Goal: Task Accomplishment & Management: Manage account settings

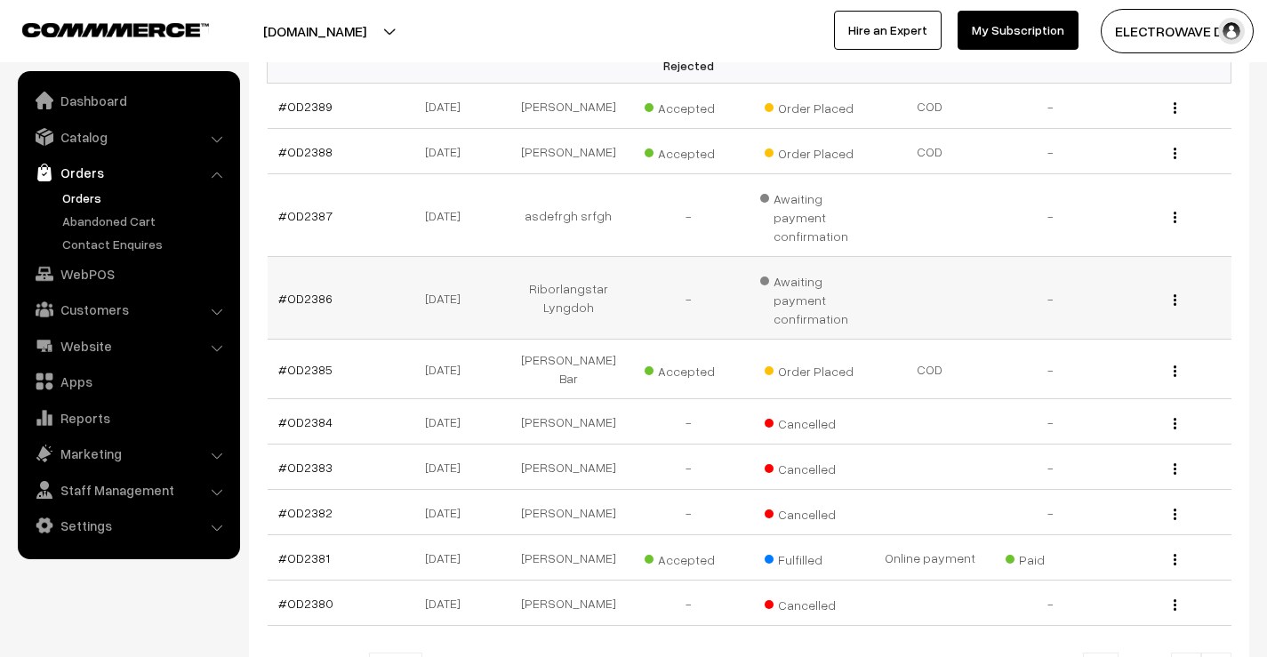
scroll to position [356, 0]
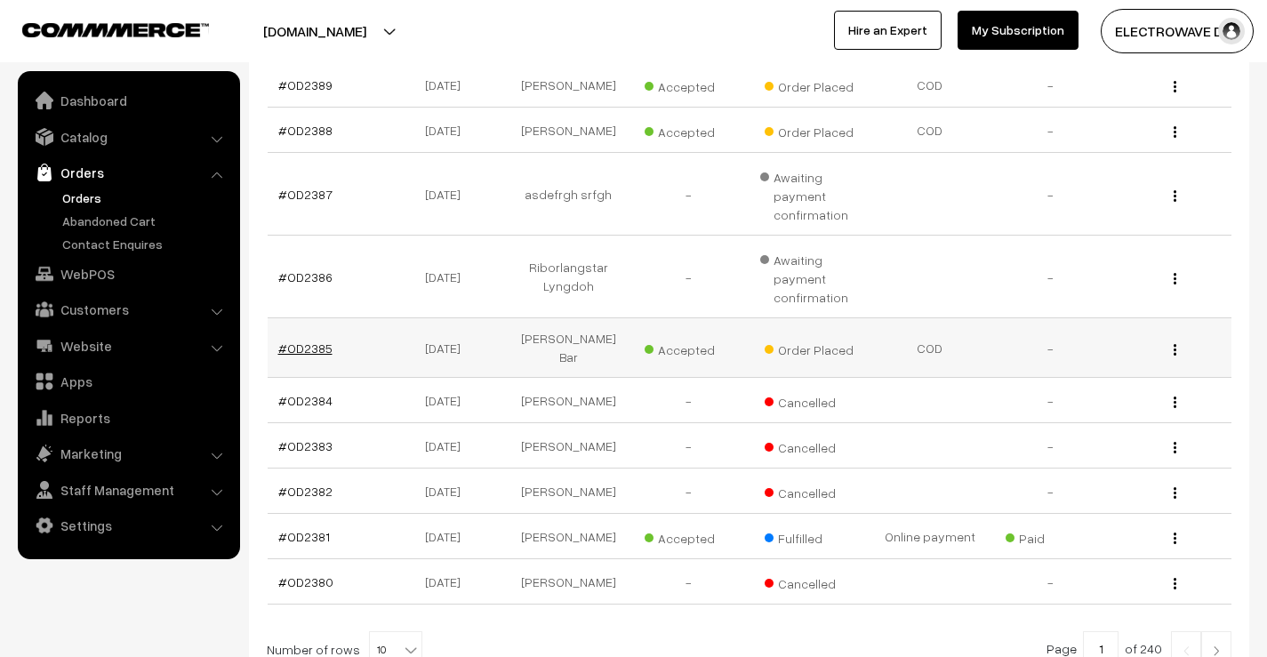
click at [309, 346] on link "#OD2385" at bounding box center [305, 348] width 54 height 15
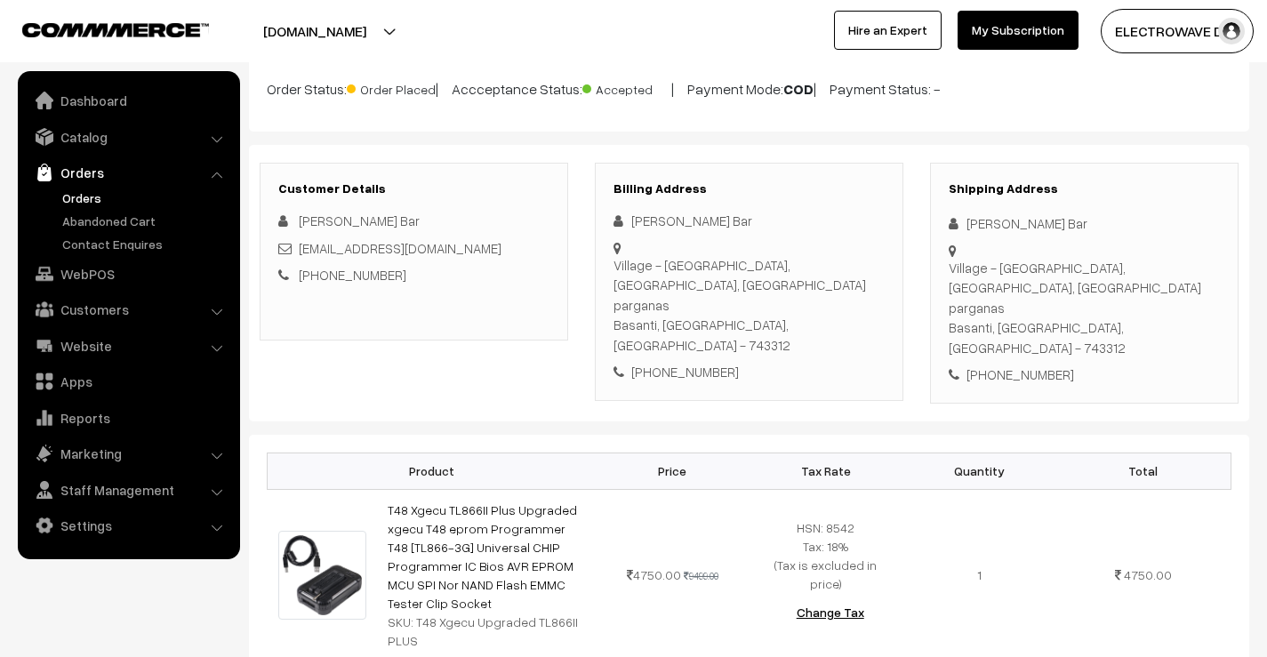
scroll to position [178, 0]
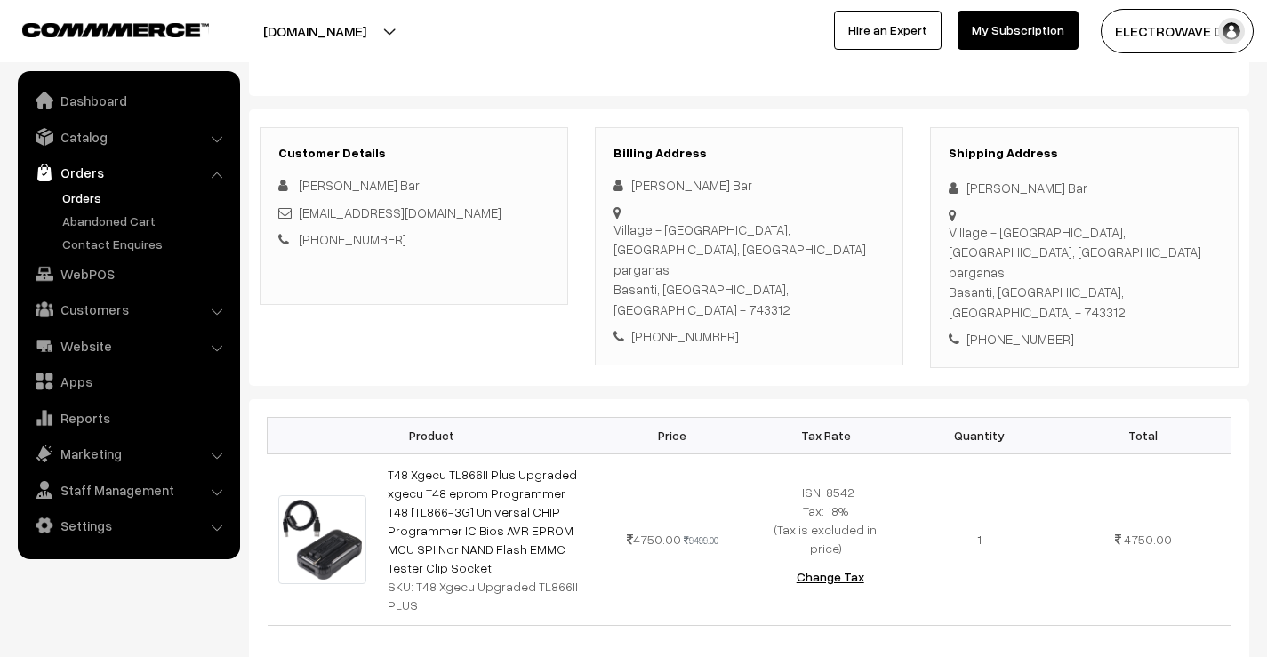
click at [992, 187] on div "[PERSON_NAME] Bar" at bounding box center [1084, 188] width 271 height 20
copy div "Alokesh"
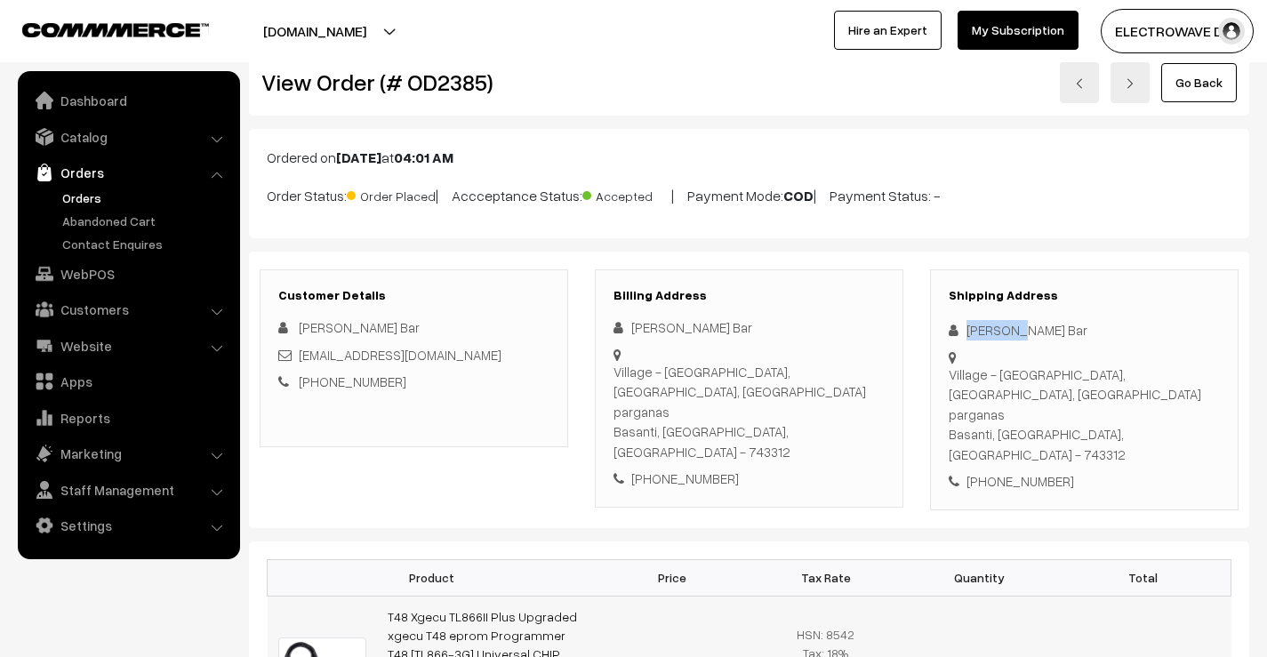
scroll to position [0, 0]
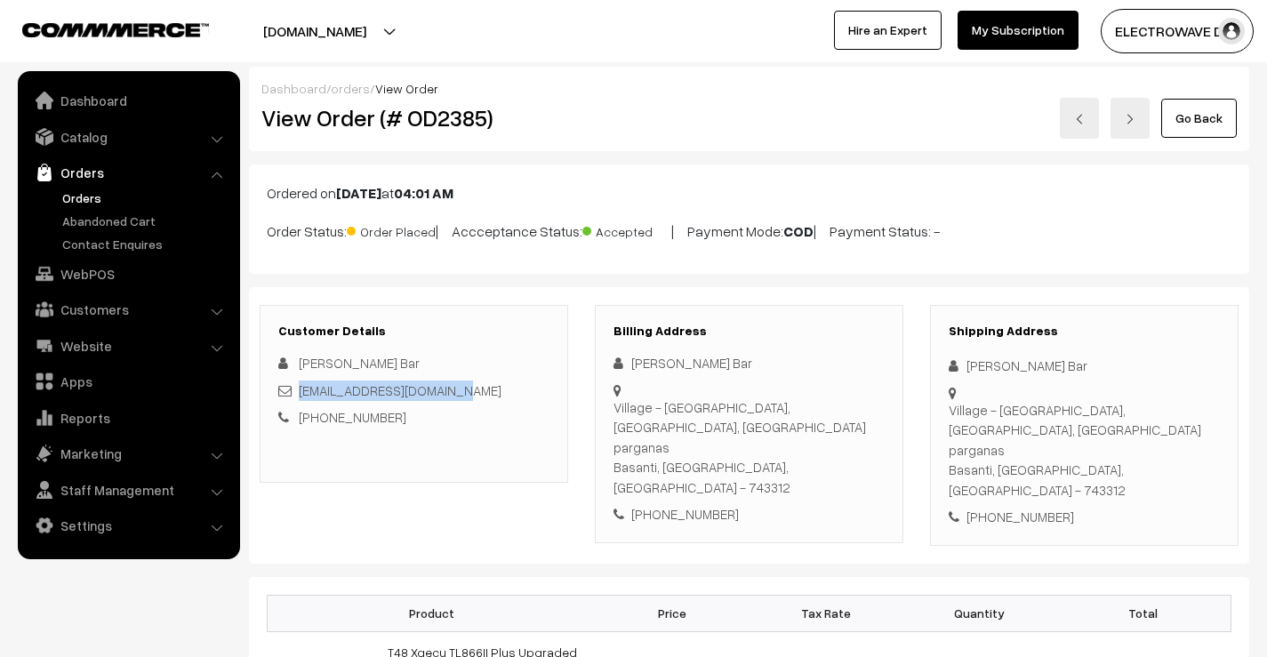
drag, startPoint x: 462, startPoint y: 389, endPoint x: 299, endPoint y: 387, distance: 162.7
click at [299, 387] on div "[EMAIL_ADDRESS][DOMAIN_NAME]" at bounding box center [413, 391] width 271 height 20
copy link "[EMAIL_ADDRESS][DOMAIN_NAME]"
click at [302, 389] on link "[EMAIL_ADDRESS][DOMAIN_NAME]" at bounding box center [400, 390] width 203 height 16
click at [1017, 507] on div "[PHONE_NUMBER]" at bounding box center [1084, 517] width 271 height 20
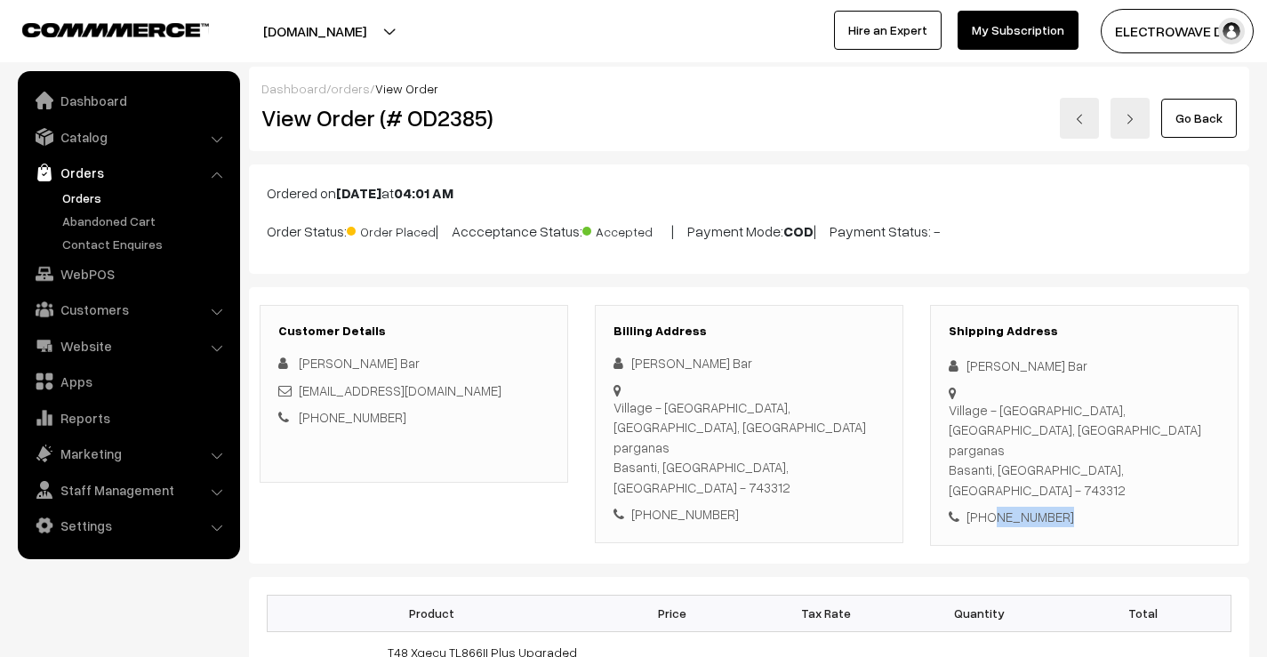
click at [1017, 507] on div "+91 7501573355" at bounding box center [1084, 517] width 271 height 20
copy div "7501573355"
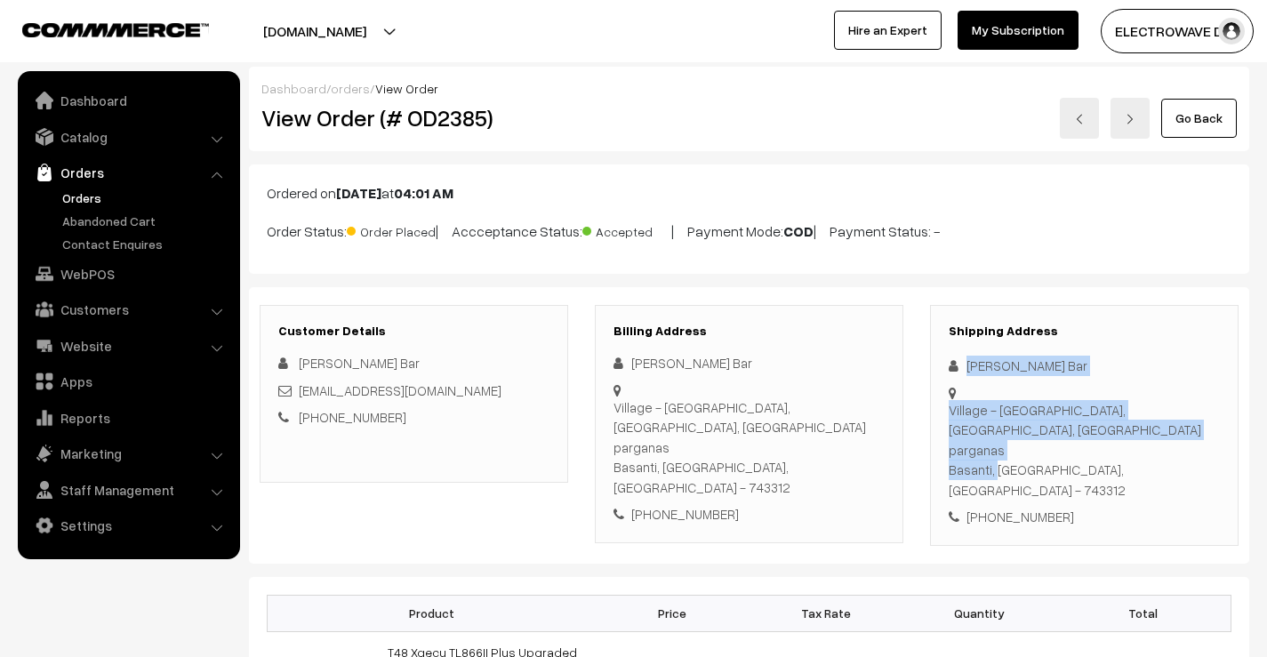
drag, startPoint x: 967, startPoint y: 356, endPoint x: 992, endPoint y: 430, distance: 78.2
click at [992, 430] on div "Shipping Address Alokesh Bar Village - Joygopalpur, Basanti, South 24 parganas …" at bounding box center [1084, 425] width 309 height 241
copy div "Alokesh Bar Village - Joygopalpur, Basanti, South 24 parganas Basanti,"
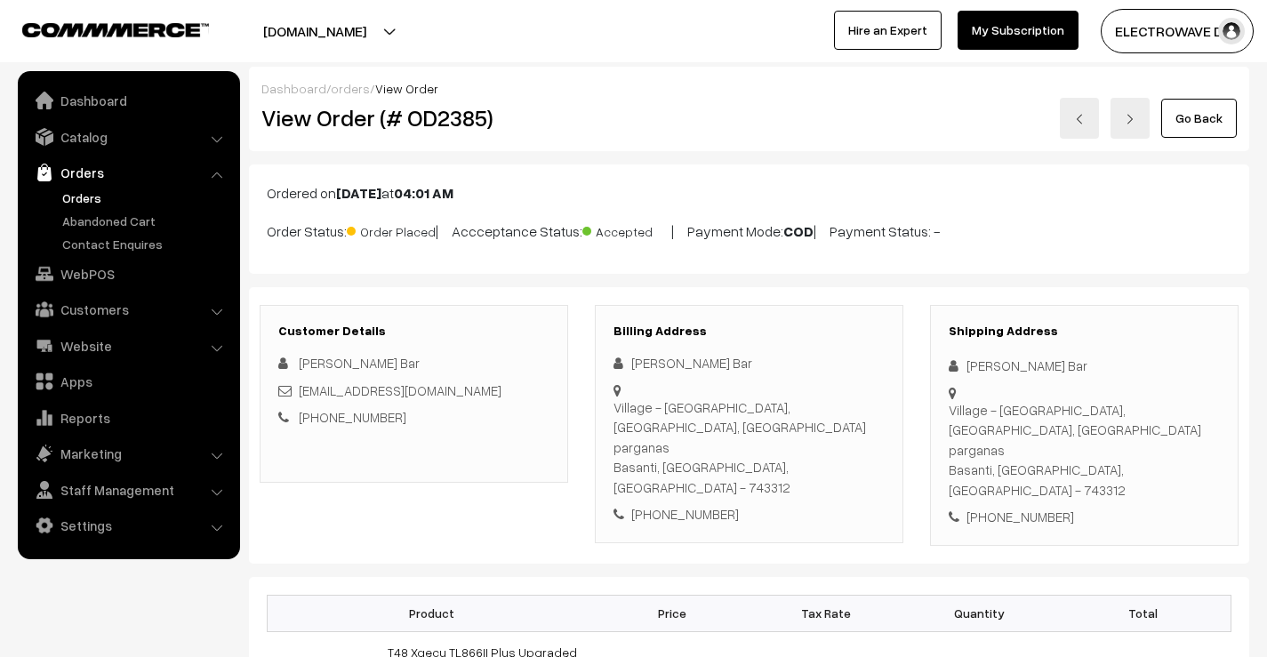
click at [1027, 507] on div "+91 7501573355" at bounding box center [1084, 517] width 271 height 20
drag, startPoint x: 998, startPoint y: 431, endPoint x: 1061, endPoint y: 465, distance: 71.6
click at [1061, 465] on div "Shipping Address Alokesh Bar Village - Joygopalpur, Basanti, South 24 parganas …" at bounding box center [1084, 425] width 309 height 241
copy div "West Bengal, India - 743312 +91 7501573355"
click at [1128, 434] on div "Village - Joygopalpur, Basanti, South 24 parganas Basanti, West Bengal, India -…" at bounding box center [1084, 450] width 271 height 100
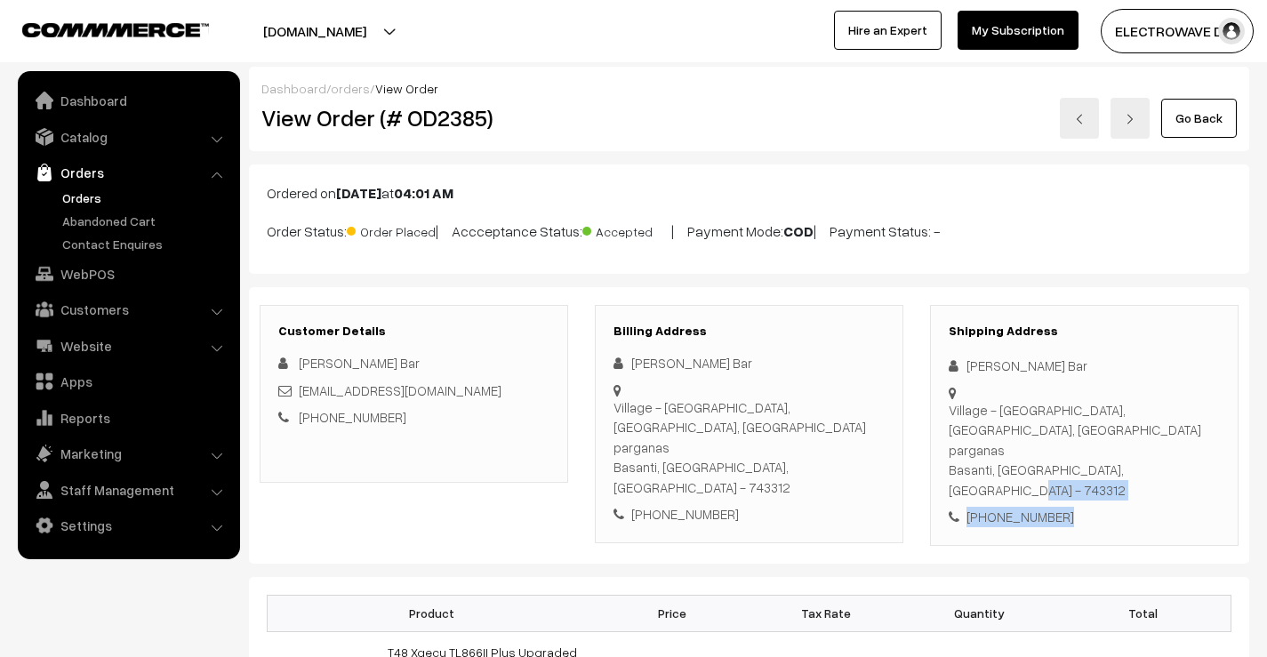
click at [1128, 434] on div "Village - Joygopalpur, Basanti, South 24 parganas Basanti, West Bengal, India -…" at bounding box center [1084, 450] width 271 height 100
drag, startPoint x: 1129, startPoint y: 459, endPoint x: 1127, endPoint y: 431, distance: 27.7
click at [1128, 507] on div "+91 7501573355" at bounding box center [1084, 517] width 271 height 20
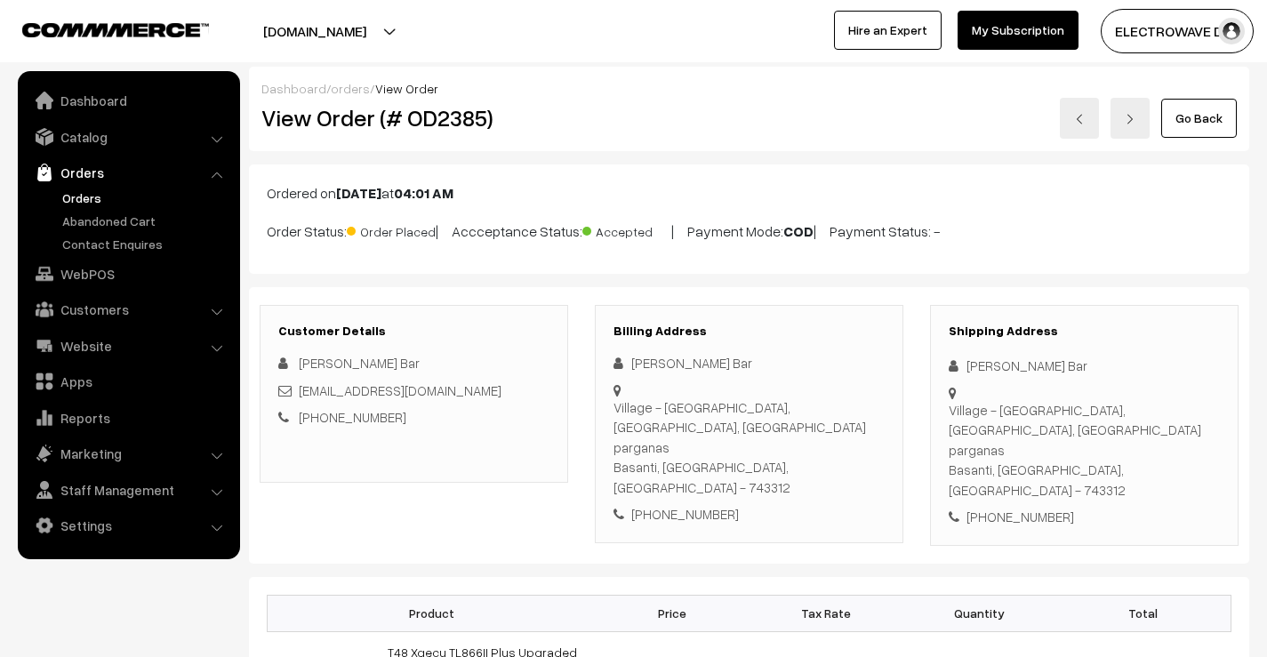
click at [1127, 426] on div "Village - Joygopalpur, Basanti, South 24 parganas Basanti, West Bengal, India -…" at bounding box center [1084, 450] width 271 height 100
copy div "743312"
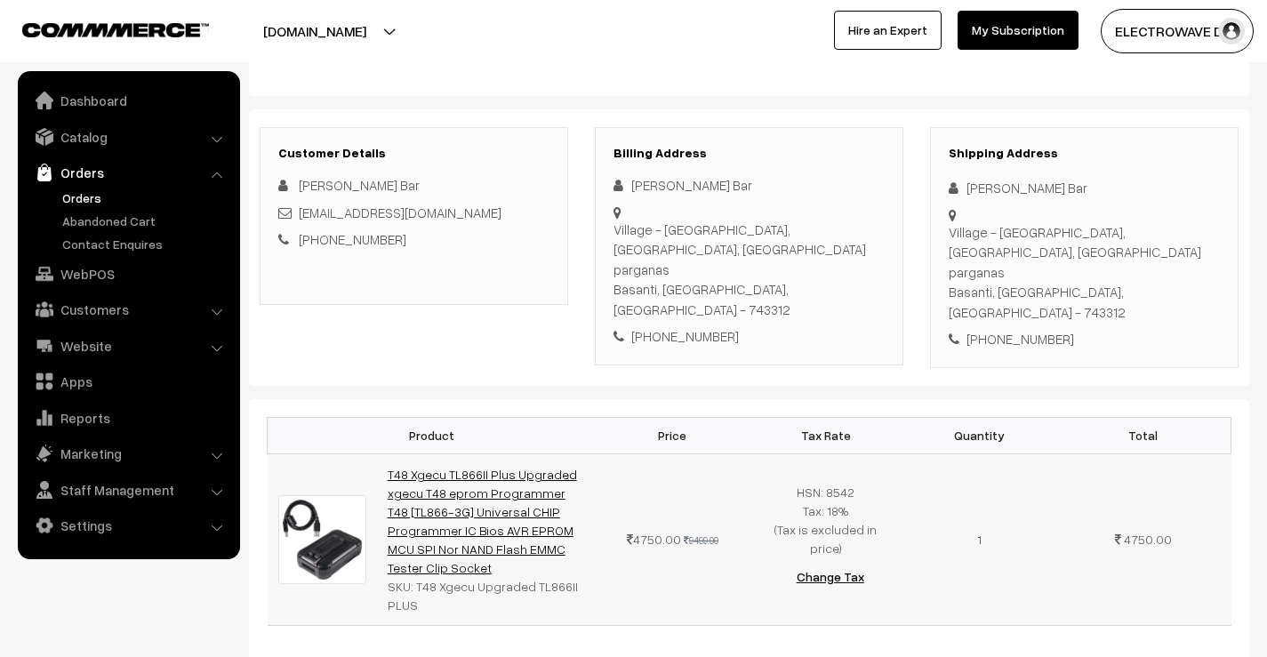
drag, startPoint x: 431, startPoint y: 510, endPoint x: 389, endPoint y: 421, distance: 99.4
click at [389, 454] on td "T48 Xgecu TL866II Plus Upgraded xgecu T48 eprom Programmer T48 [TL866-3G] Unive…" at bounding box center [486, 540] width 219 height 172
copy link "T48 Xgecu TL866II Plus Upgraded xgecu T48 eprom Programmer T48 [TL866-3G] Unive…"
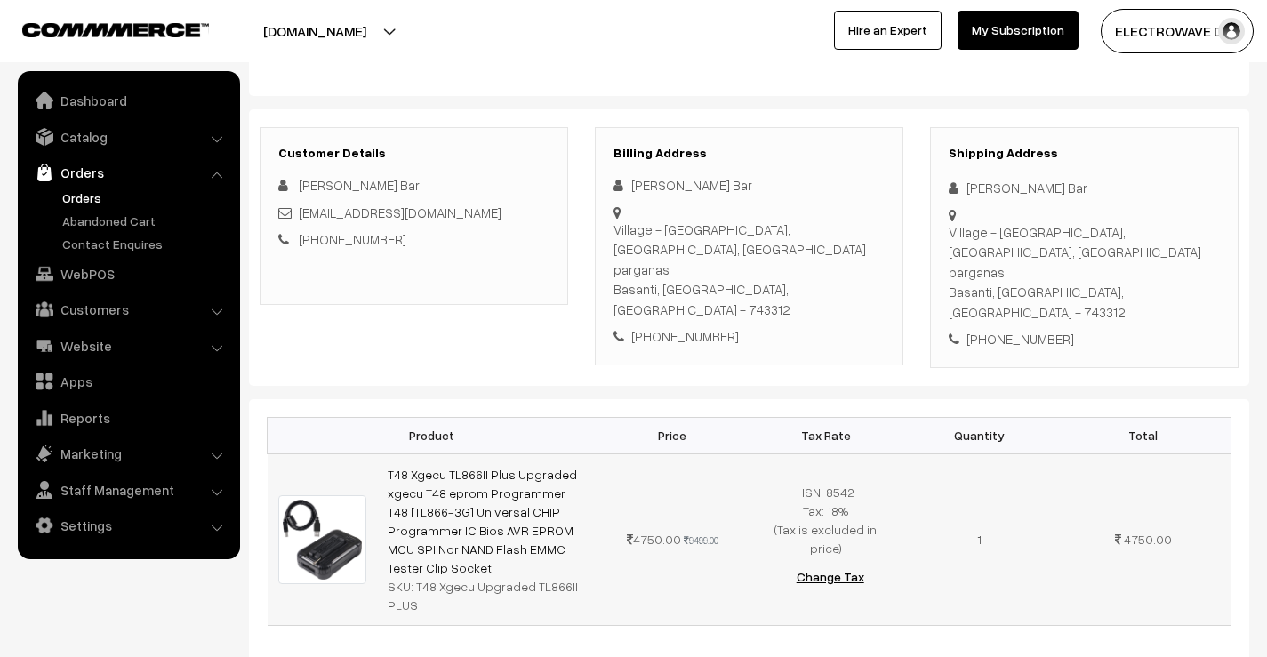
drag, startPoint x: 412, startPoint y: 526, endPoint x: 425, endPoint y: 560, distance: 36.3
click at [425, 560] on td "T48 Xgecu TL866II Plus Upgraded xgecu T48 eprom Programmer T48 [TL866-3G] Unive…" at bounding box center [486, 540] width 219 height 172
copy div "T48 Xgecu Upgraded TL866II PLUS"
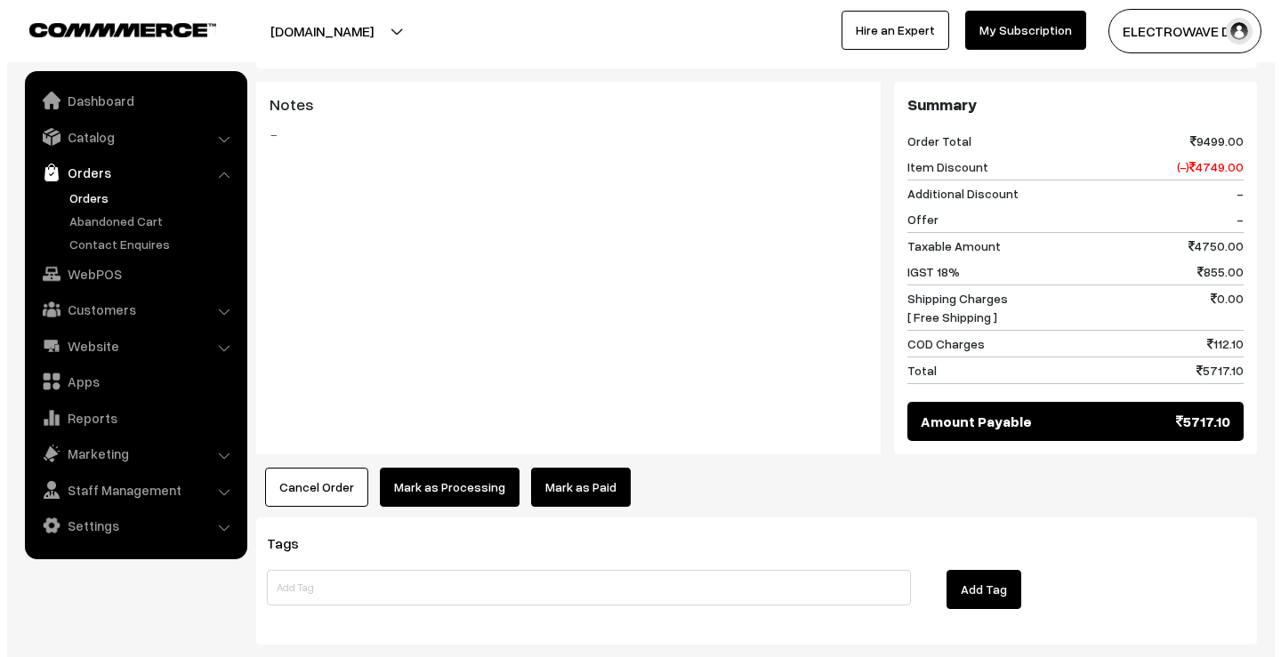
scroll to position [821, 0]
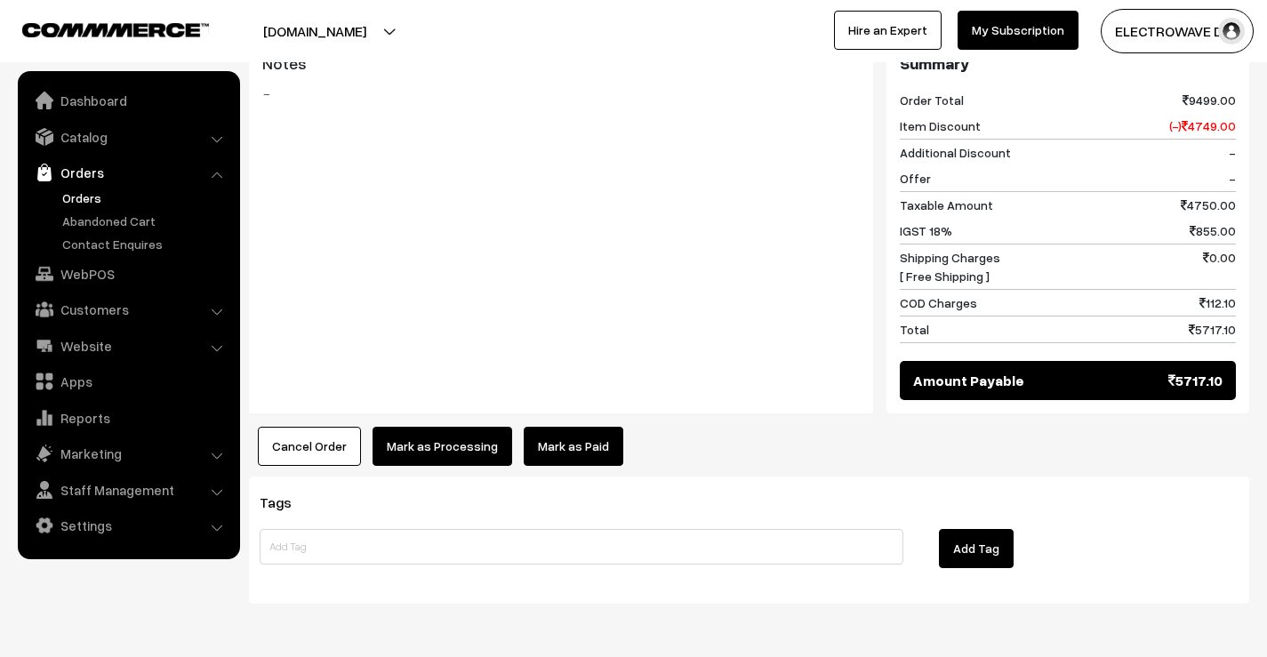
click at [462, 427] on button "Mark as Processing" at bounding box center [443, 446] width 140 height 39
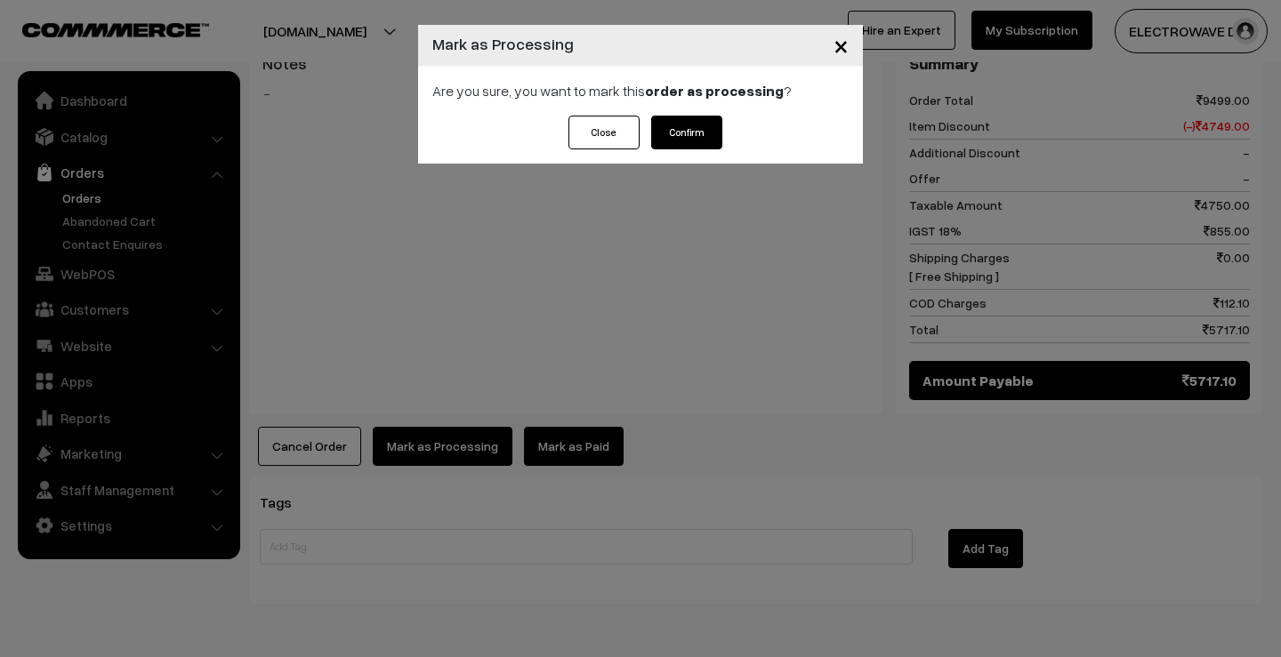
click at [701, 147] on button "Confirm" at bounding box center [686, 133] width 71 height 34
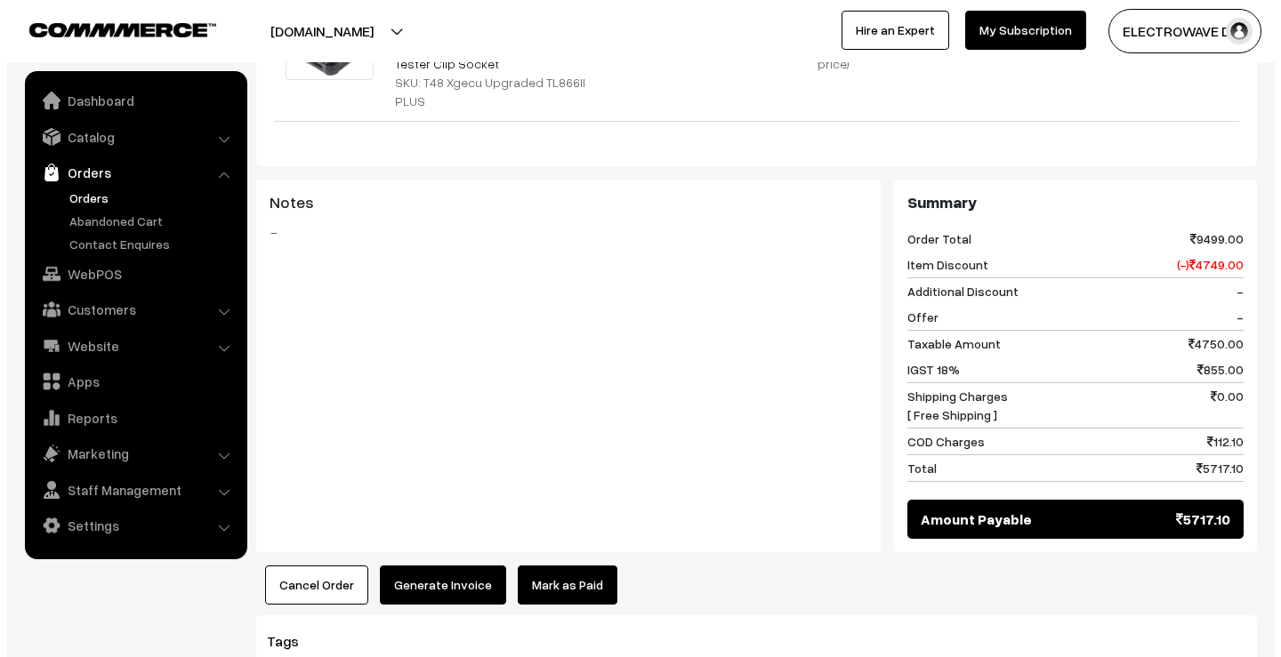
scroll to position [821, 0]
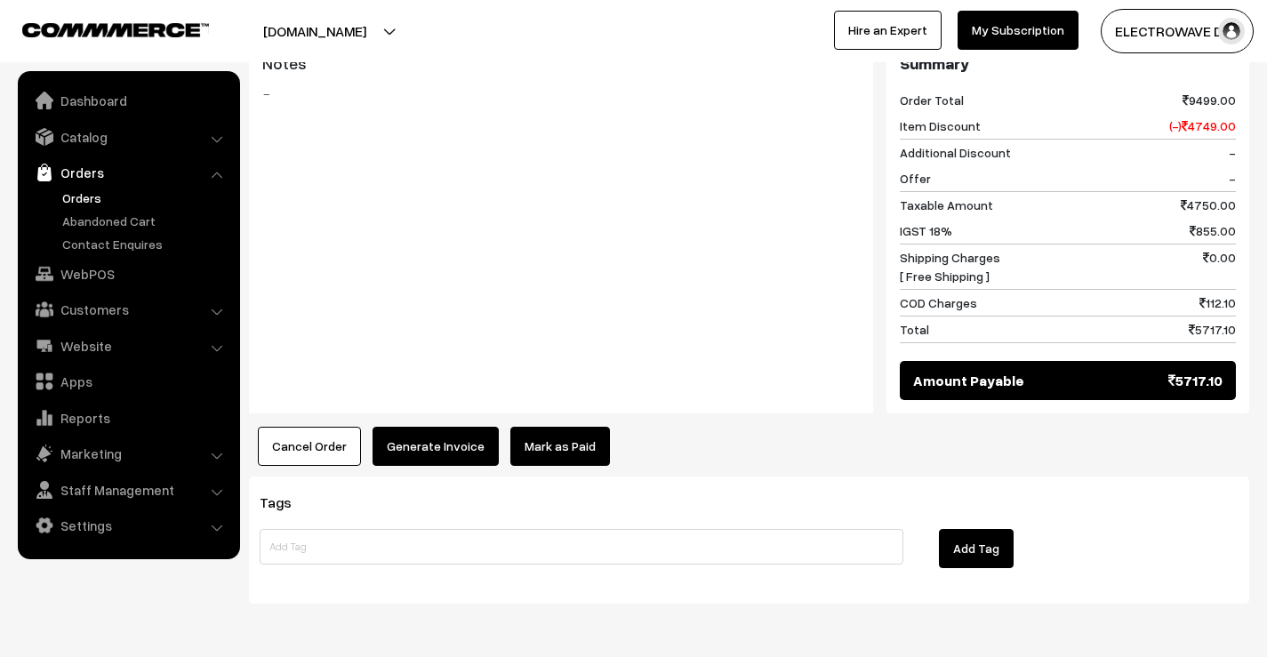
click at [450, 427] on button "Generate Invoice" at bounding box center [436, 446] width 126 height 39
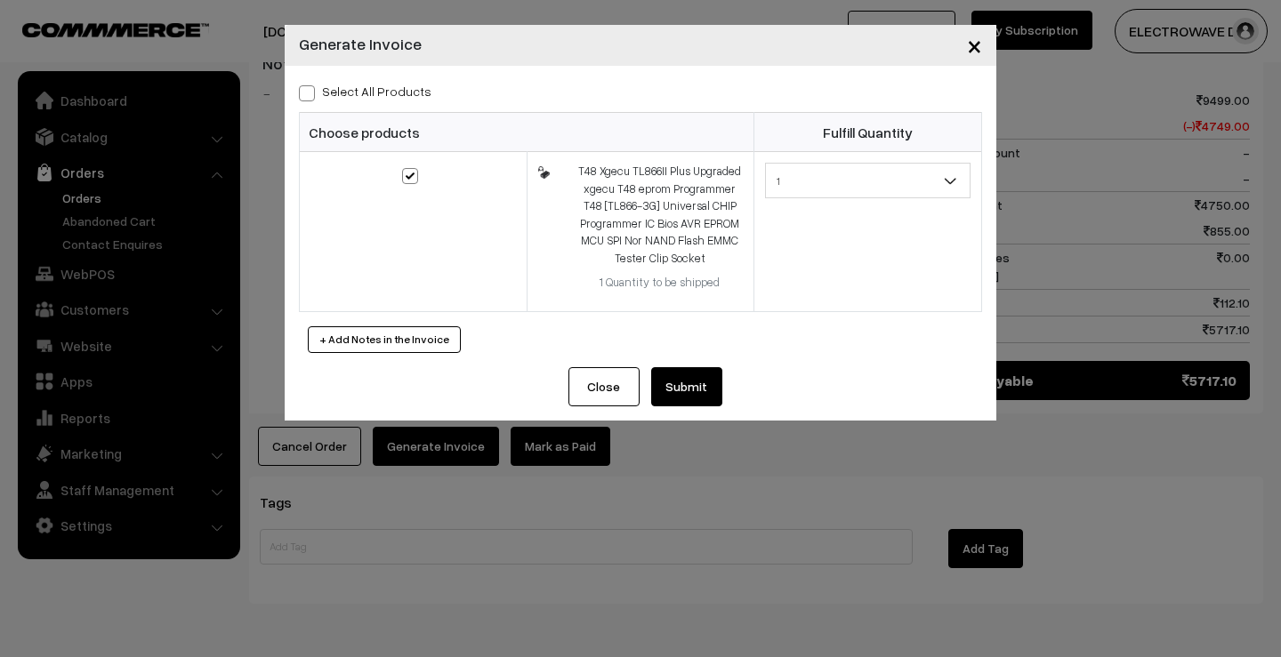
click at [689, 398] on button "Submit" at bounding box center [686, 386] width 71 height 39
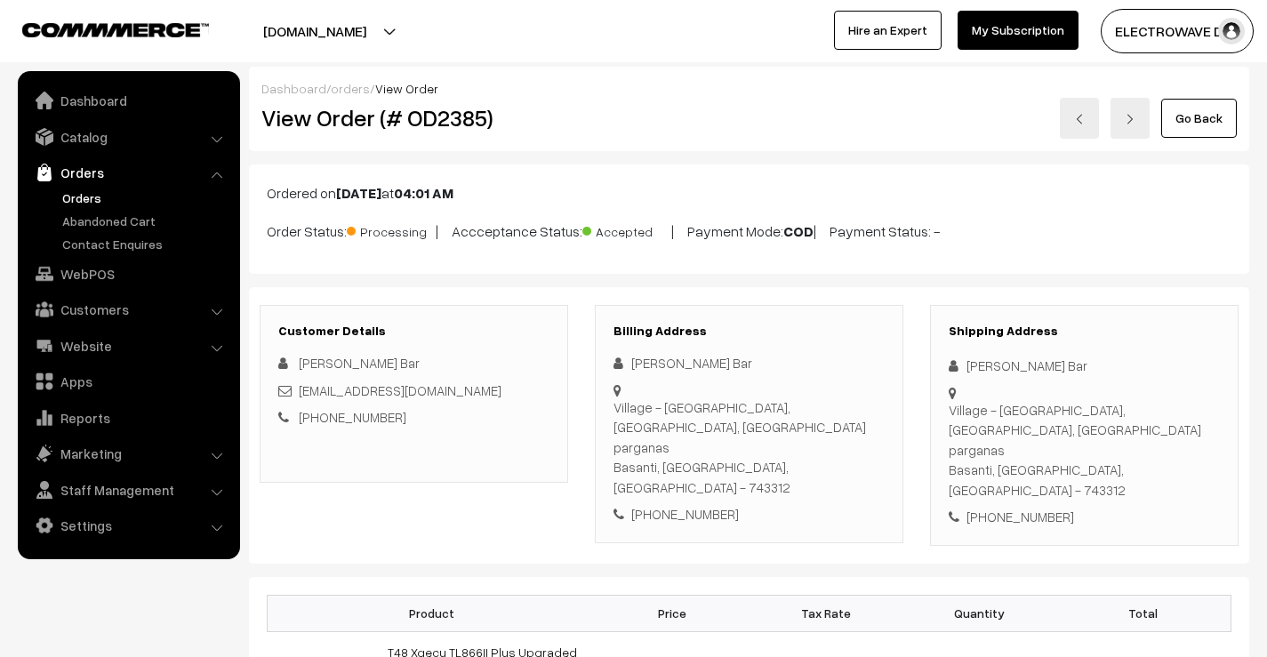
click at [457, 103] on div "View Order (# OD2385)" at bounding box center [415, 118] width 334 height 41
click at [460, 103] on div "View Order (# OD2385)" at bounding box center [415, 118] width 334 height 41
click at [452, 114] on h2 "View Order (# OD2385)" at bounding box center [415, 118] width 308 height 28
click at [453, 114] on h2 "View Order (# OD2385)" at bounding box center [415, 118] width 308 height 28
copy h2 "OD2385"
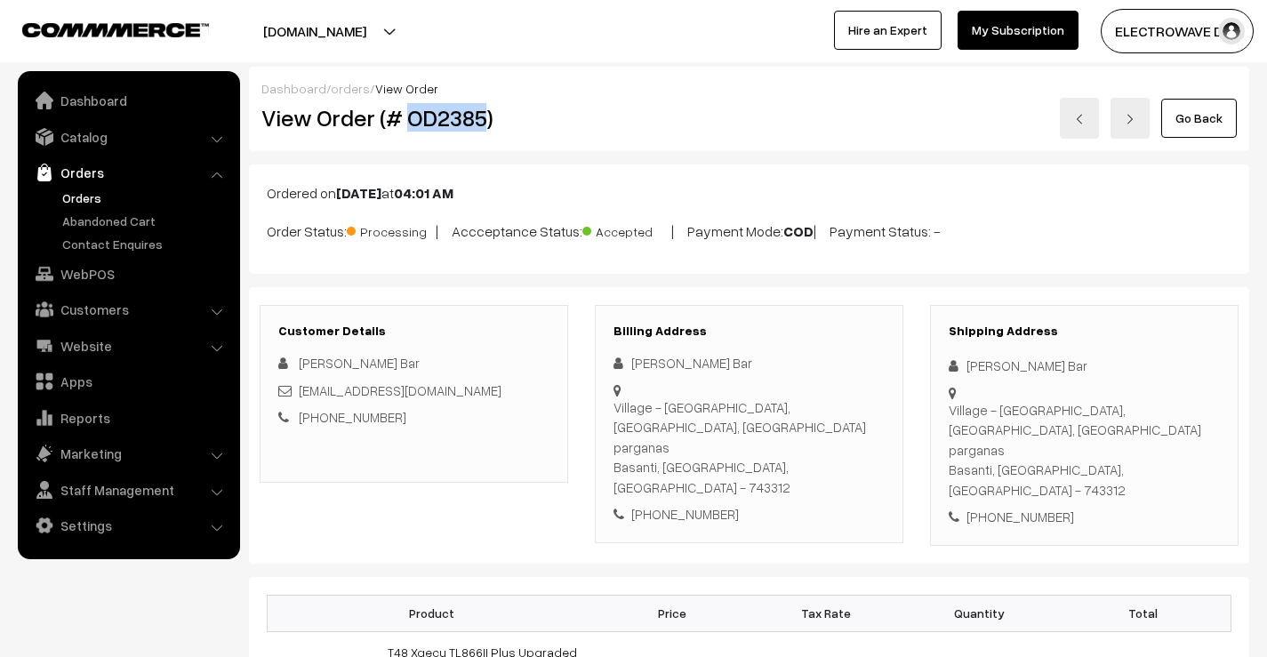
click at [1087, 127] on link at bounding box center [1079, 118] width 39 height 41
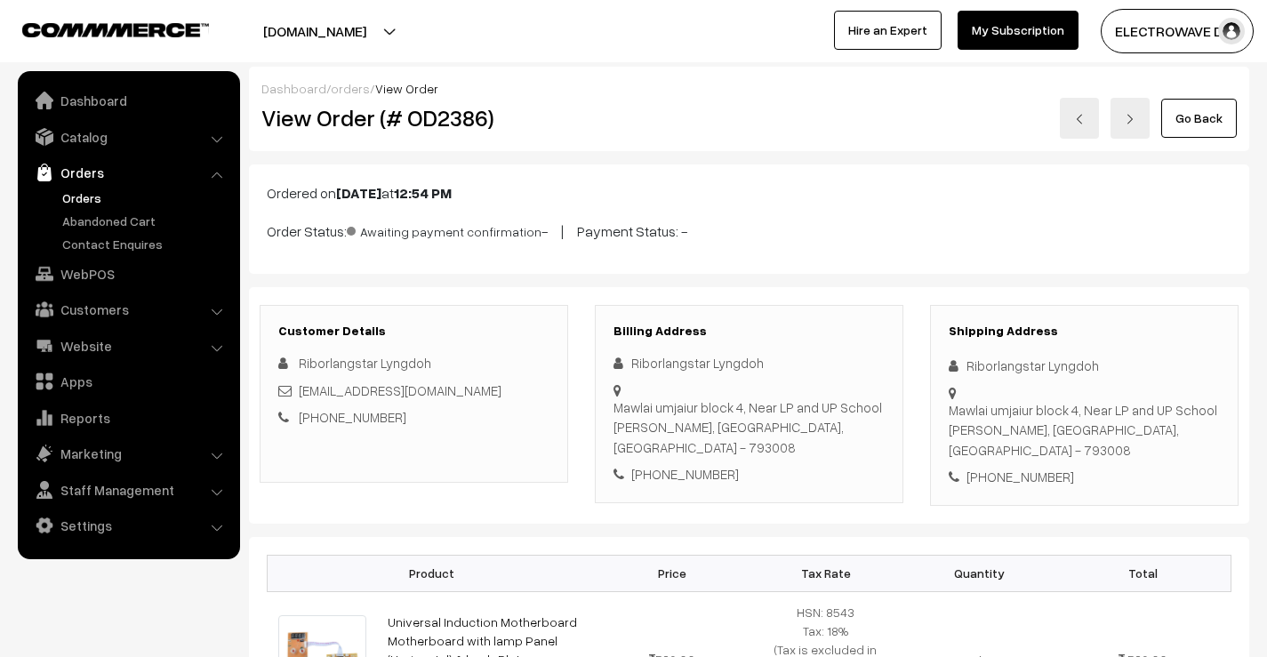
click at [1087, 127] on link at bounding box center [1079, 118] width 39 height 41
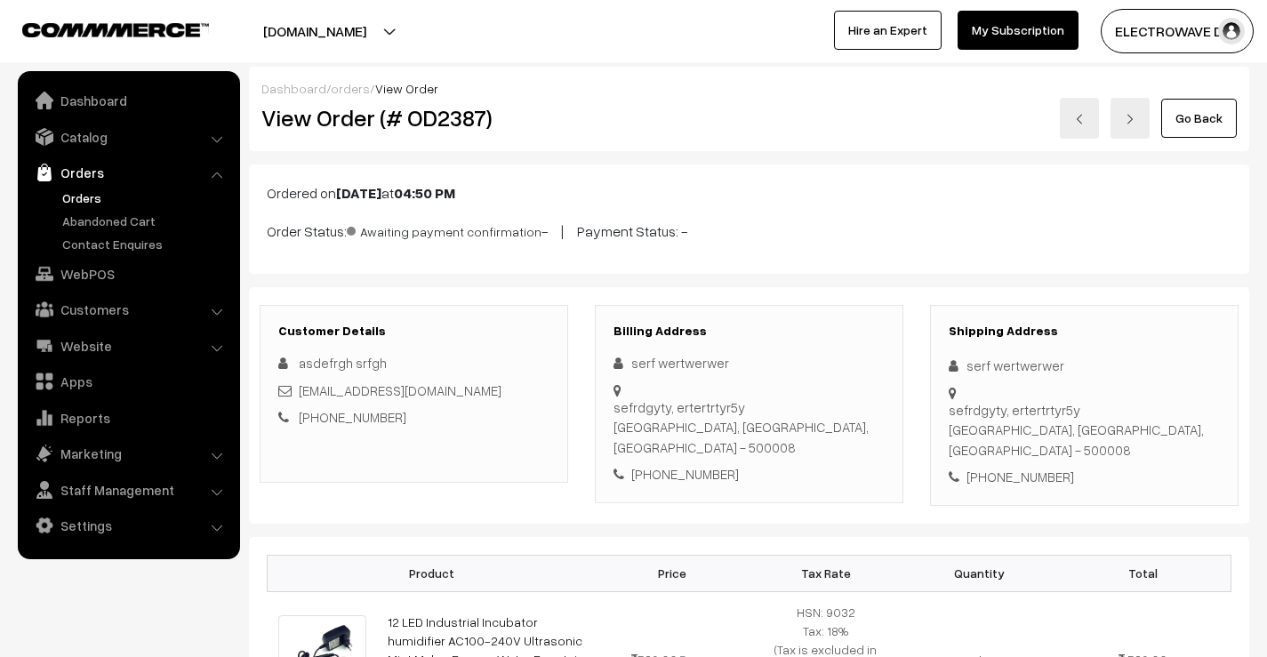
click at [1087, 127] on link at bounding box center [1079, 118] width 39 height 41
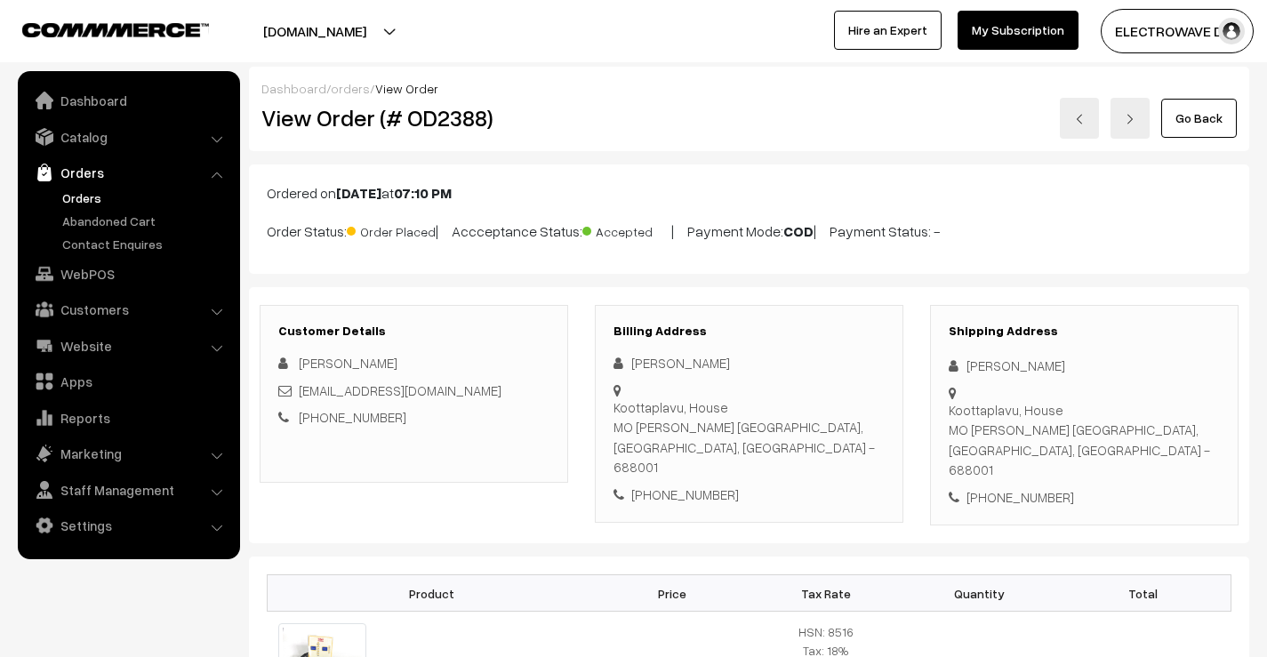
click at [986, 366] on div "[PERSON_NAME]" at bounding box center [1084, 366] width 271 height 20
copy div "[PERSON_NAME]"
click at [1023, 355] on div "Shipping Address [PERSON_NAME] [GEOGRAPHIC_DATA], House [GEOGRAPHIC_DATA] [PERS…" at bounding box center [1084, 415] width 309 height 221
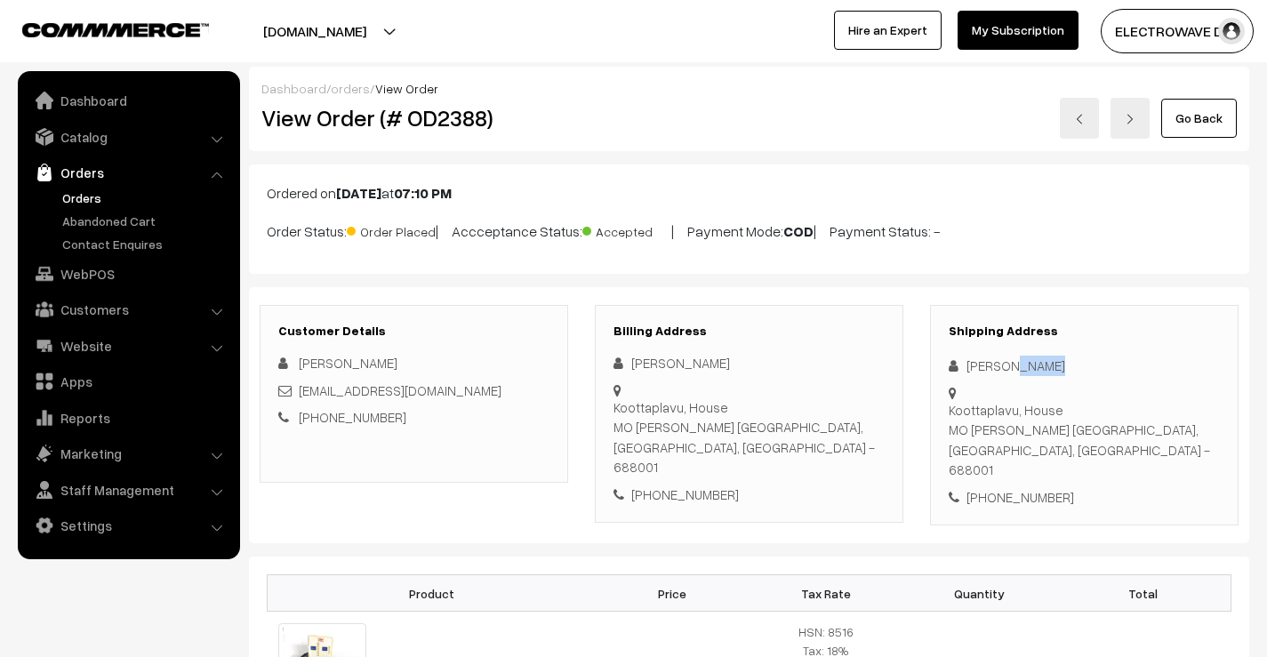
copy div "[PERSON_NAME]"
drag, startPoint x: 497, startPoint y: 400, endPoint x: 301, endPoint y: 395, distance: 196.6
click at [301, 395] on div "[EMAIL_ADDRESS][DOMAIN_NAME]" at bounding box center [413, 391] width 271 height 20
copy link "[EMAIL_ADDRESS][DOMAIN_NAME]"
click at [1018, 487] on div "[PHONE_NUMBER]" at bounding box center [1084, 497] width 271 height 20
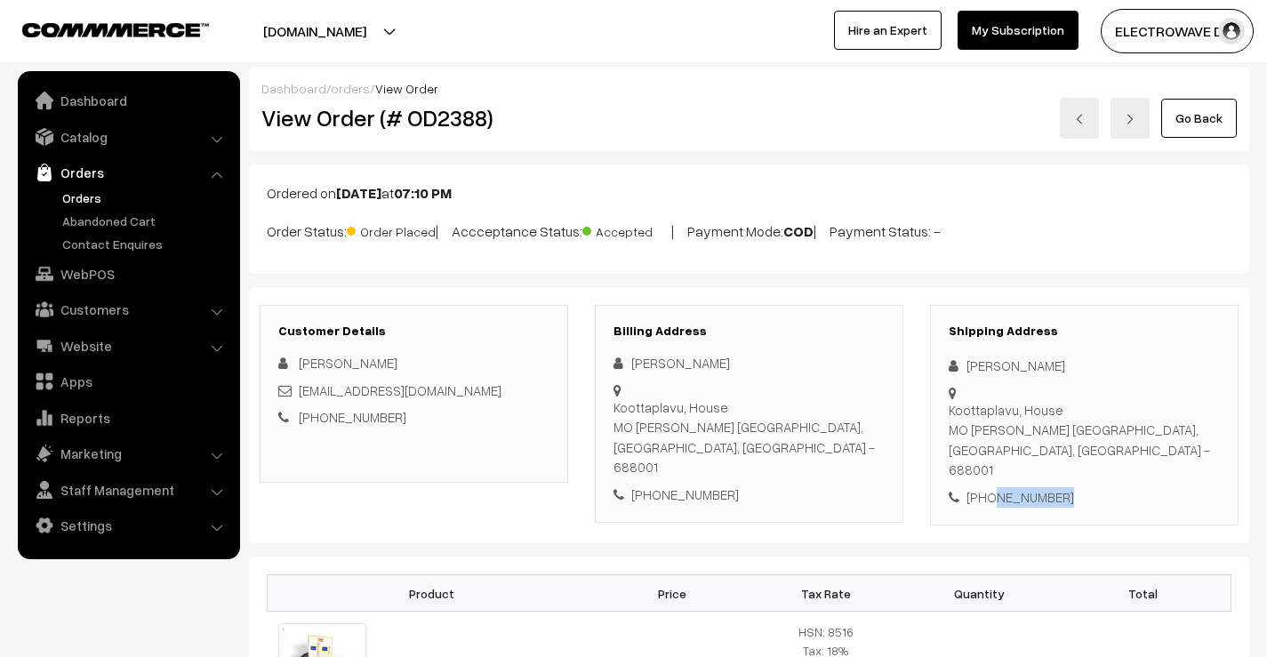
click at [1018, 487] on div "[PHONE_NUMBER]" at bounding box center [1084, 497] width 271 height 20
copy div "9846186620"
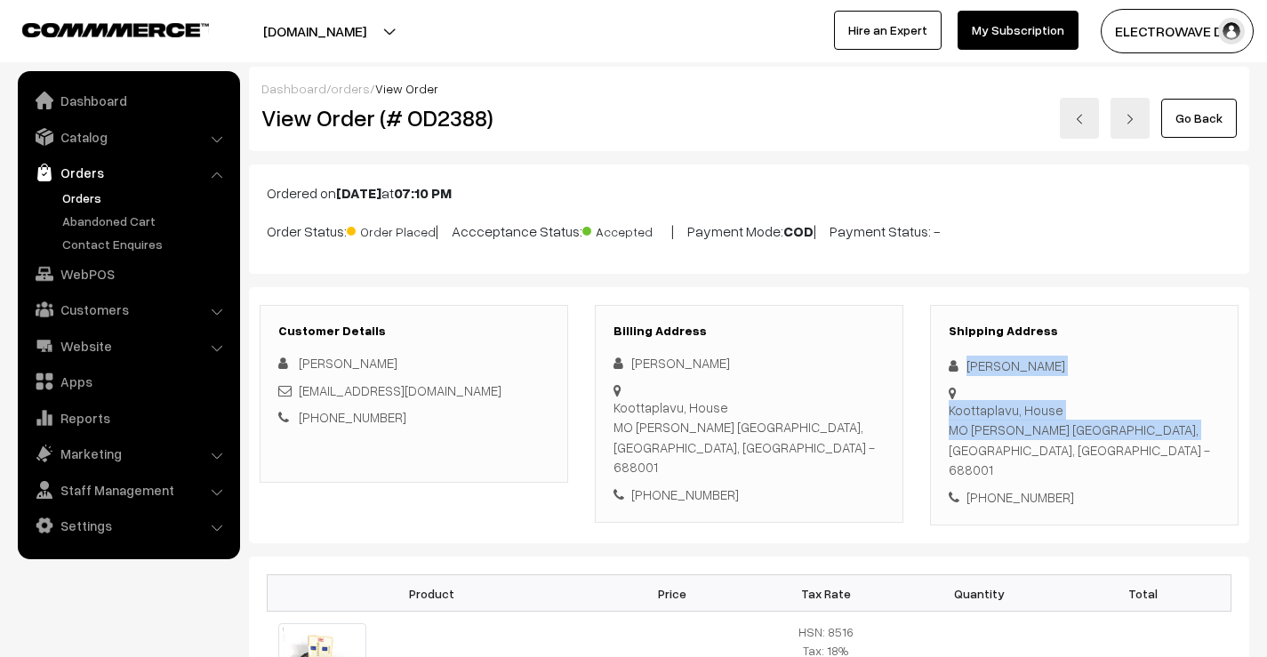
drag, startPoint x: 965, startPoint y: 364, endPoint x: 1024, endPoint y: 413, distance: 77.1
click at [1024, 413] on div "Shipping Address [PERSON_NAME] [GEOGRAPHIC_DATA], House [GEOGRAPHIC_DATA] [PERS…" at bounding box center [1084, 415] width 309 height 221
copy div "[PERSON_NAME] Koottaplavu, [GEOGRAPHIC_DATA][PERSON_NAME]"
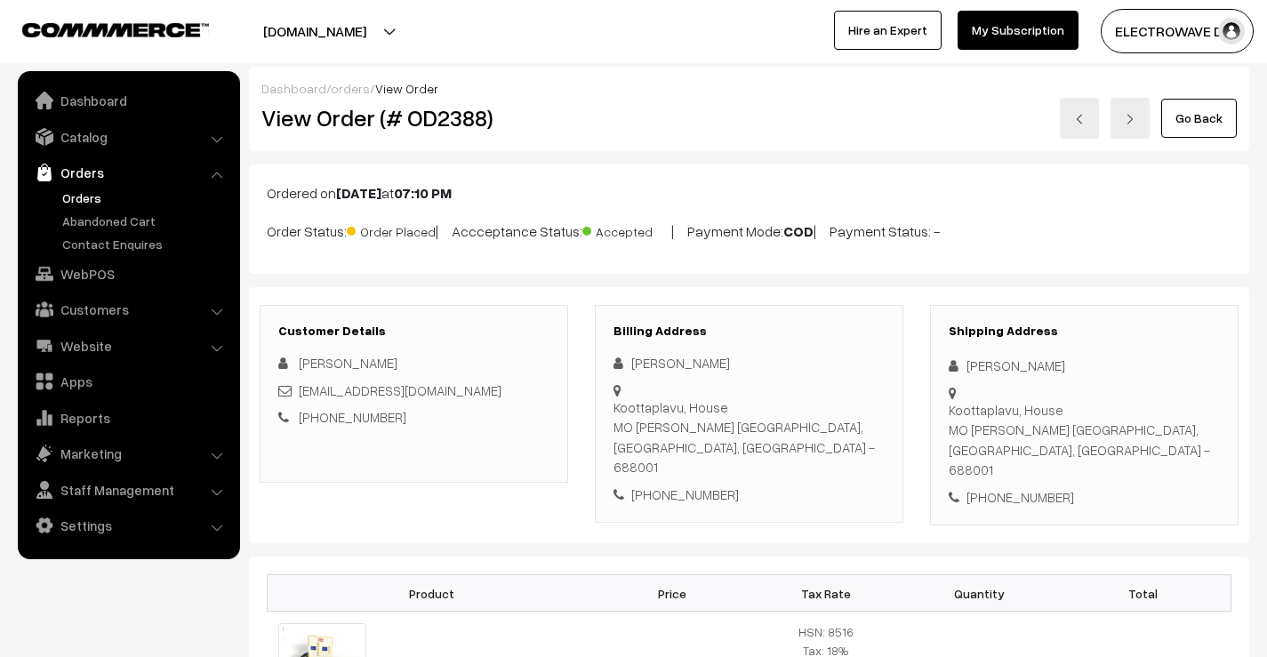
click at [1066, 487] on div "+91 9846186620" at bounding box center [1084, 497] width 271 height 20
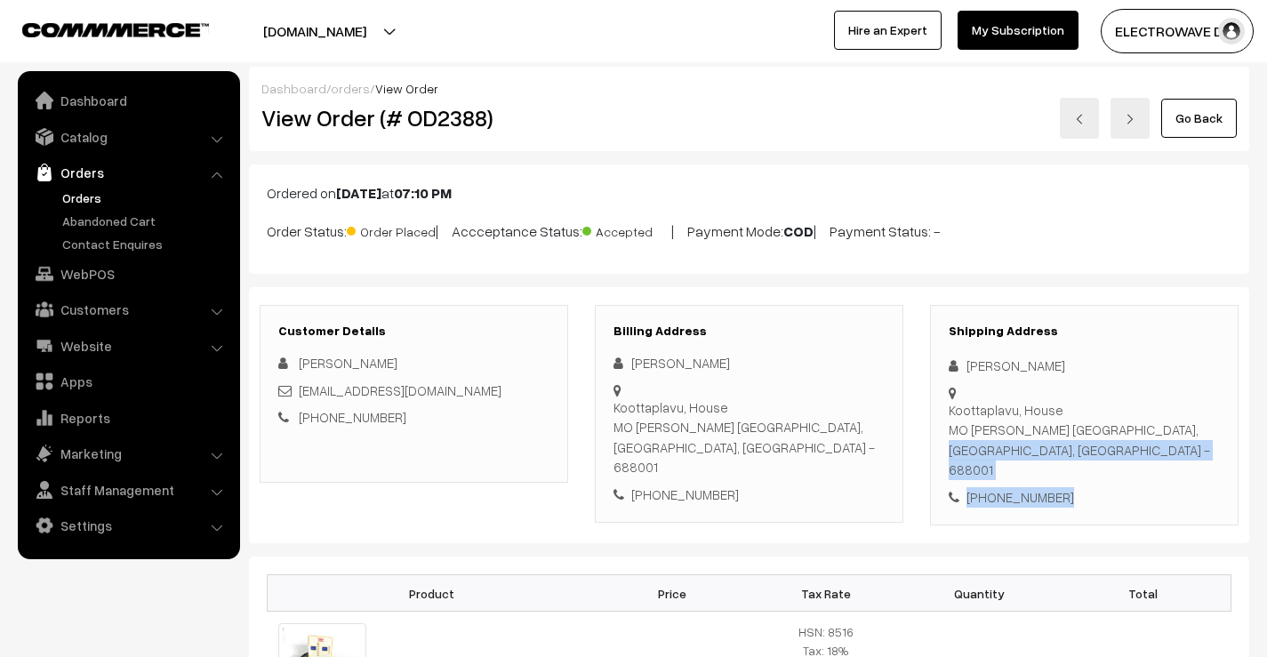
drag, startPoint x: 1030, startPoint y: 409, endPoint x: 1050, endPoint y: 437, distance: 34.3
click at [1056, 441] on div "Shipping Address Sruthy Sankar Koottaplavu, House MO WARD Alappuzha, Kerala, In…" at bounding box center [1084, 415] width 309 height 221
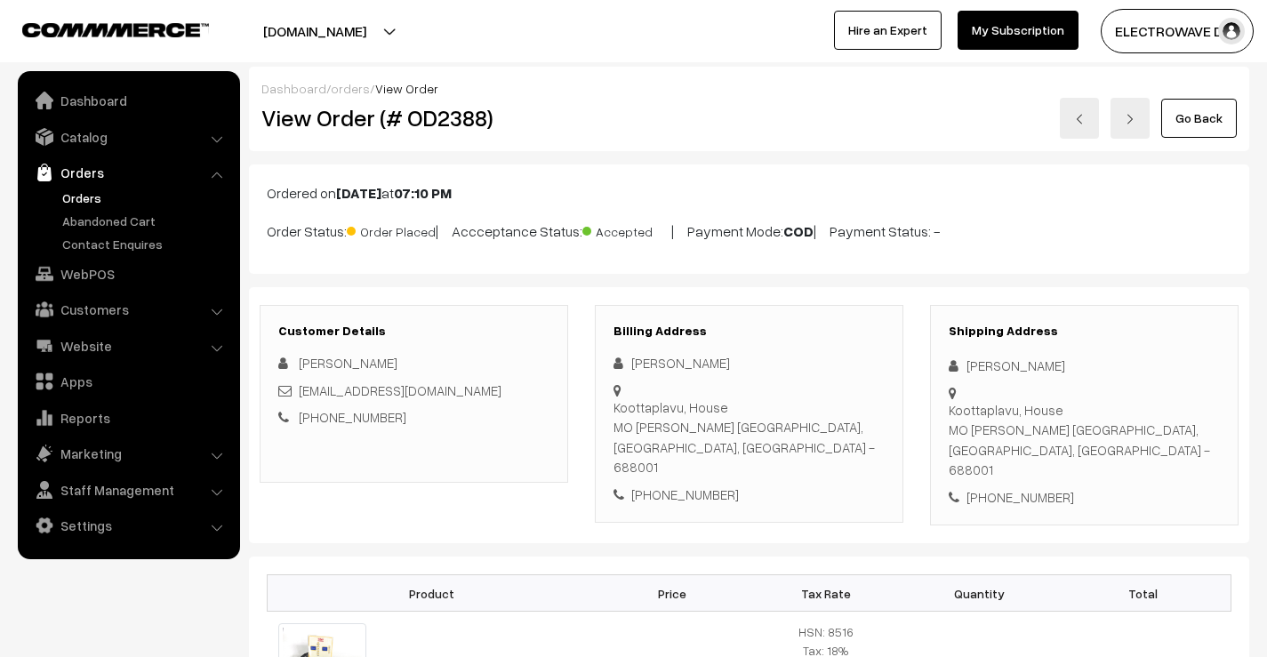
click at [1029, 417] on div "Koottaplavu, House MO WARD Alappuzha, Kerala, India - 688001" at bounding box center [1084, 440] width 271 height 80
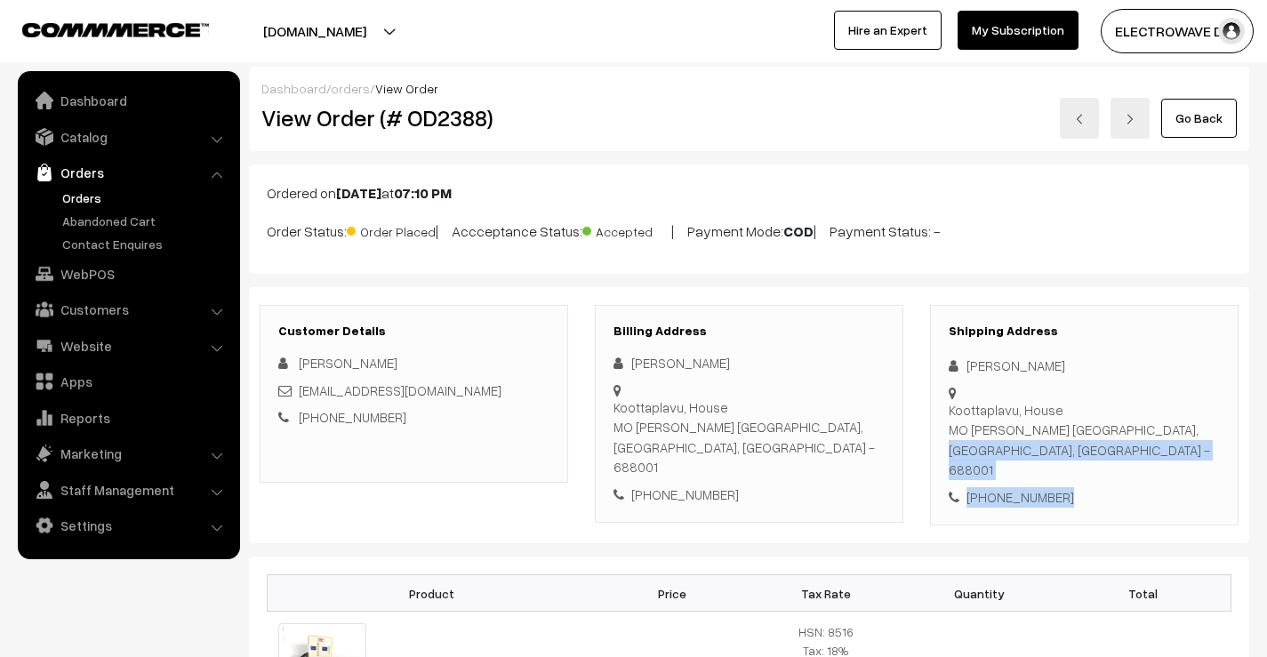
drag, startPoint x: 1028, startPoint y: 415, endPoint x: 1060, endPoint y: 446, distance: 44.0
click at [1060, 446] on div "Shipping Address Sruthy Sankar Koottaplavu, House MO WARD Alappuzha, Kerala, In…" at bounding box center [1084, 415] width 309 height 221
copy div "Alappuzha, Kerala, India - 688001 +91 9846186620"
click at [1192, 414] on div "Koottaplavu, House MO WARD Alappuzha, Kerala, India - 688001" at bounding box center [1084, 440] width 271 height 80
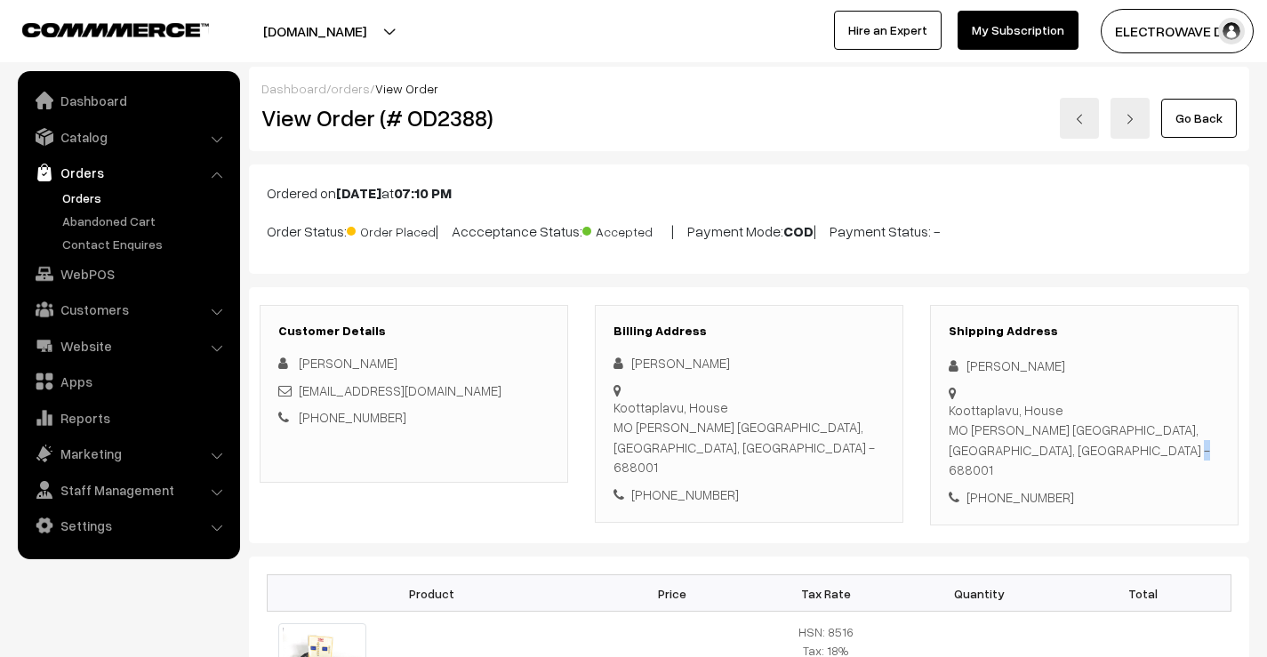
click at [1192, 414] on div "Koottaplavu, House MO WARD Alappuzha, Kerala, India - 688001" at bounding box center [1084, 440] width 271 height 80
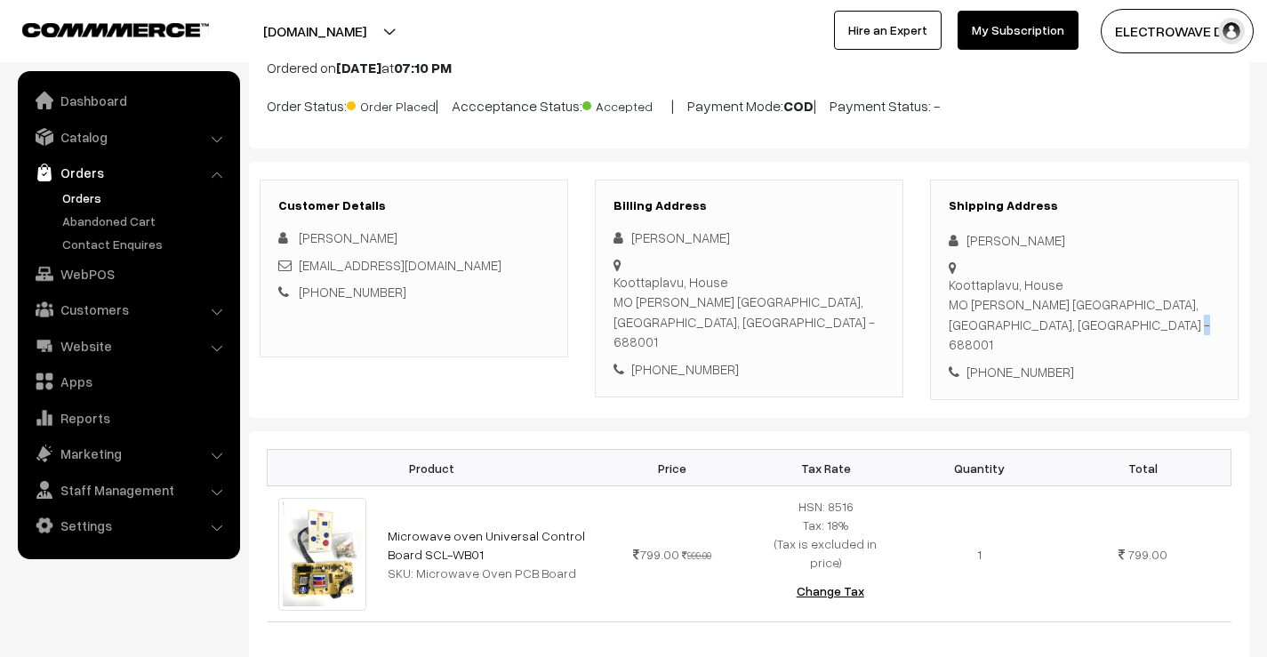
scroll to position [356, 0]
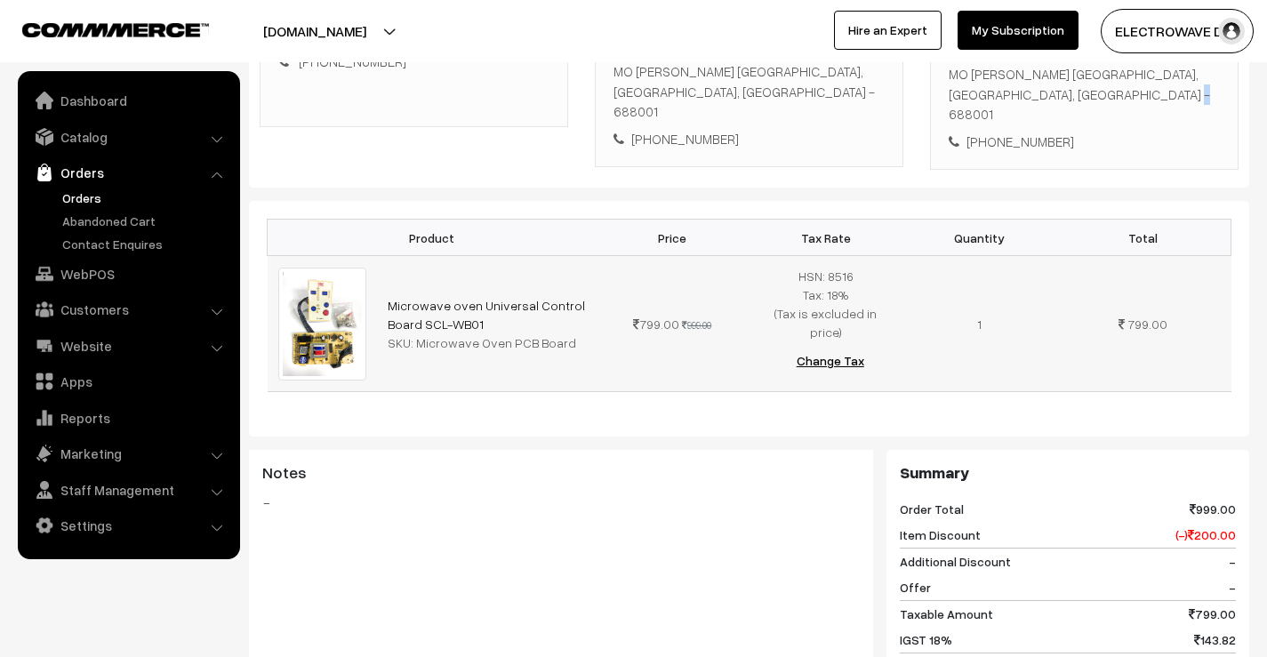
drag, startPoint x: 494, startPoint y: 284, endPoint x: 383, endPoint y: 253, distance: 114.3
click at [383, 256] on td "Microwave oven Universal Control Board SCL-WB01 SKU: Microwave Oven PCB Board" at bounding box center [486, 324] width 219 height 136
copy link "Microwave oven Universal Control Board SCL-WB01"
drag, startPoint x: 418, startPoint y: 303, endPoint x: 570, endPoint y: 303, distance: 152.1
click at [570, 333] on div "SKU: Microwave Oven PCB Board" at bounding box center [486, 342] width 197 height 19
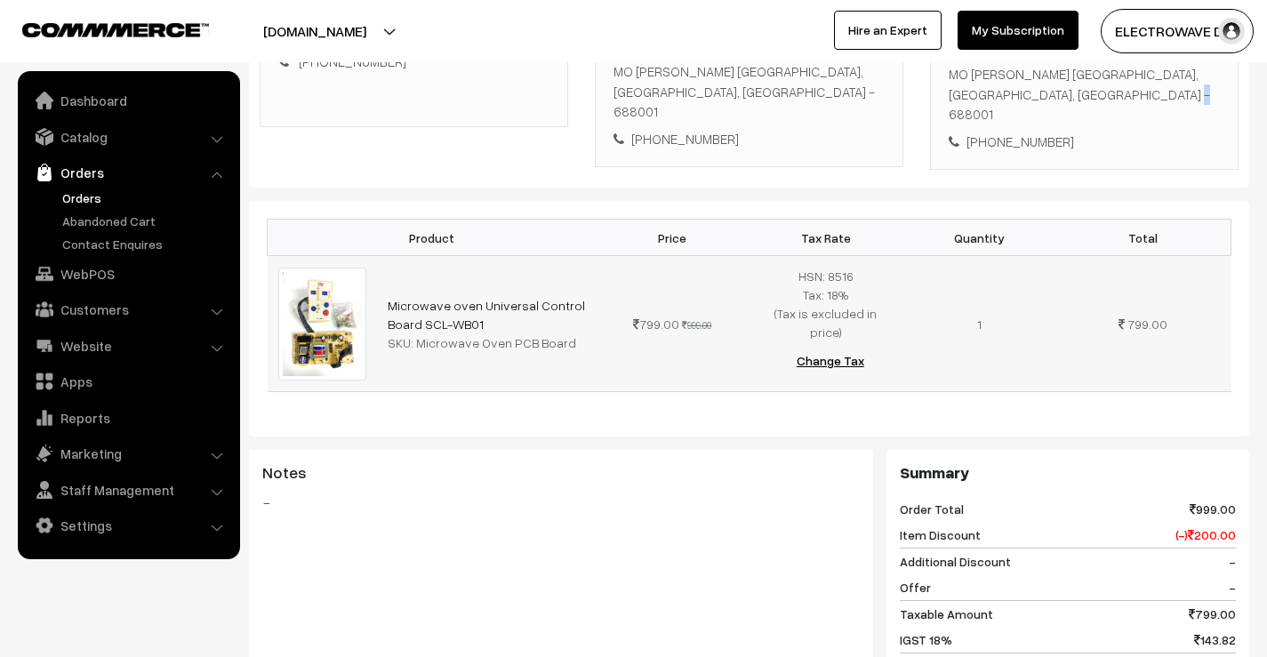
copy div "icrowave Oven PCB Board"
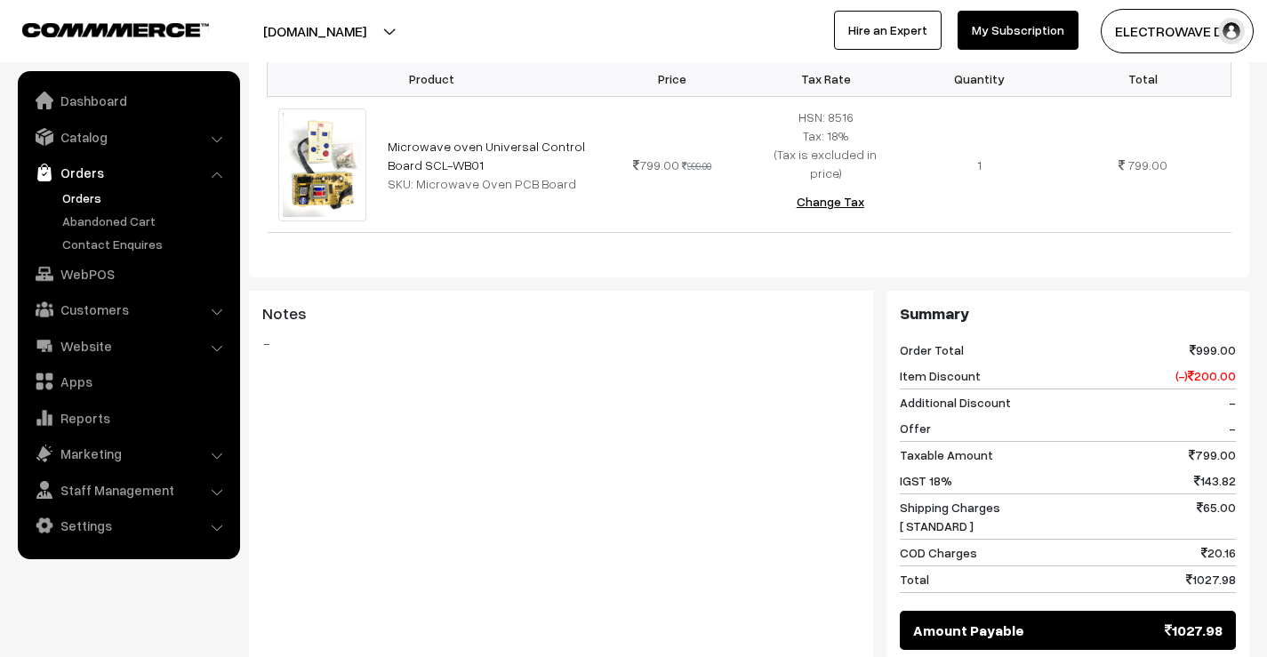
scroll to position [781, 0]
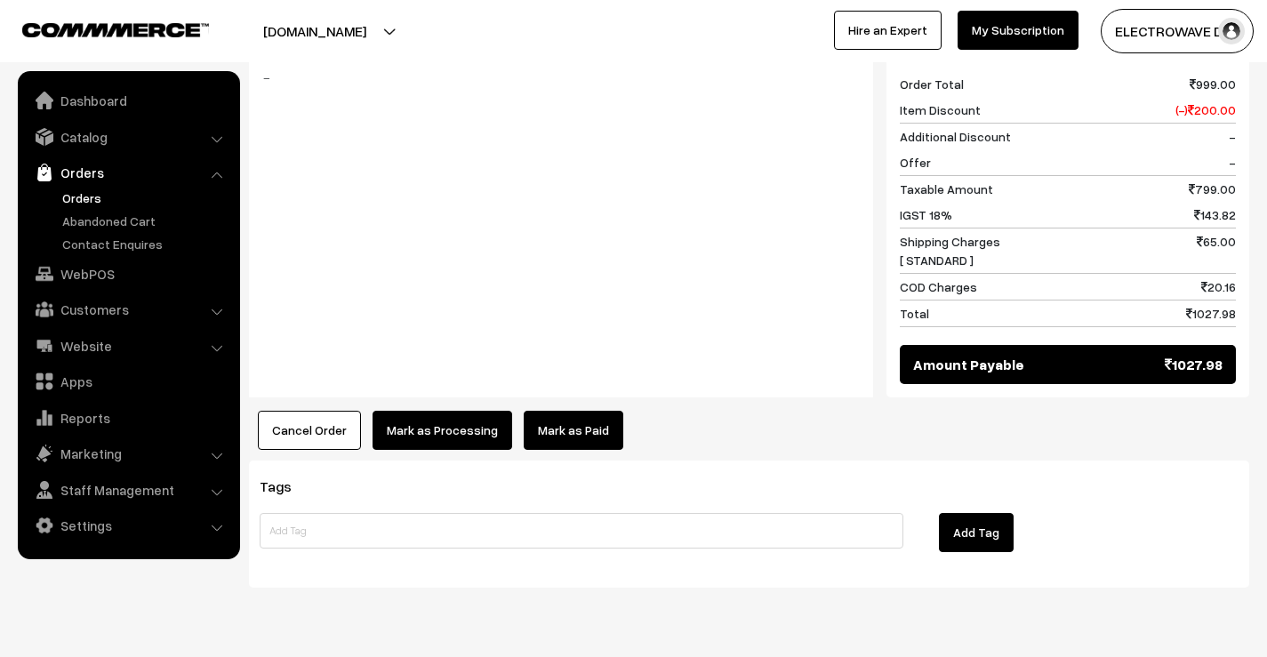
click at [452, 411] on button "Mark as Processing" at bounding box center [443, 430] width 140 height 39
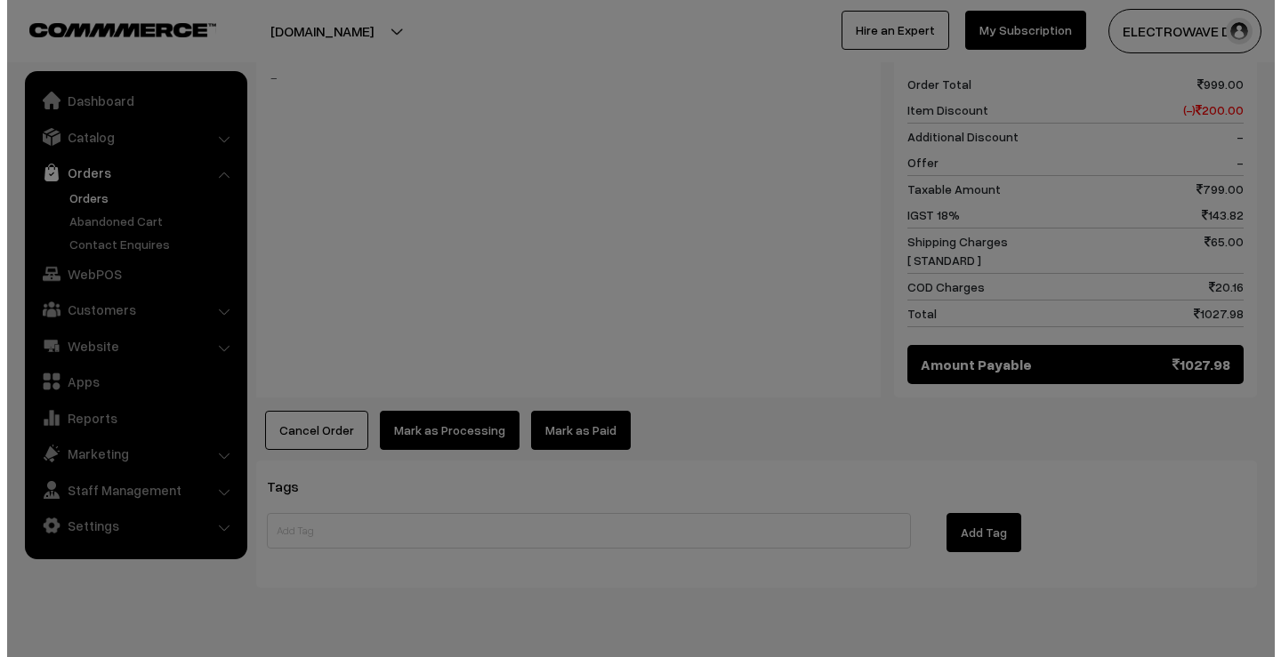
scroll to position [783, 0]
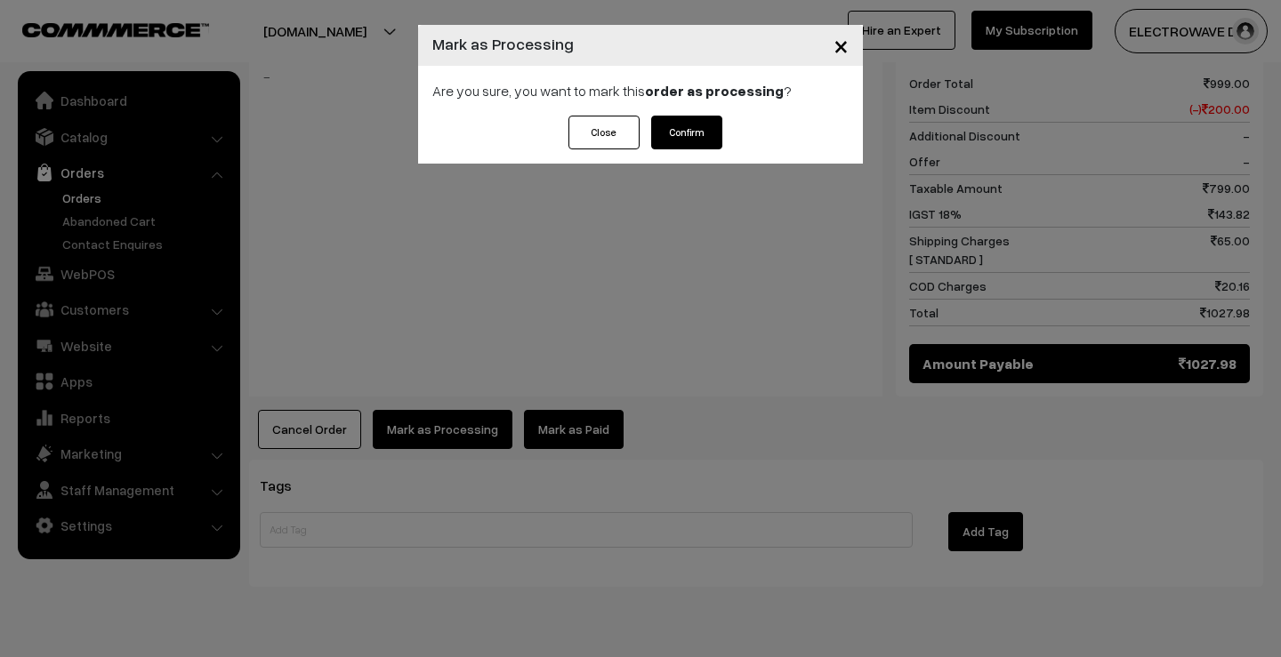
click at [712, 116] on button "Confirm" at bounding box center [686, 133] width 71 height 34
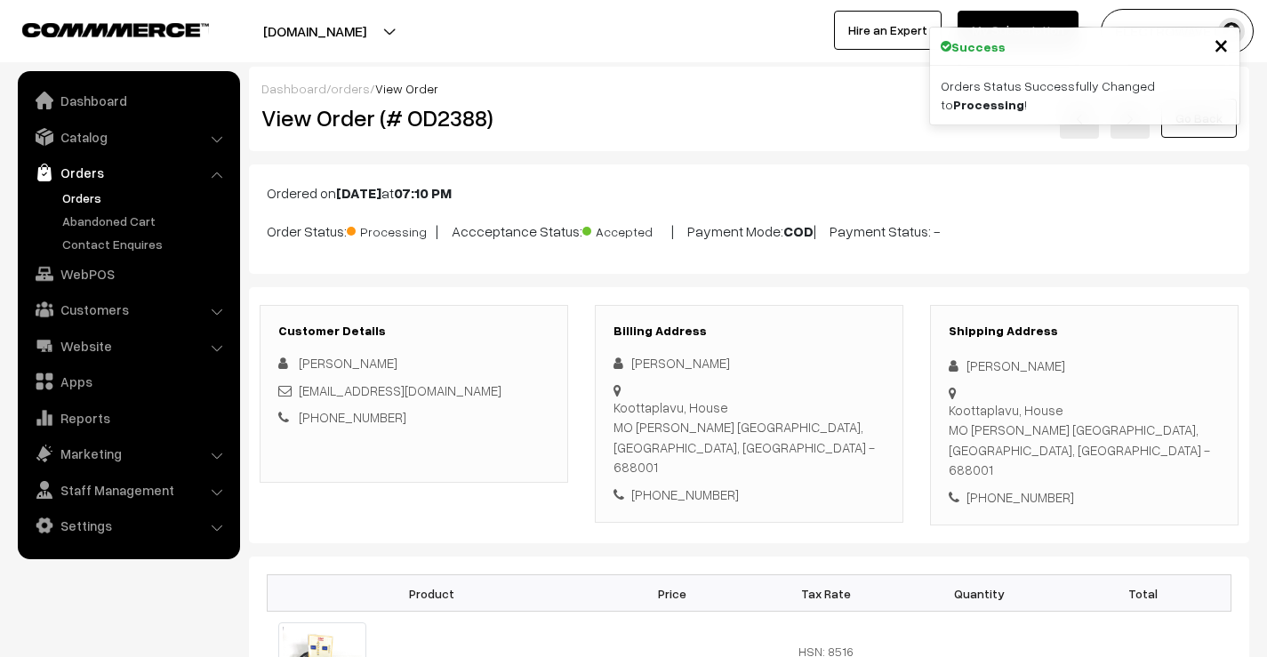
click at [424, 88] on span "View Order" at bounding box center [406, 88] width 63 height 15
click at [432, 120] on h2 "View Order (# OD2388)" at bounding box center [415, 118] width 308 height 28
copy h2 "OD2388"
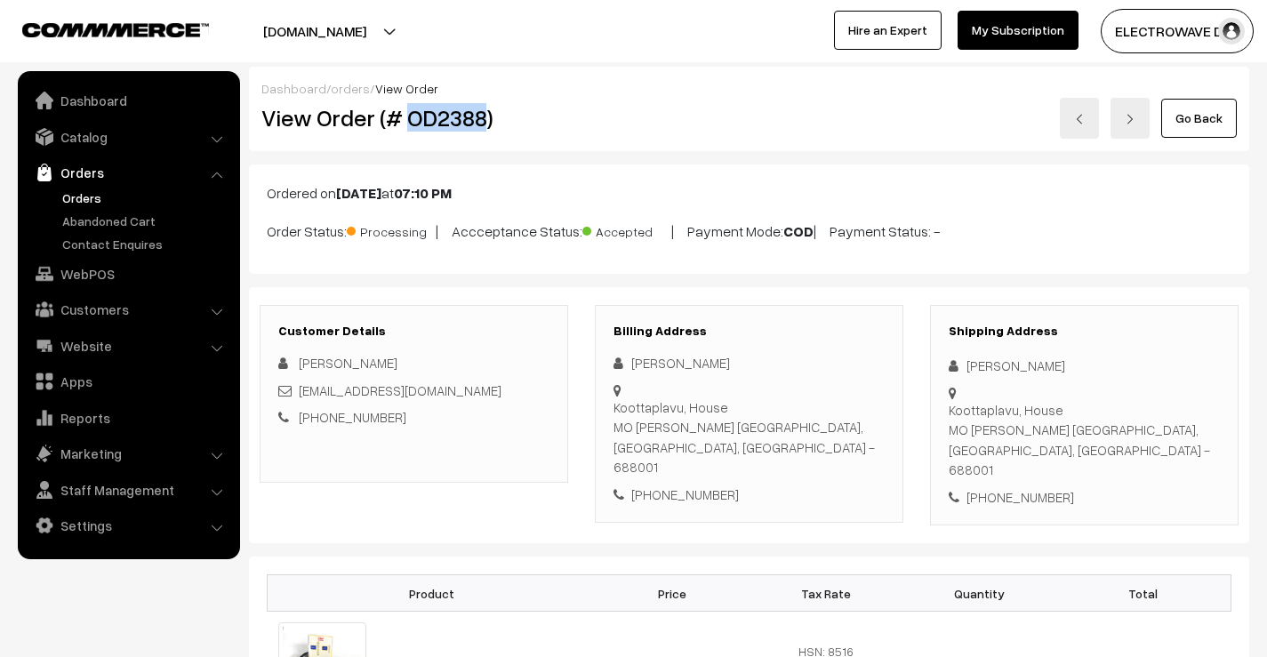
click at [1085, 124] on img at bounding box center [1079, 119] width 11 height 11
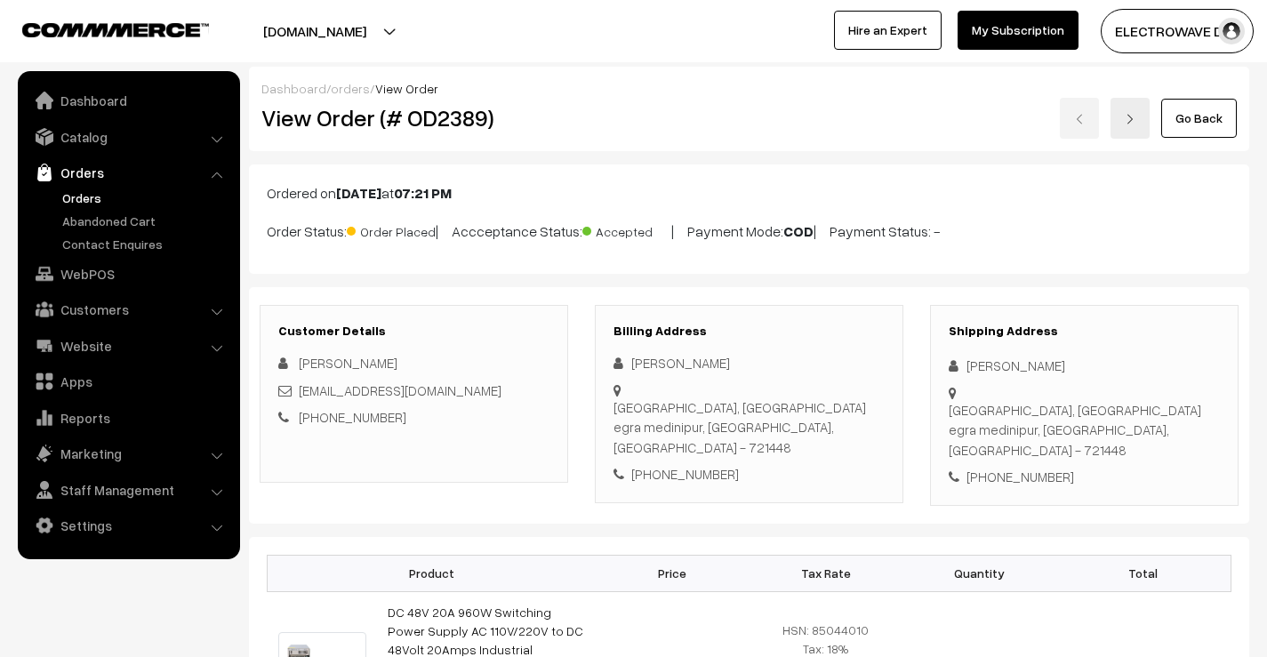
click at [482, 124] on h2 "View Order (# OD2389)" at bounding box center [415, 118] width 308 height 28
click at [444, 123] on h2 "View Order (# OD2389)" at bounding box center [415, 118] width 308 height 28
click at [445, 123] on h2 "View Order (# OD2389)" at bounding box center [415, 118] width 308 height 28
copy h2 "OD2389"
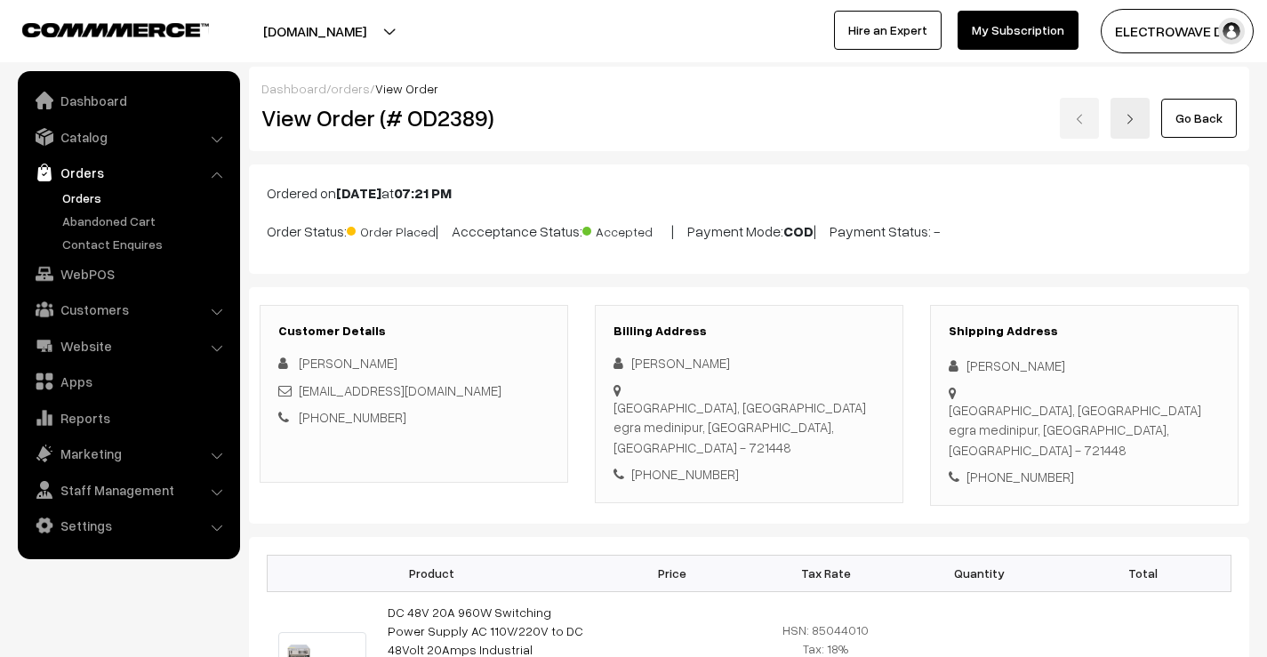
click at [976, 372] on div "[PERSON_NAME]" at bounding box center [1084, 366] width 271 height 20
copy div "Apurba"
click at [1023, 374] on div "[PERSON_NAME]" at bounding box center [1084, 366] width 271 height 20
click at [1023, 373] on div "[PERSON_NAME]" at bounding box center [1084, 366] width 271 height 20
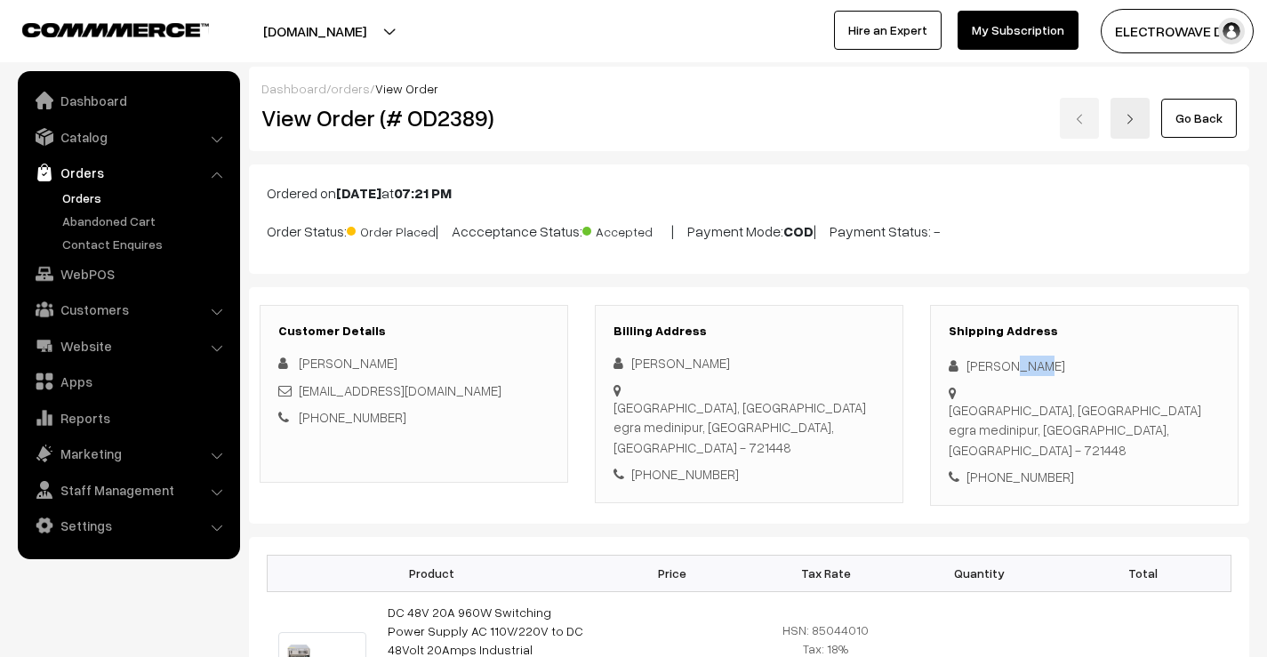
copy div "Bera"
drag, startPoint x: 508, startPoint y: 400, endPoint x: 298, endPoint y: 399, distance: 209.9
click at [298, 399] on div "[EMAIL_ADDRESS][DOMAIN_NAME]" at bounding box center [413, 391] width 271 height 20
copy link "[EMAIL_ADDRESS][DOMAIN_NAME]"
click at [1010, 467] on div "+91 6297826795" at bounding box center [1084, 477] width 271 height 20
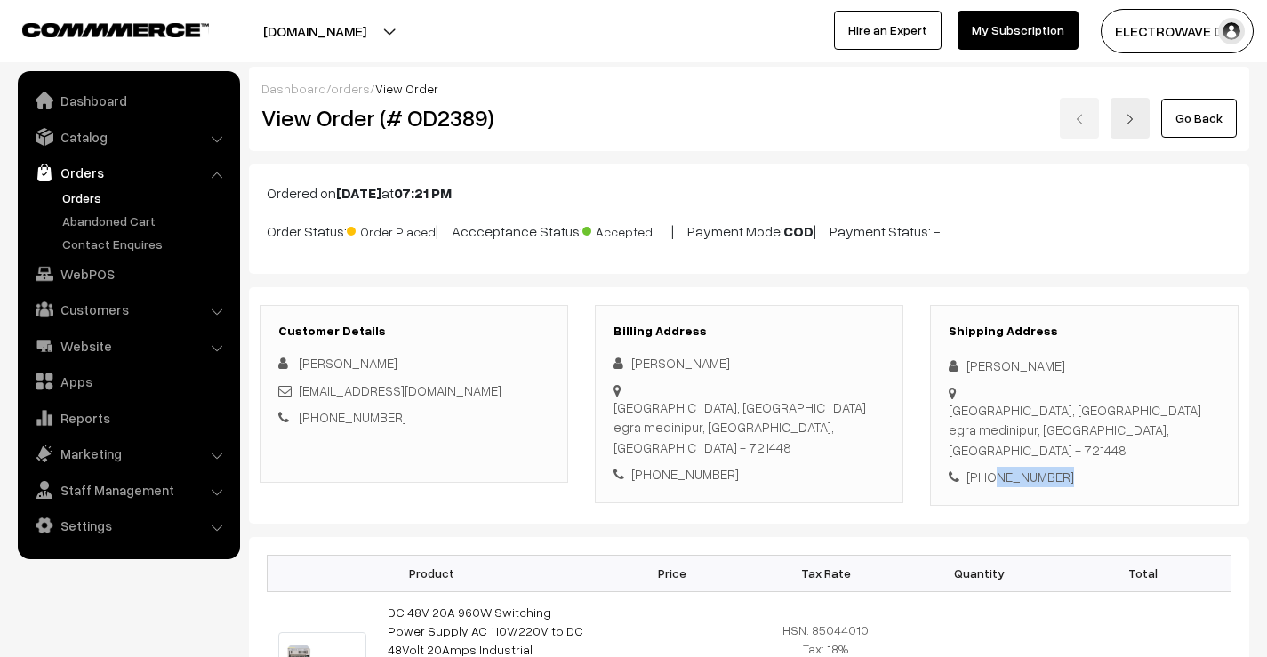
click at [1010, 467] on div "+91 6297826795" at bounding box center [1084, 477] width 271 height 20
copy div "6297826795"
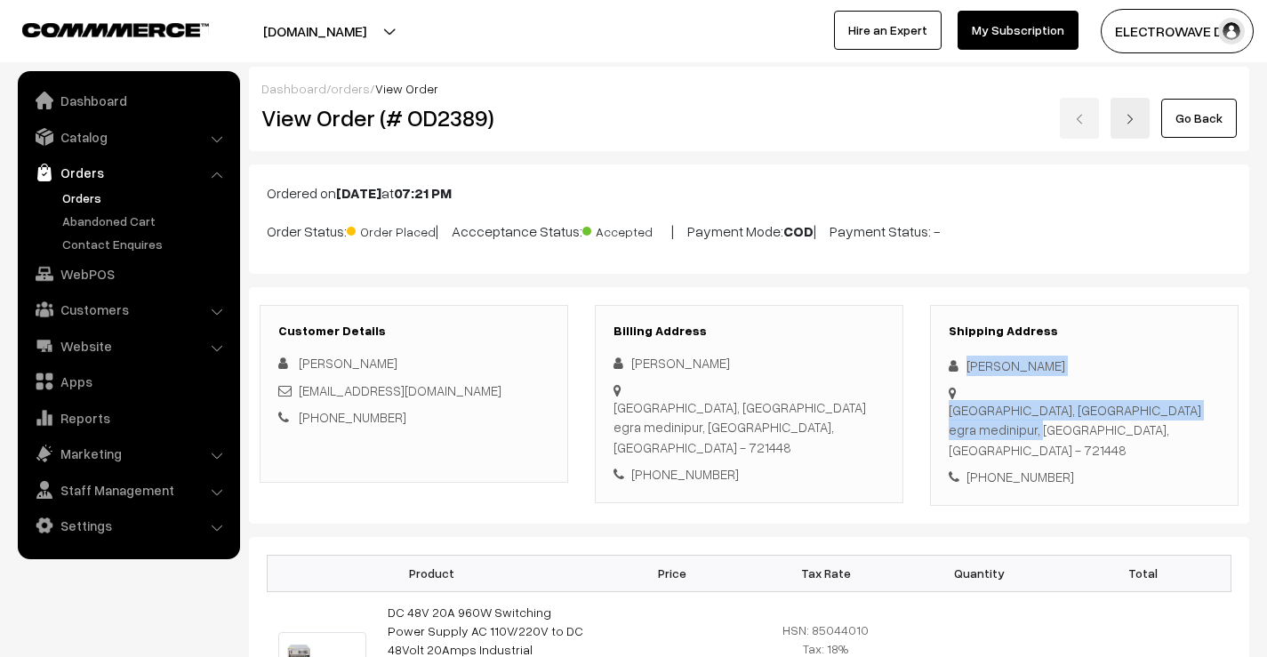
drag, startPoint x: 961, startPoint y: 356, endPoint x: 972, endPoint y: 415, distance: 60.5
click at [993, 417] on div "Shipping Address Apurba Bera west bengal, Mirzapur bazar egra medinipur, West B…" at bounding box center [1084, 405] width 309 height 201
copy div "Apurba Bera west bengal, Mirzapur bazar egra"
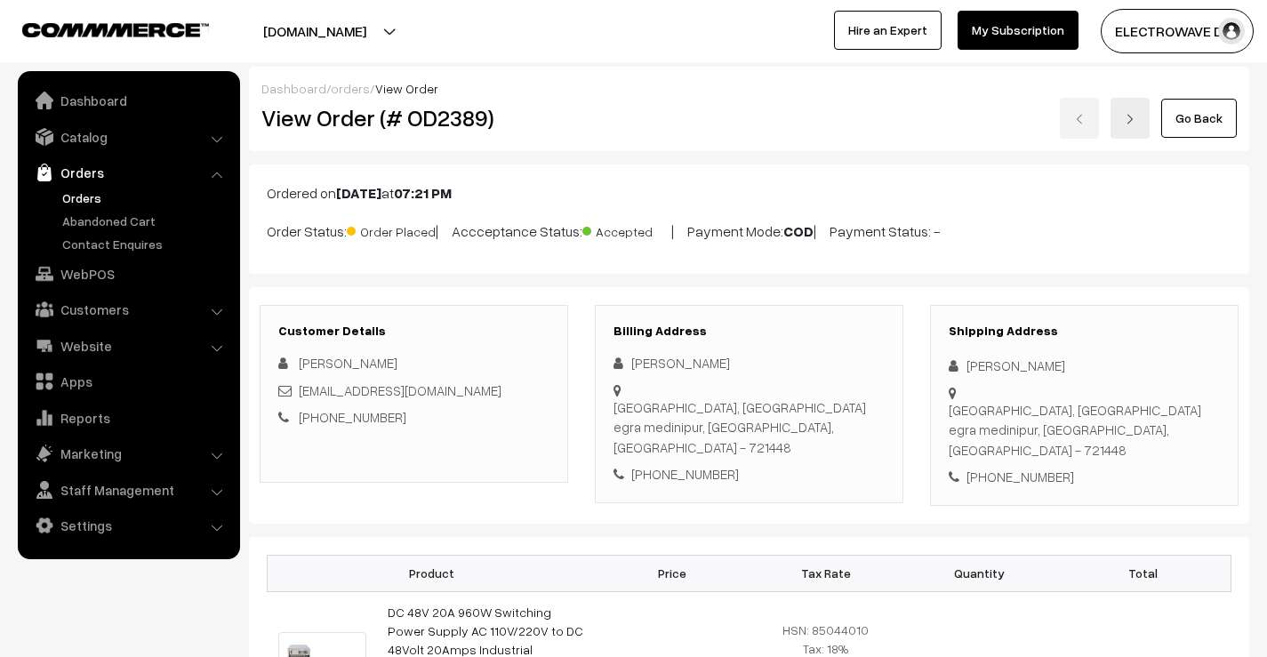
click at [1008, 467] on div "+91 6297826795" at bounding box center [1084, 477] width 271 height 20
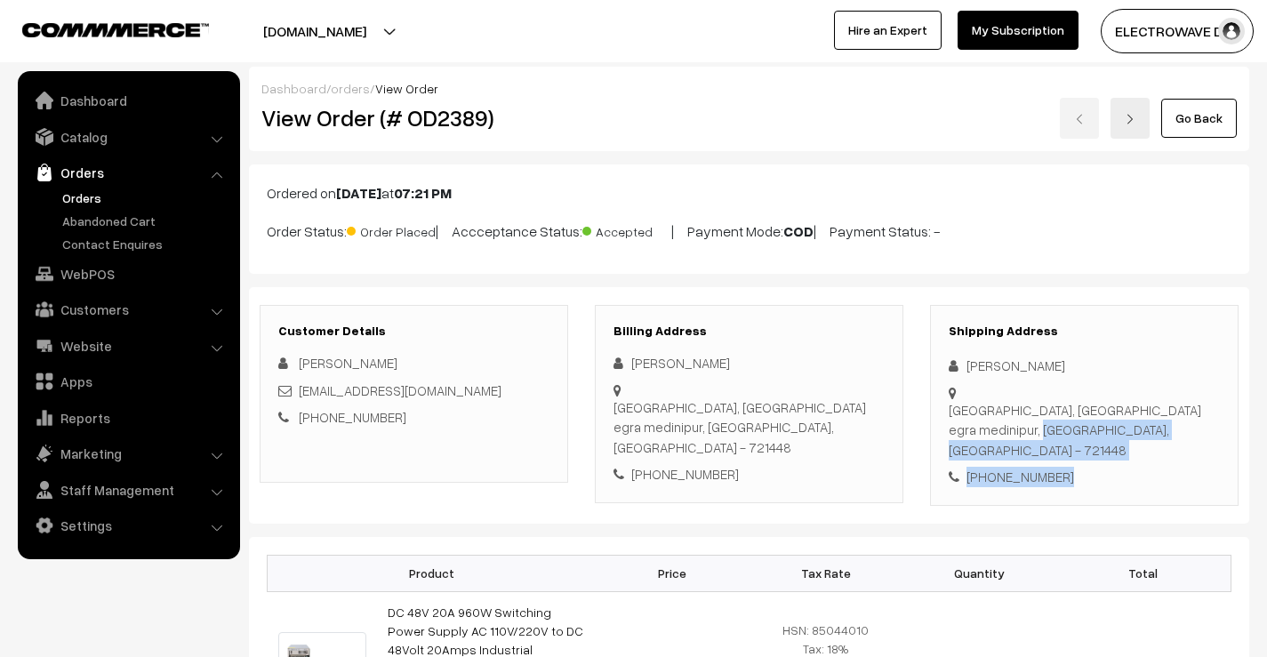
drag, startPoint x: 996, startPoint y: 414, endPoint x: 1078, endPoint y: 455, distance: 91.9
click at [1078, 455] on div "Shipping Address Apurba Bera west bengal, Mirzapur bazar egra medinipur, West B…" at bounding box center [1084, 405] width 309 height 201
copy div "medinipur, West Bengal, India - 721448 +91 6297826795"
click at [1191, 412] on div "west bengal, Mirzapur bazar egra medinipur, West Bengal, India - 721448" at bounding box center [1084, 430] width 271 height 60
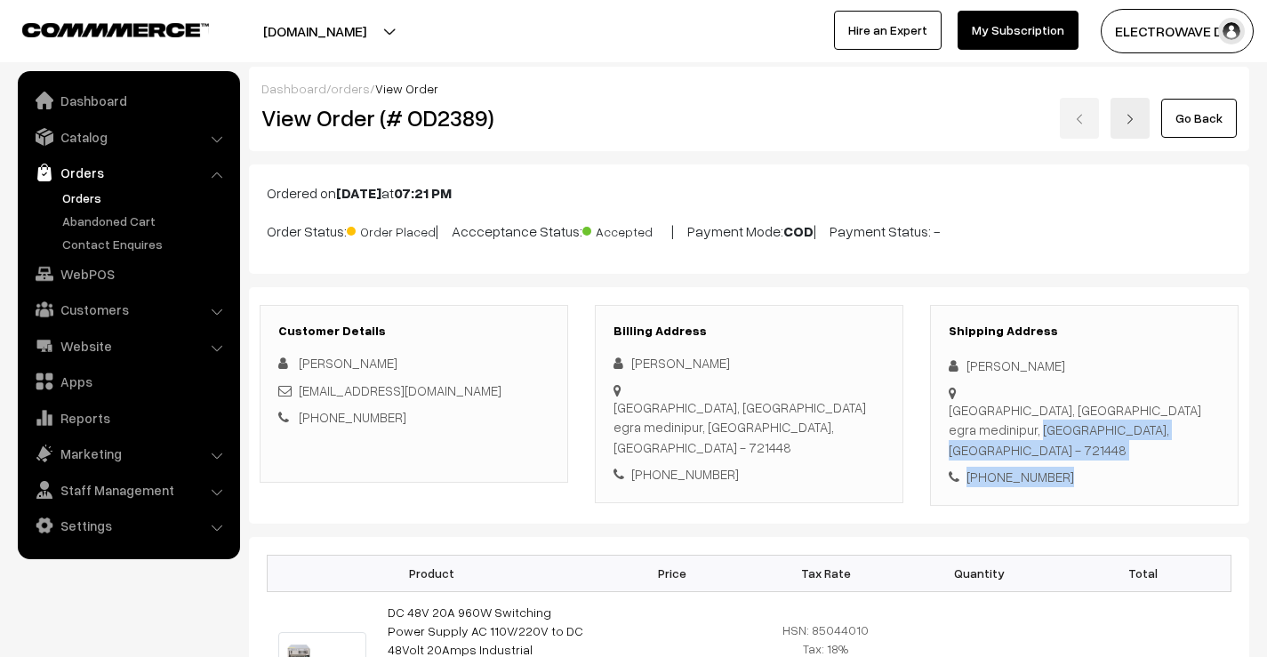
scroll to position [178, 0]
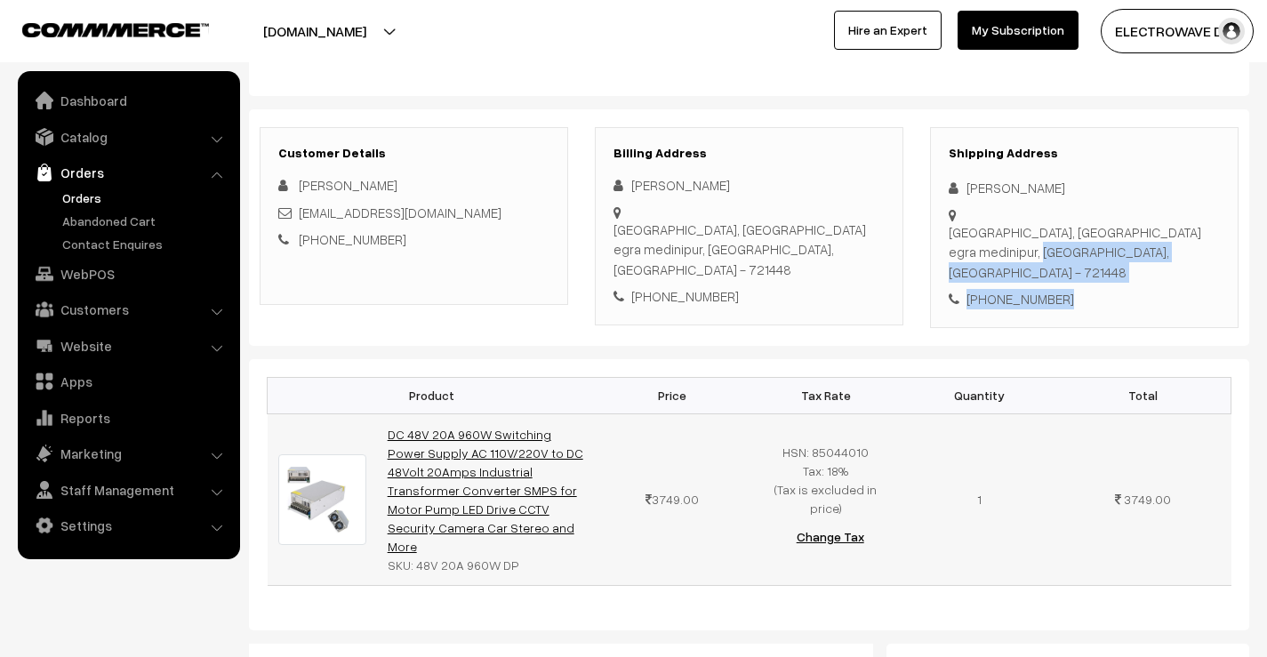
drag, startPoint x: 479, startPoint y: 499, endPoint x: 419, endPoint y: 430, distance: 92.0
click at [391, 414] on td "DC 48V 20A 960W Switching Power Supply AC 110V/220V to DC 48Volt 20Amps Industr…" at bounding box center [486, 500] width 219 height 172
copy link "C 48V 20A 960W Switching Power Supply AC 110V/220V to DC 48Volt 20Amps Industri…"
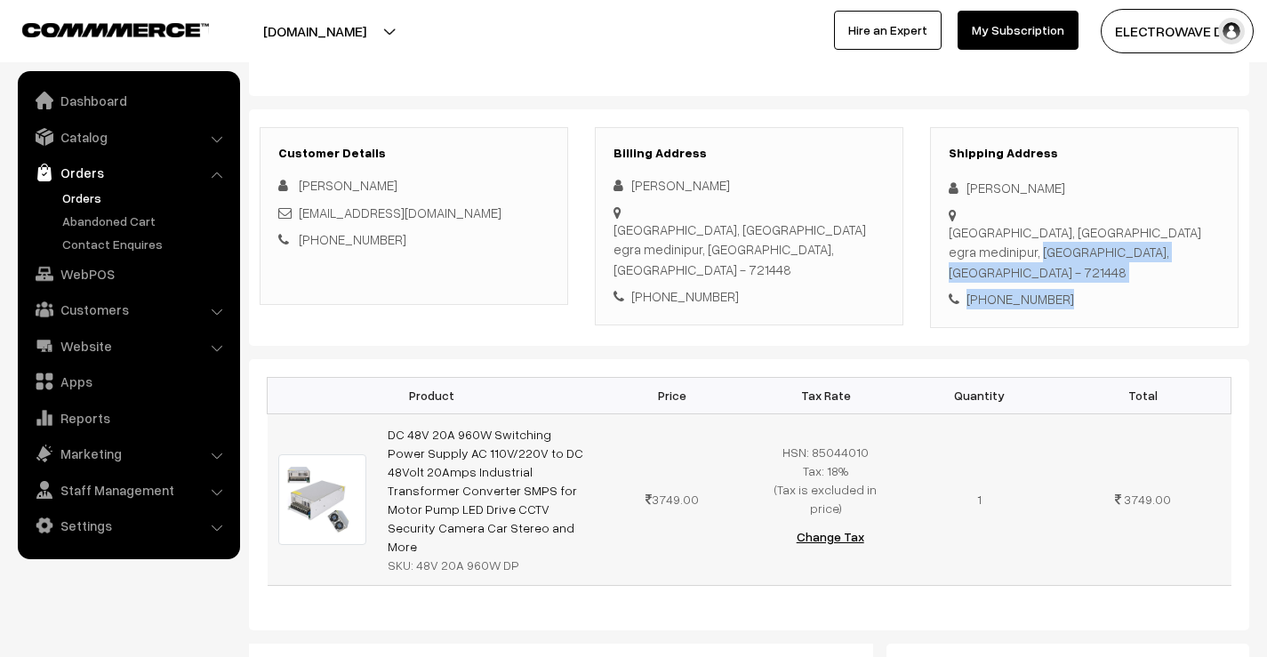
drag, startPoint x: 414, startPoint y: 524, endPoint x: 534, endPoint y: 530, distance: 119.3
click at [534, 556] on div "SKU: 48V 20A 960W DP" at bounding box center [486, 565] width 197 height 19
copy div "48V 20A 960W DP"
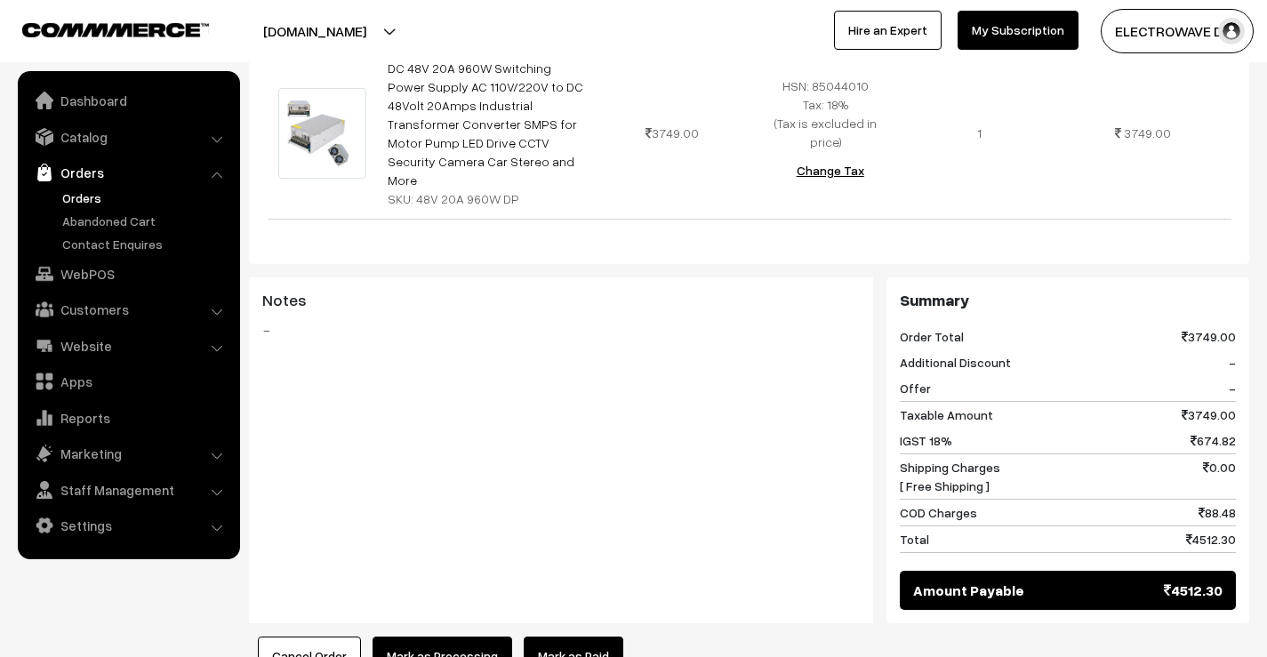
scroll to position [622, 0]
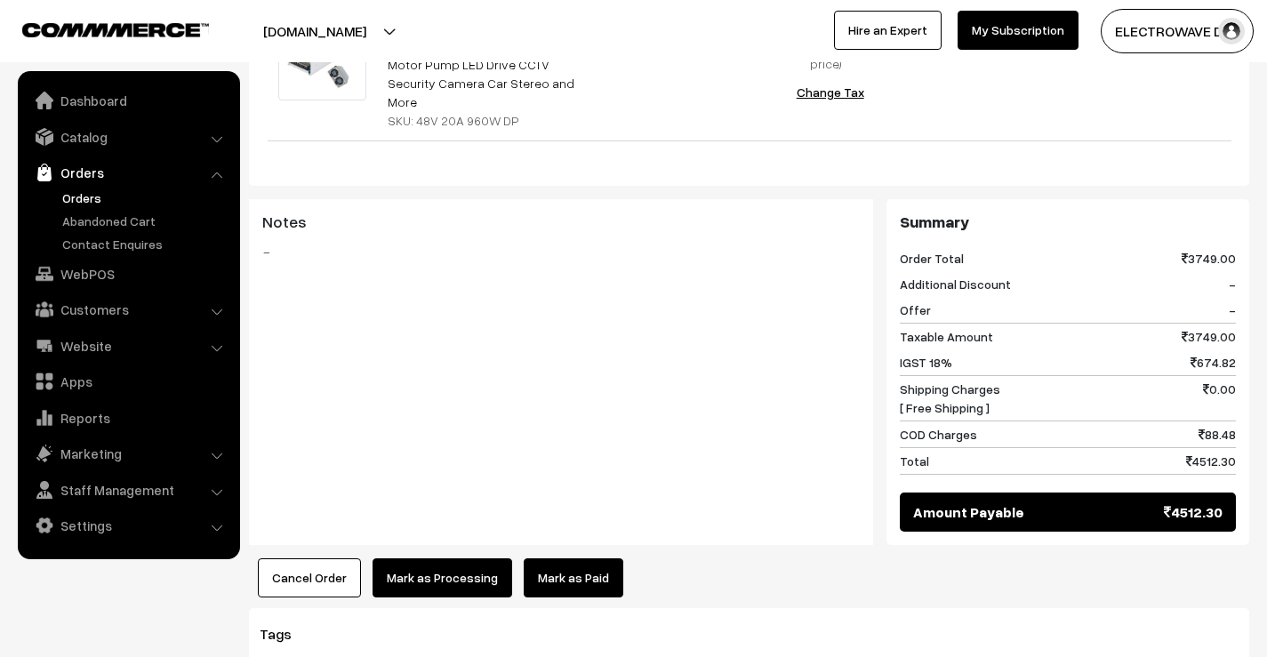
click at [468, 558] on button "Mark as Processing" at bounding box center [443, 577] width 140 height 39
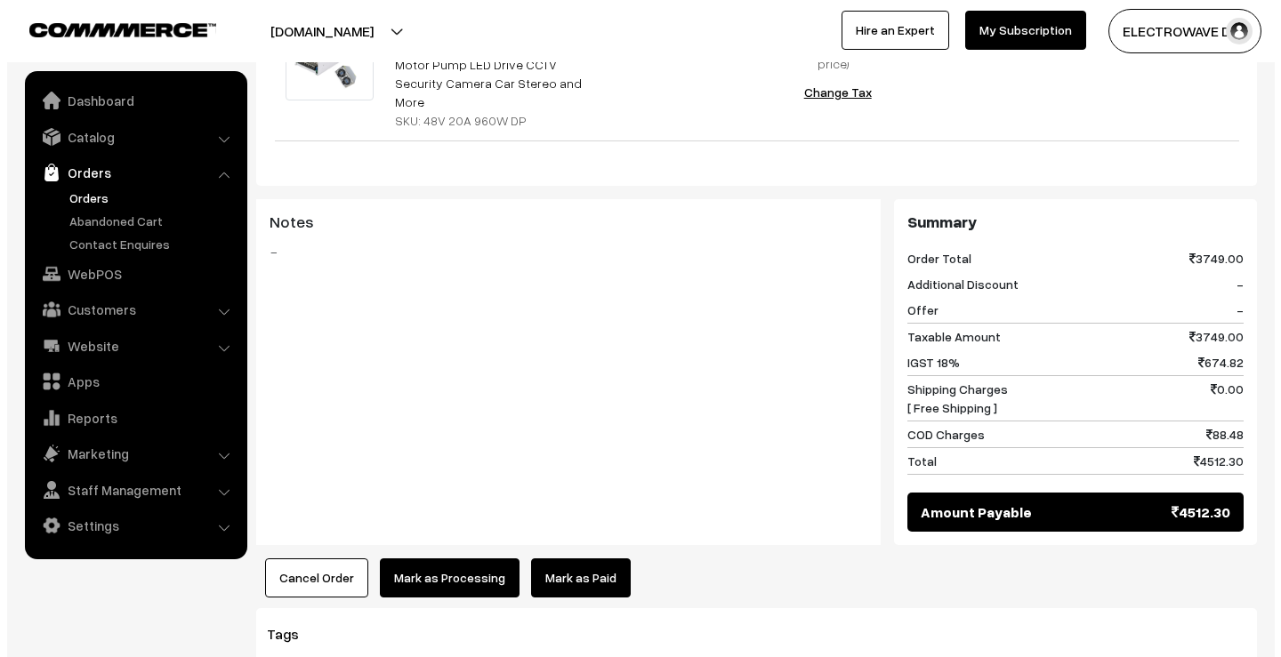
scroll to position [622, 0]
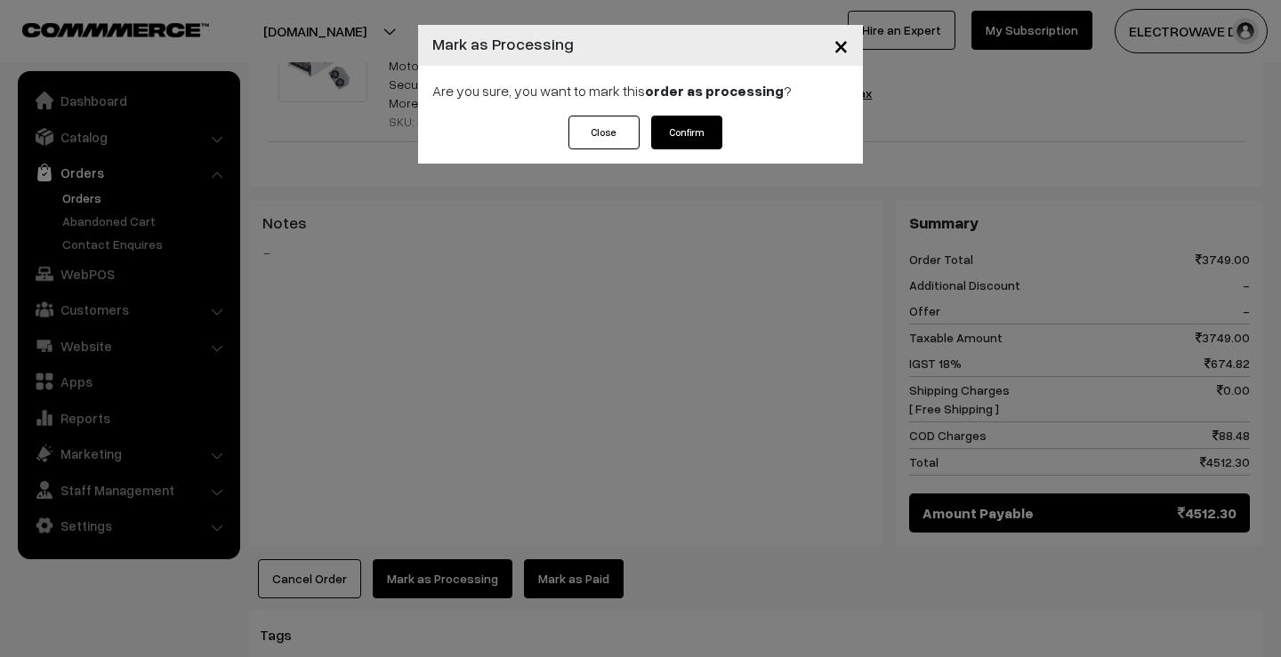
click at [715, 154] on div "Close Confirm" at bounding box center [640, 140] width 445 height 48
click at [710, 149] on button "Confirm" at bounding box center [686, 133] width 71 height 34
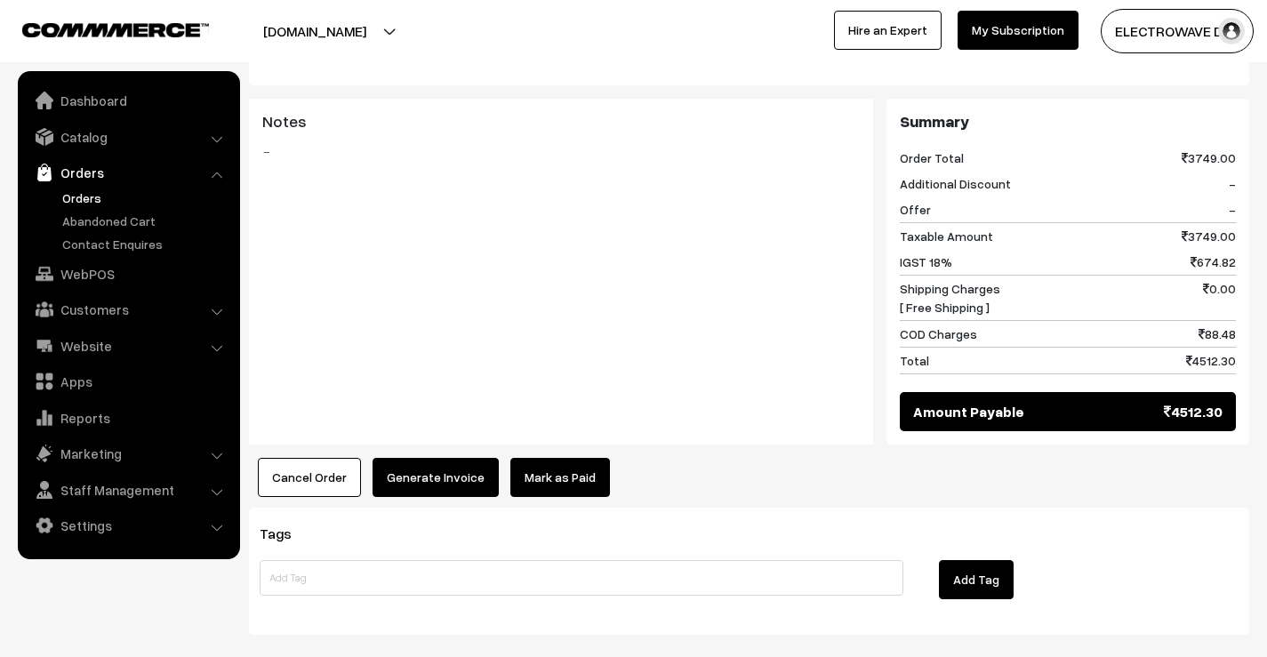
scroll to position [772, 0]
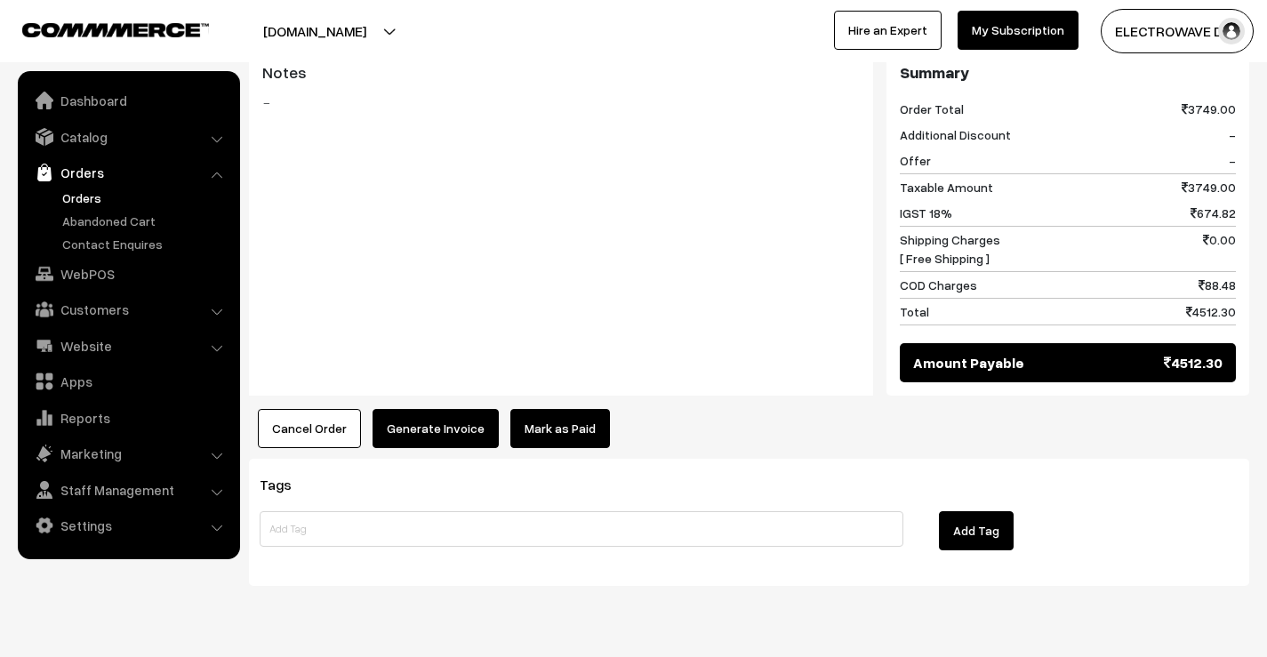
click at [82, 197] on link "Orders" at bounding box center [146, 198] width 176 height 19
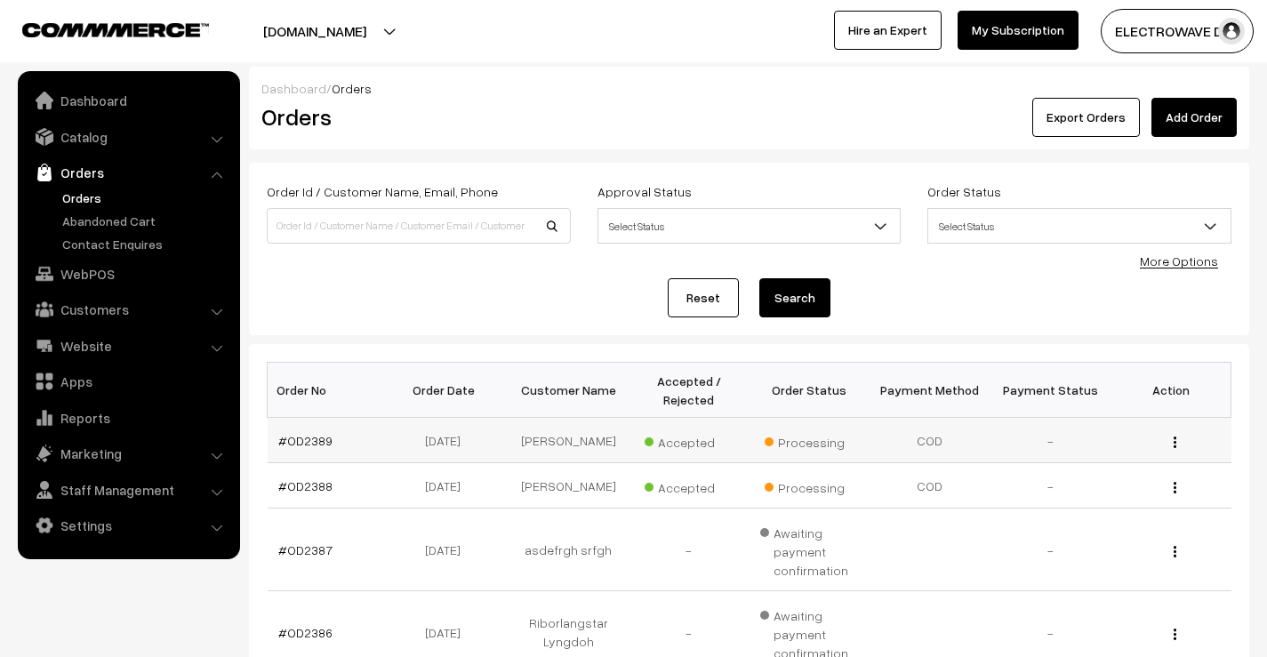
click at [308, 430] on td "#OD2389" at bounding box center [328, 440] width 121 height 45
click at [305, 436] on link "#OD2389" at bounding box center [305, 440] width 54 height 15
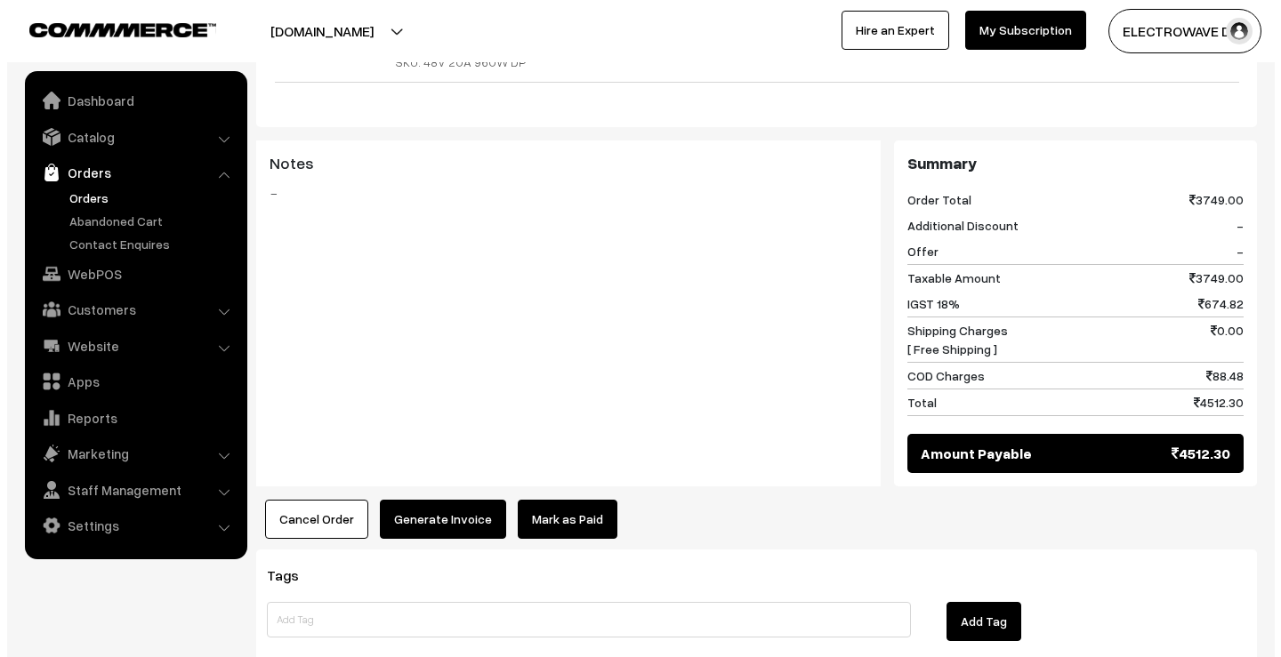
scroll to position [772, 0]
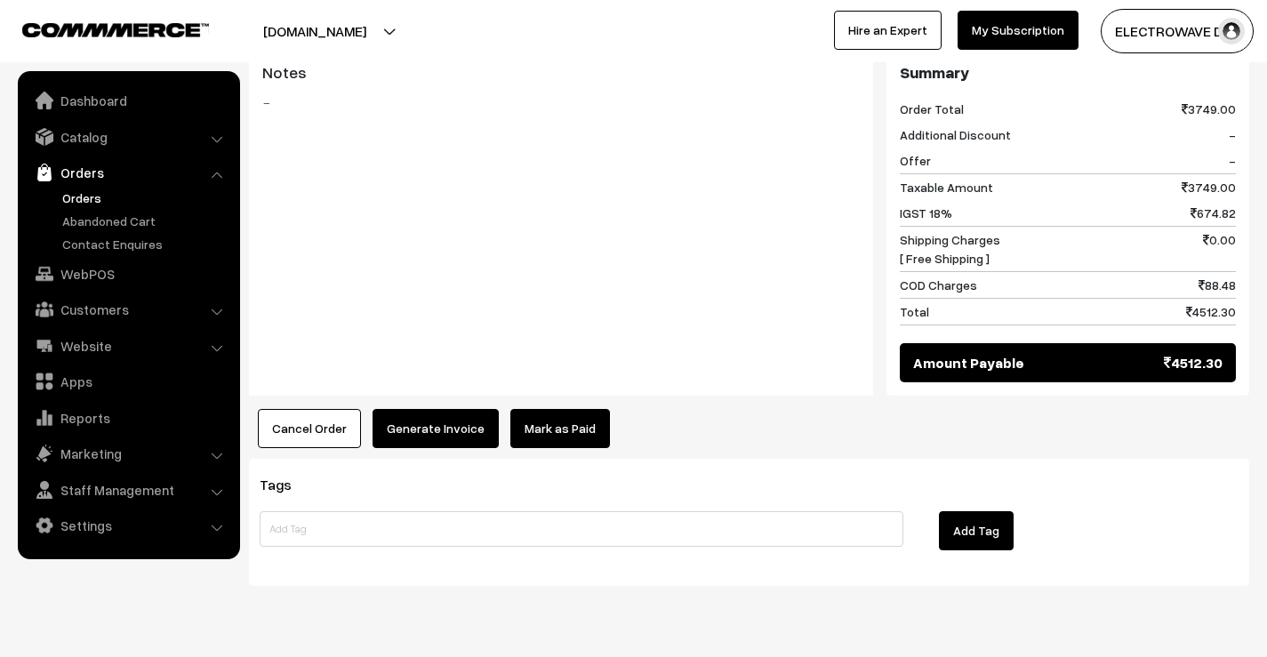
click at [424, 409] on button "Generate Invoice" at bounding box center [436, 428] width 126 height 39
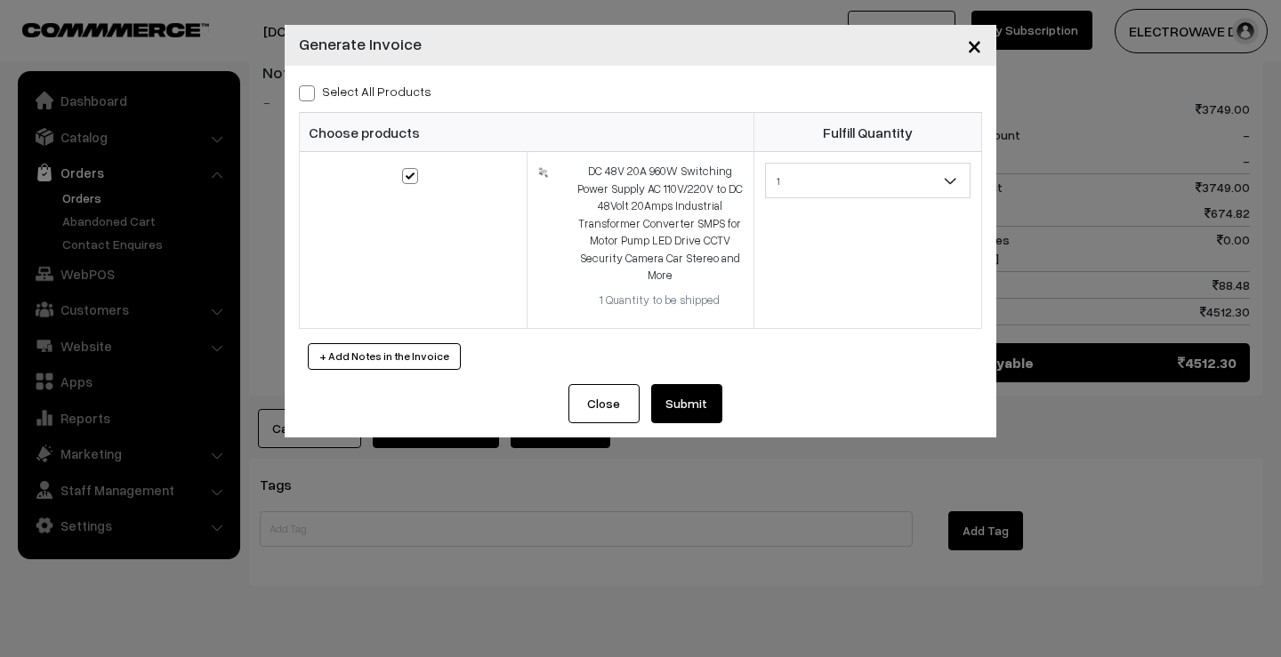
drag, startPoint x: 697, startPoint y: 399, endPoint x: 706, endPoint y: 398, distance: 8.9
click at [699, 398] on button "Submit" at bounding box center [686, 403] width 71 height 39
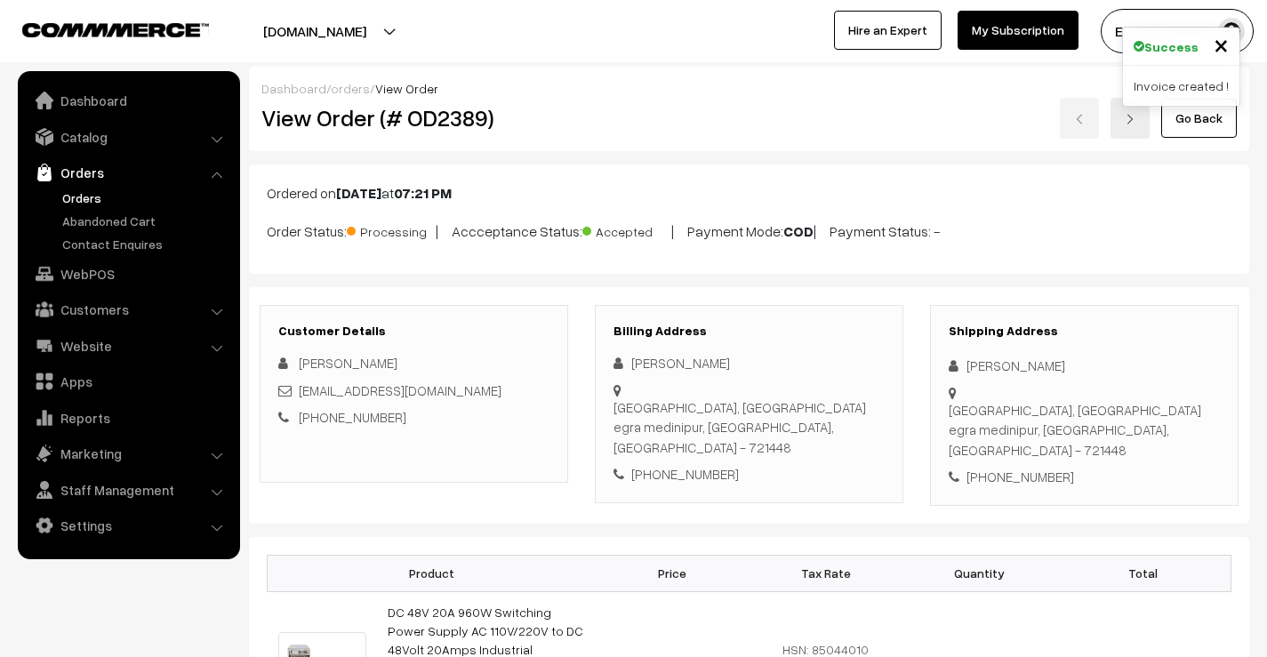
click at [1141, 130] on link at bounding box center [1130, 118] width 39 height 41
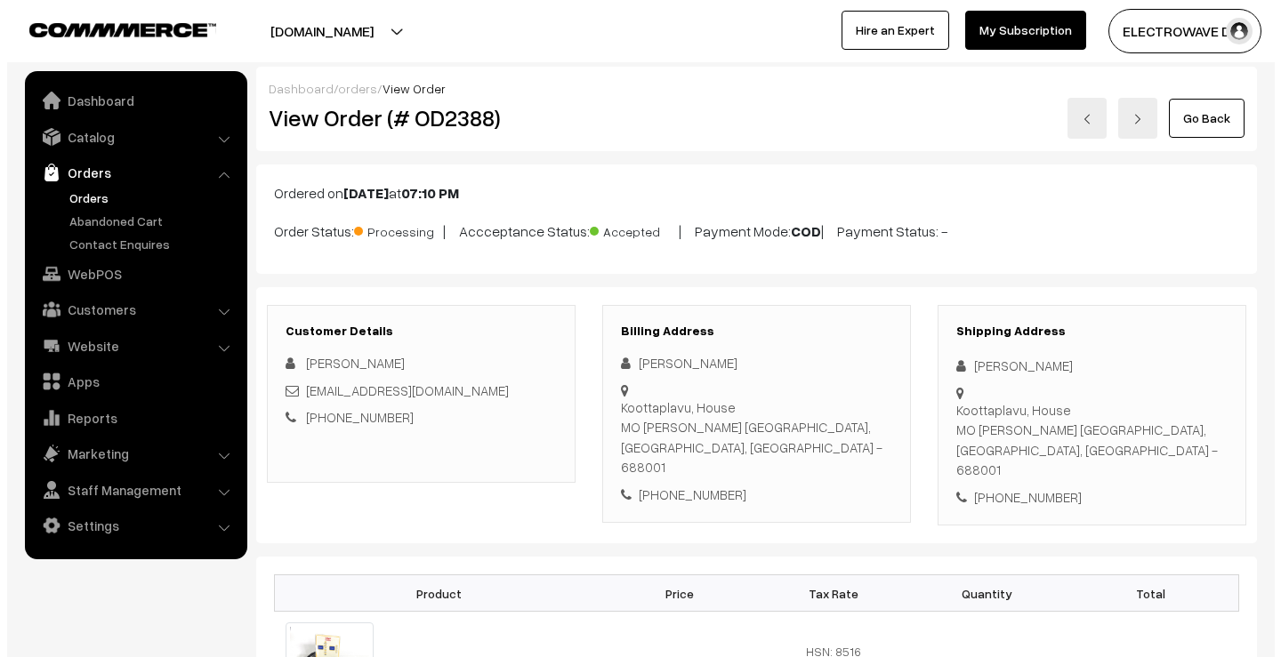
scroll to position [534, 0]
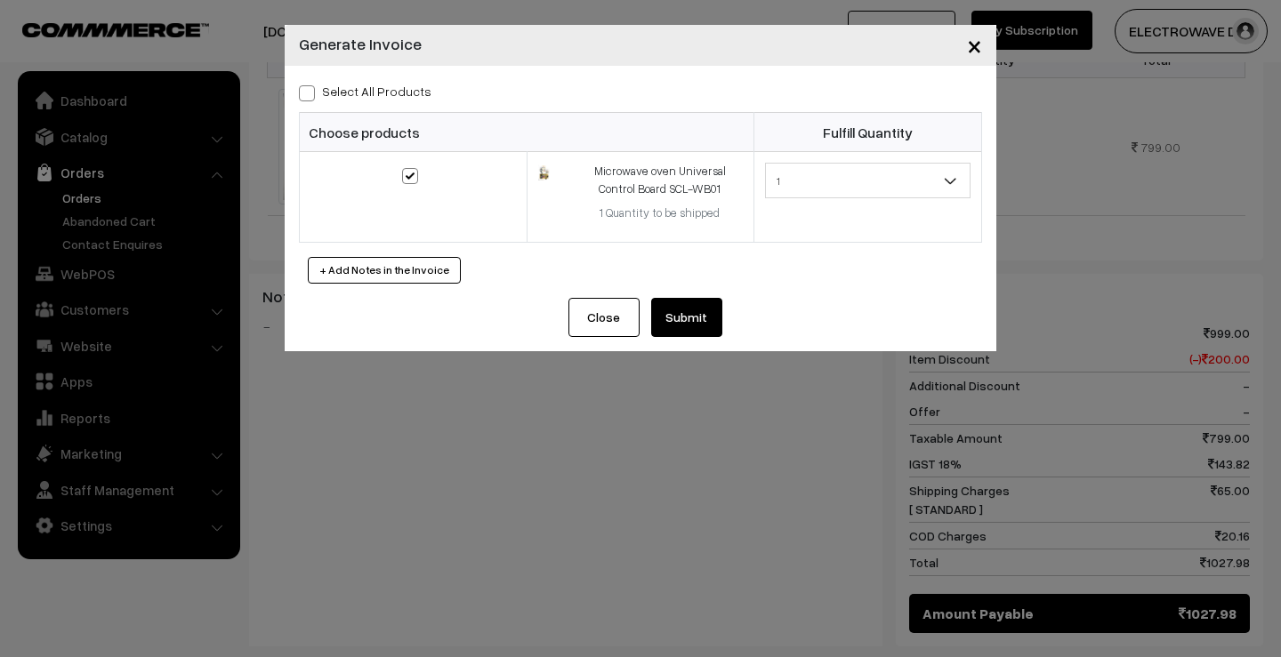
click at [699, 314] on button "Submit" at bounding box center [686, 317] width 71 height 39
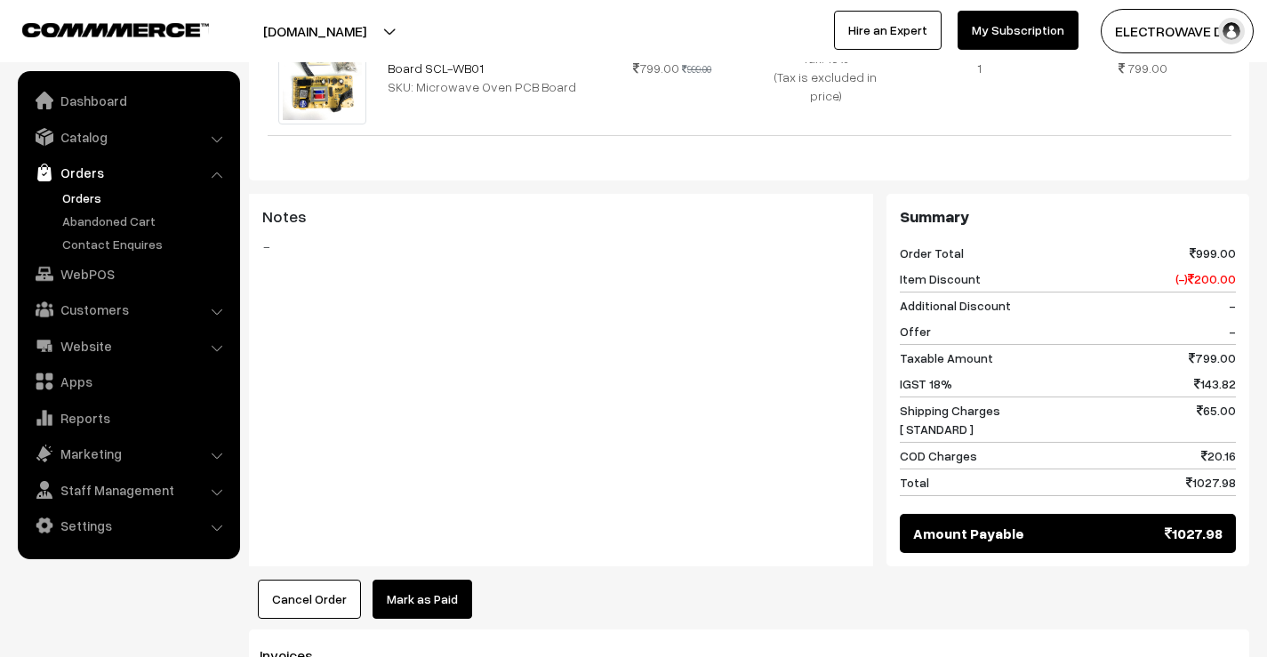
scroll to position [879, 0]
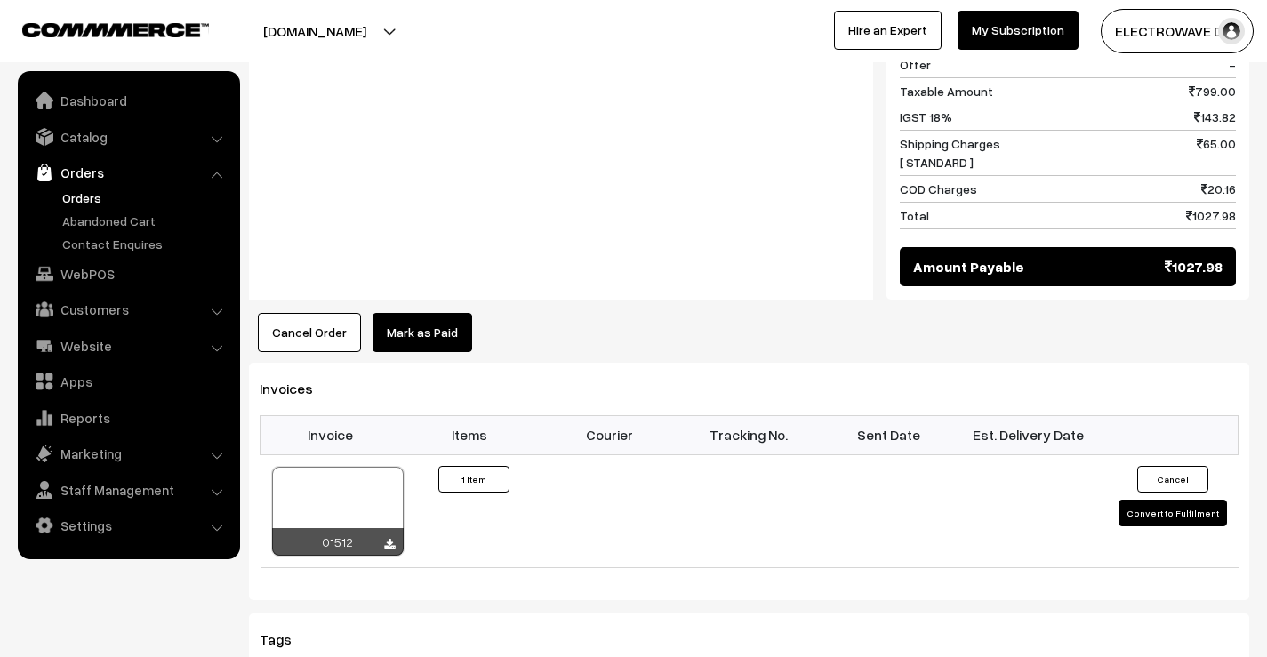
click at [96, 188] on link "Orders" at bounding box center [128, 173] width 212 height 32
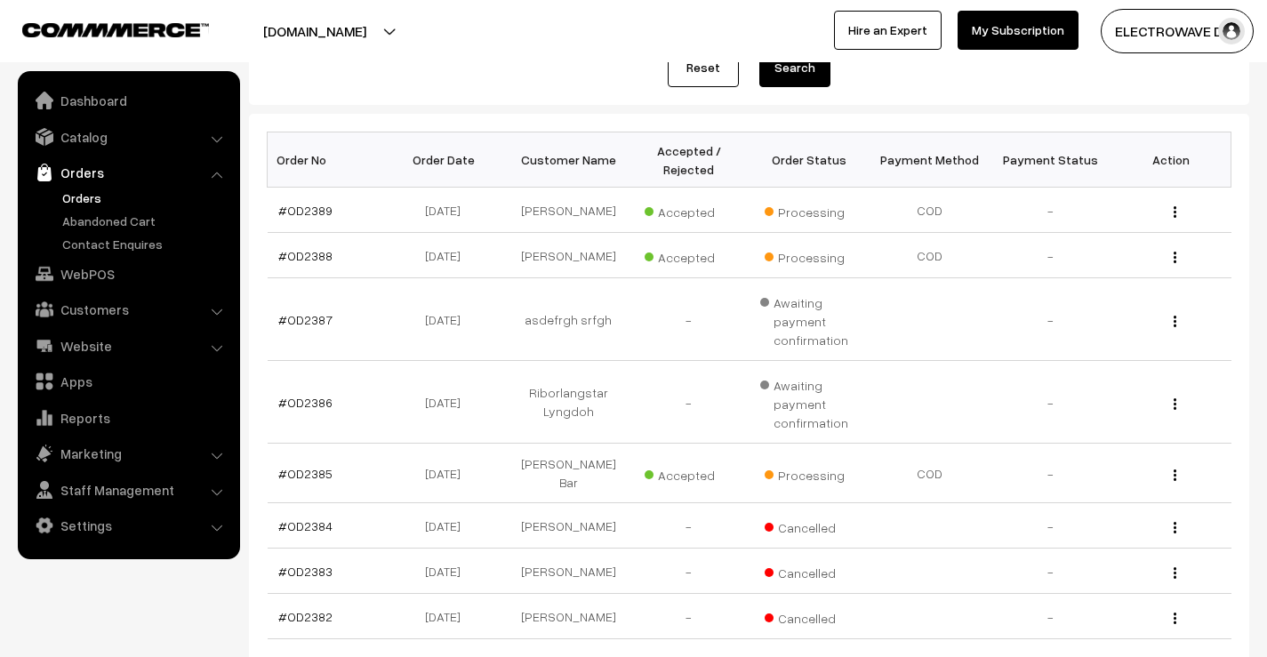
scroll to position [445, 0]
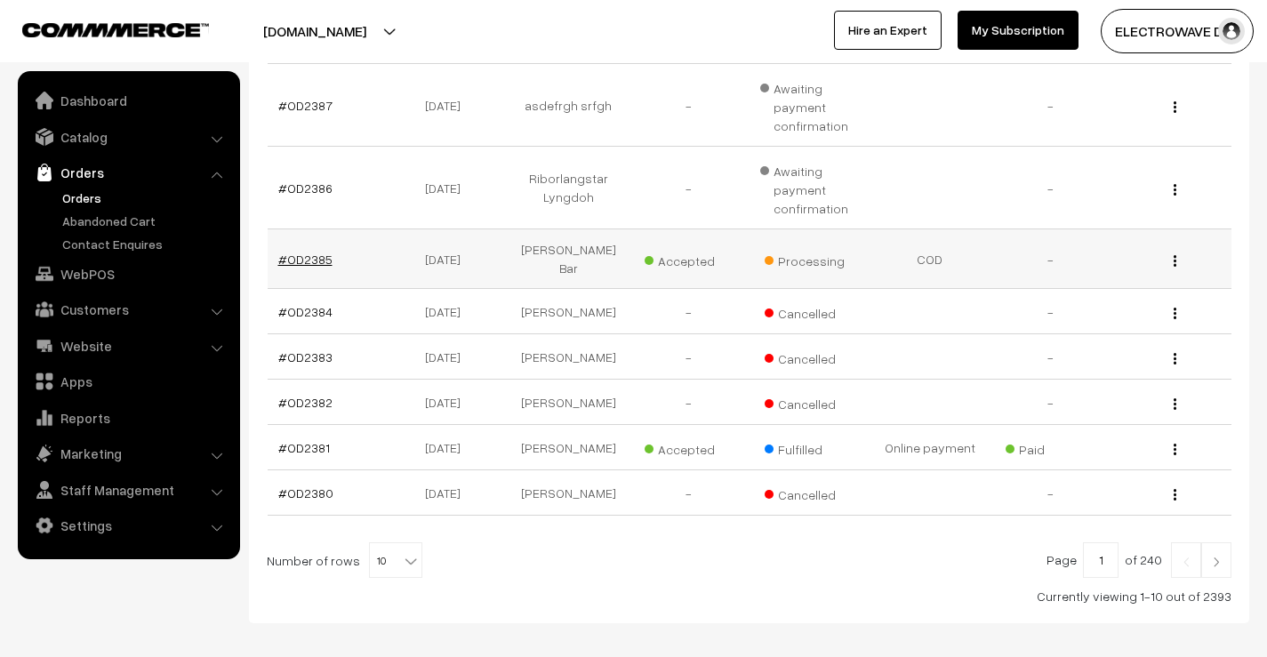
click at [322, 252] on link "#OD2385" at bounding box center [305, 259] width 54 height 15
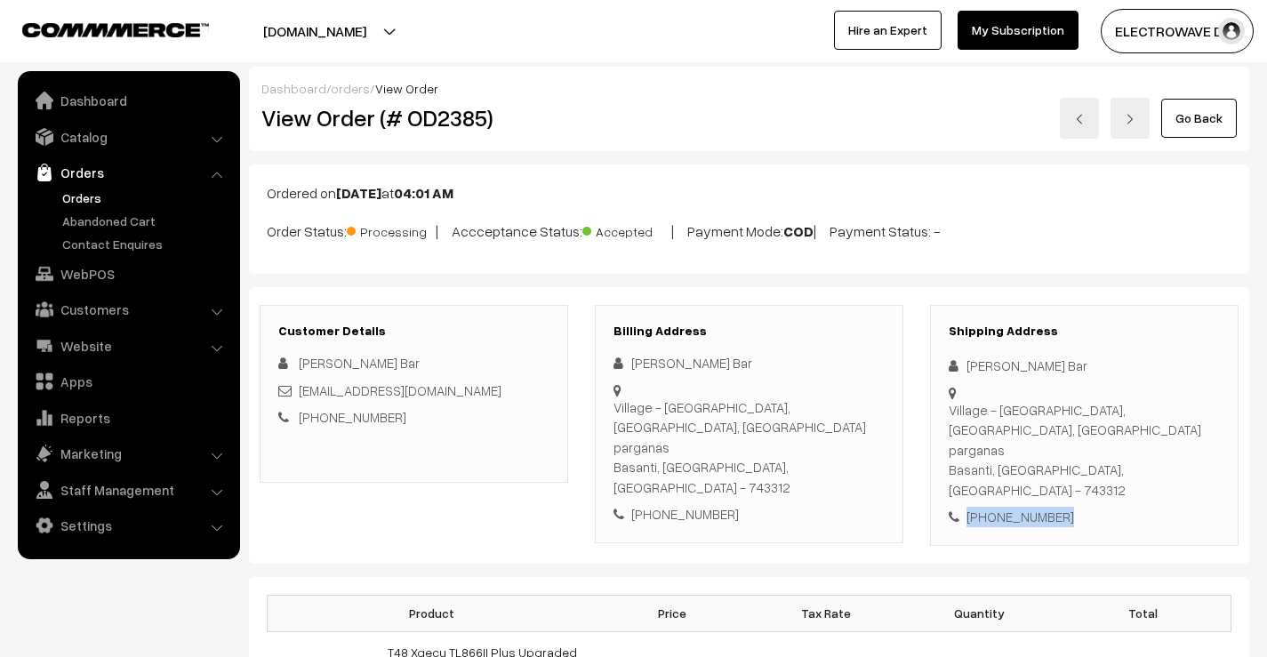
drag, startPoint x: 1072, startPoint y: 452, endPoint x: 956, endPoint y: 459, distance: 115.8
click at [956, 507] on div "[PHONE_NUMBER]" at bounding box center [1084, 517] width 271 height 20
copy div "[PHONE_NUMBER]"
click at [456, 133] on div "View Order (# OD2385)" at bounding box center [415, 118] width 334 height 41
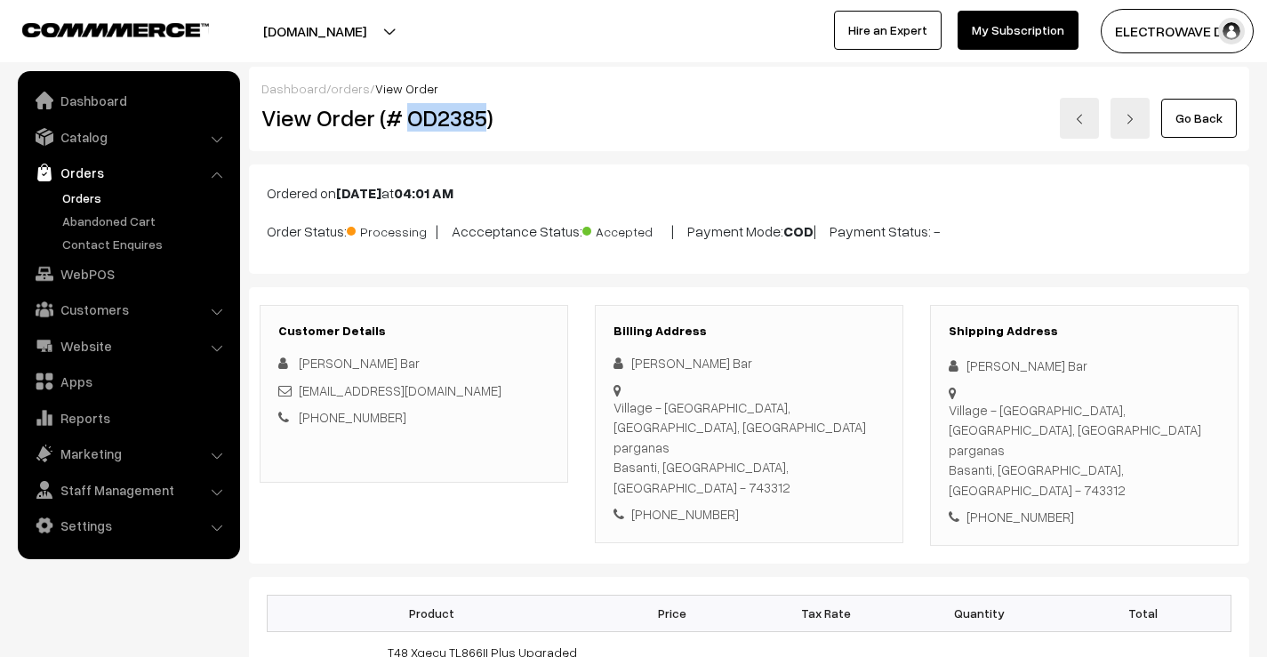
copy h2 "OD2385"
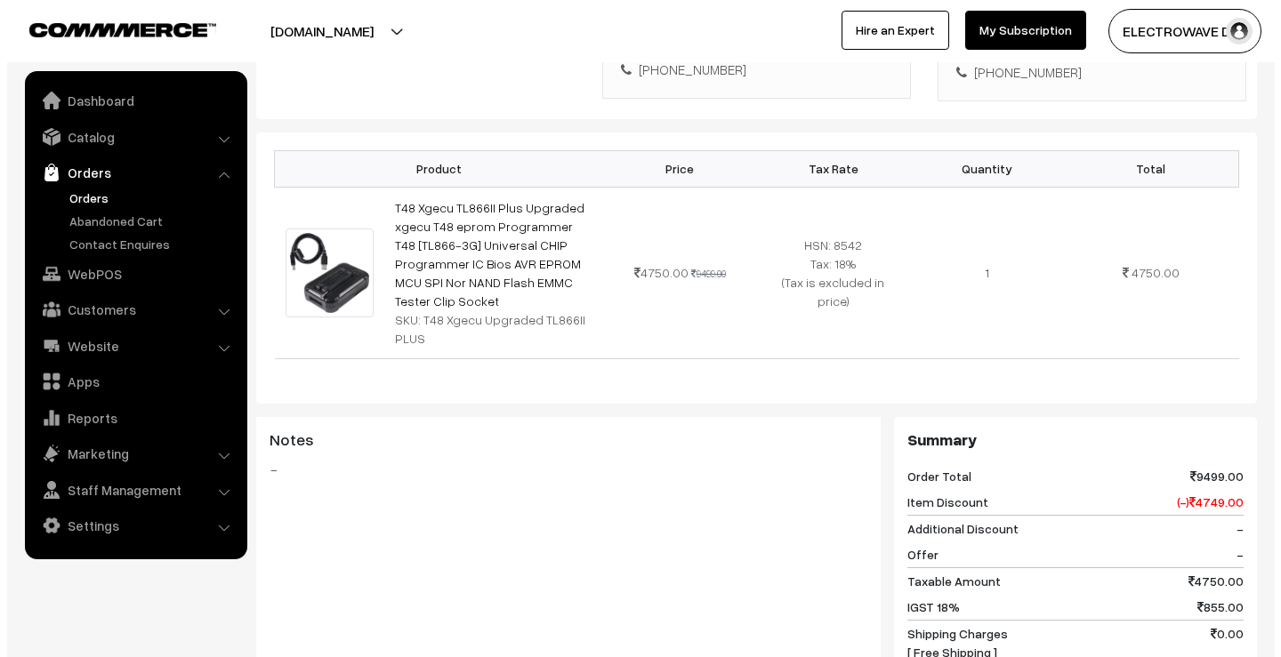
scroll to position [889, 0]
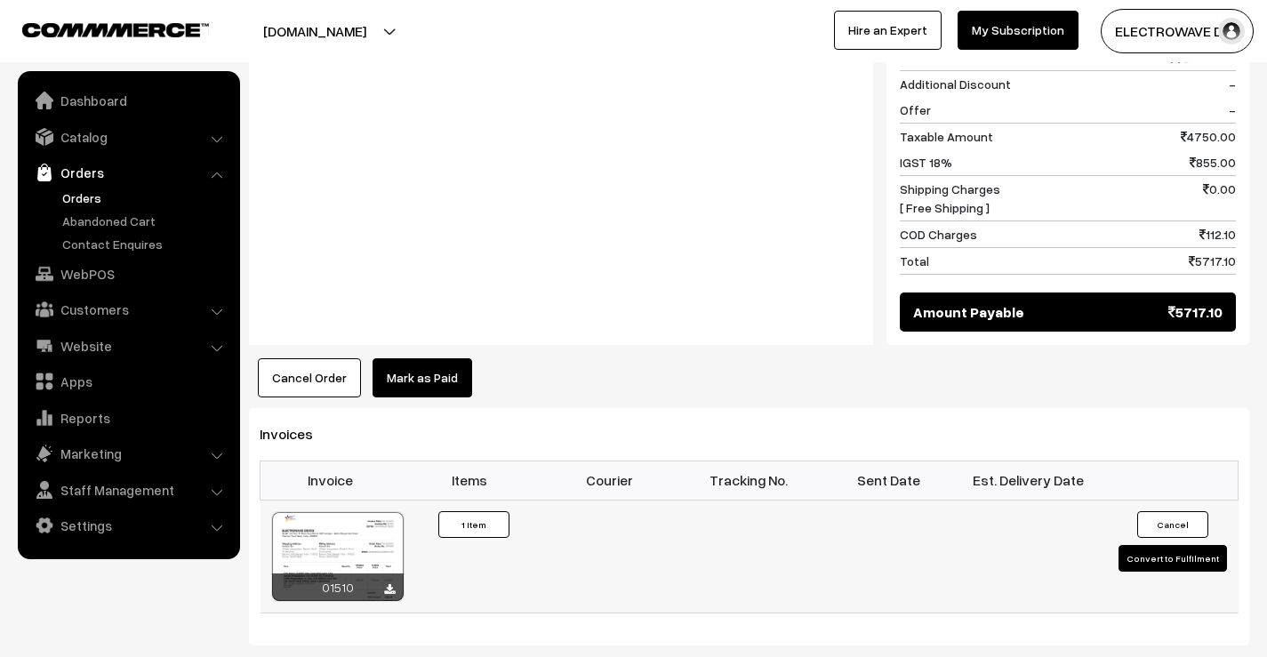
click at [1168, 545] on button "Convert to Fulfilment" at bounding box center [1173, 558] width 108 height 27
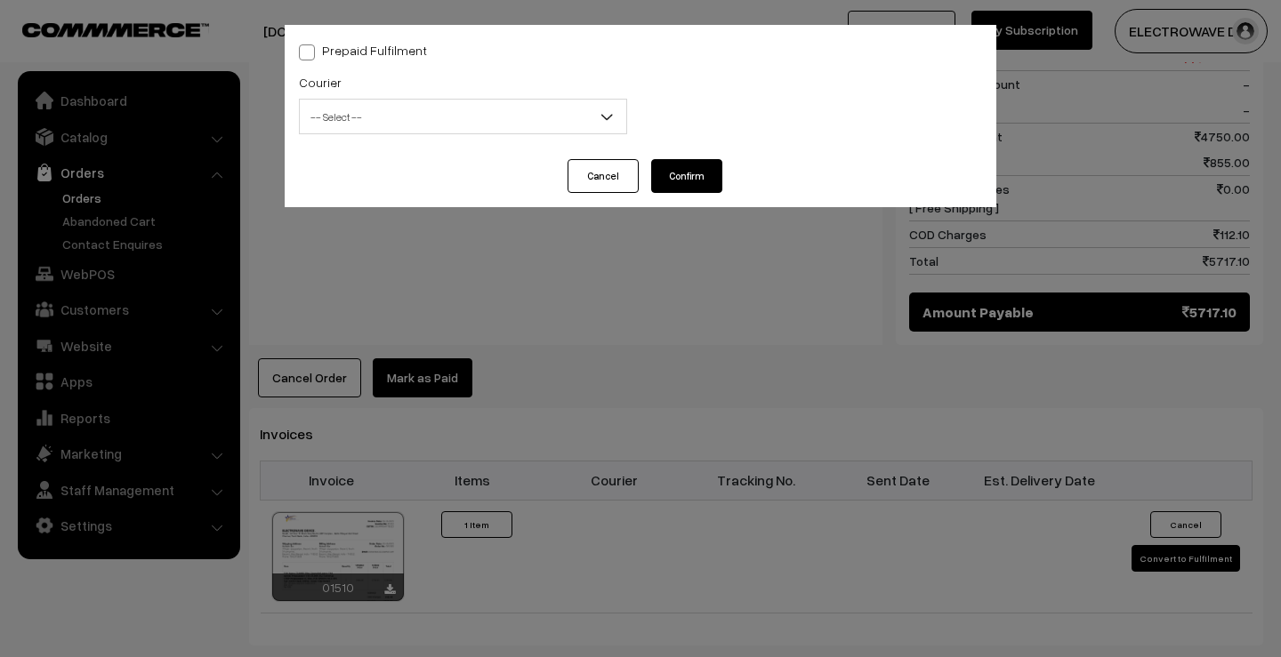
click at [477, 110] on span "-- Select --" at bounding box center [463, 116] width 326 height 31
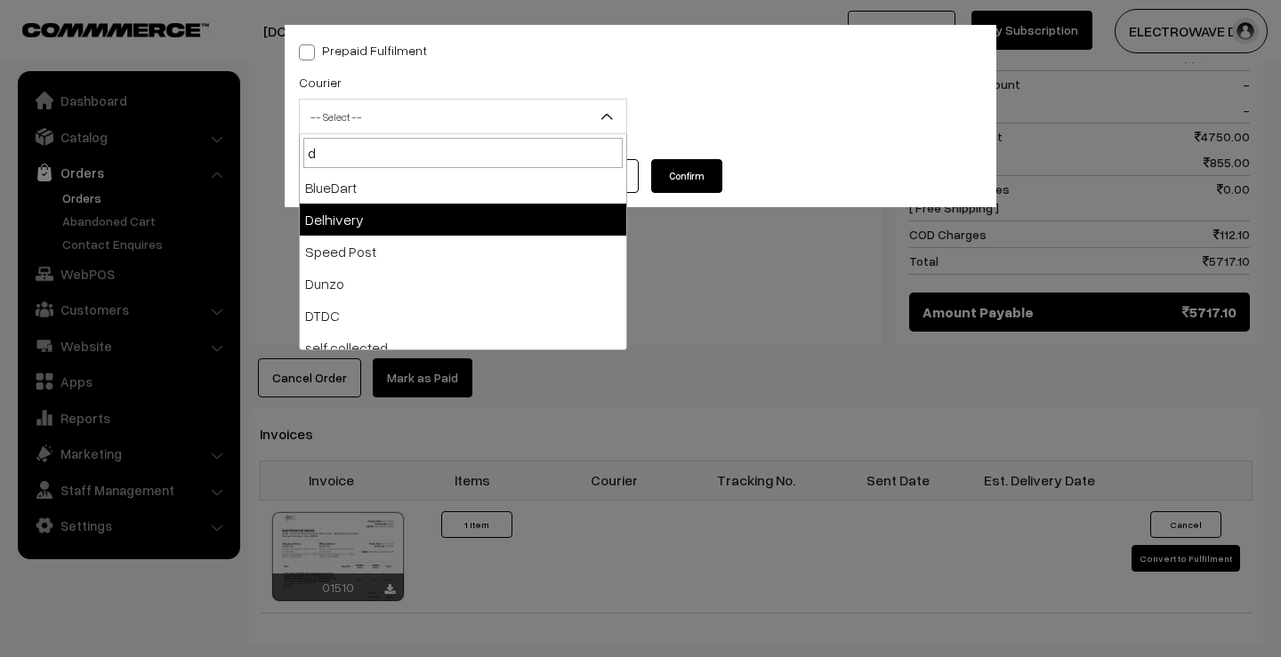
type input "d"
select select "4"
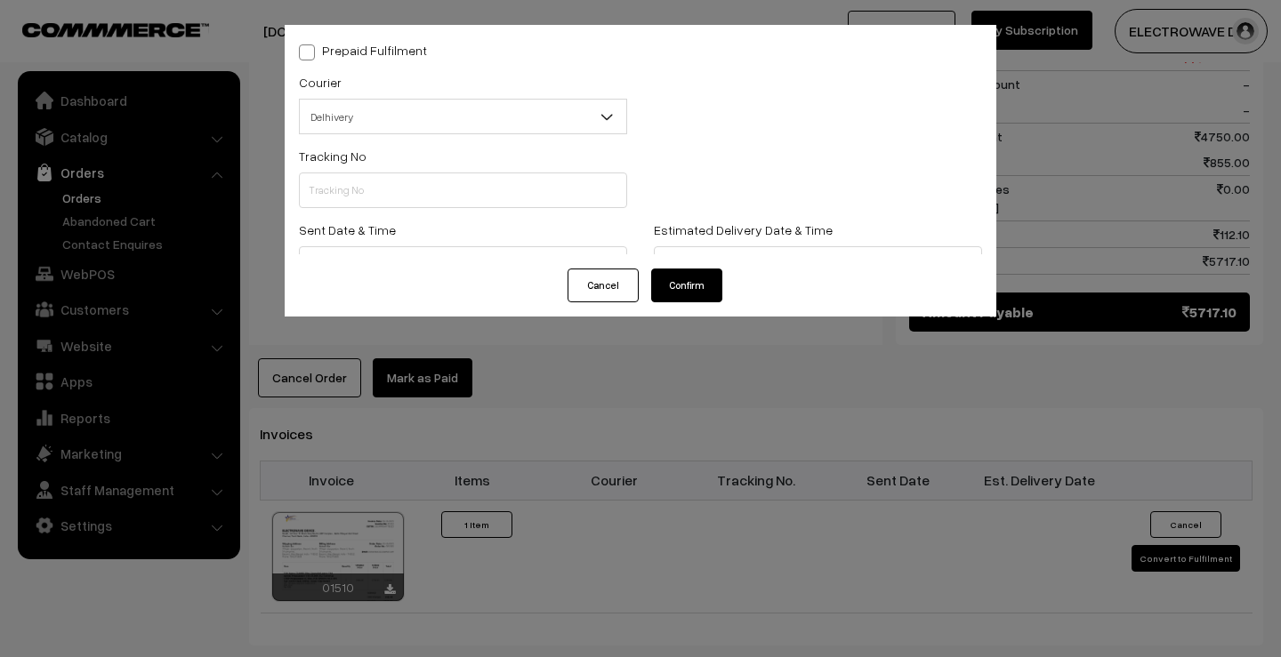
click at [426, 221] on div "Sent Date & Time" at bounding box center [463, 250] width 328 height 63
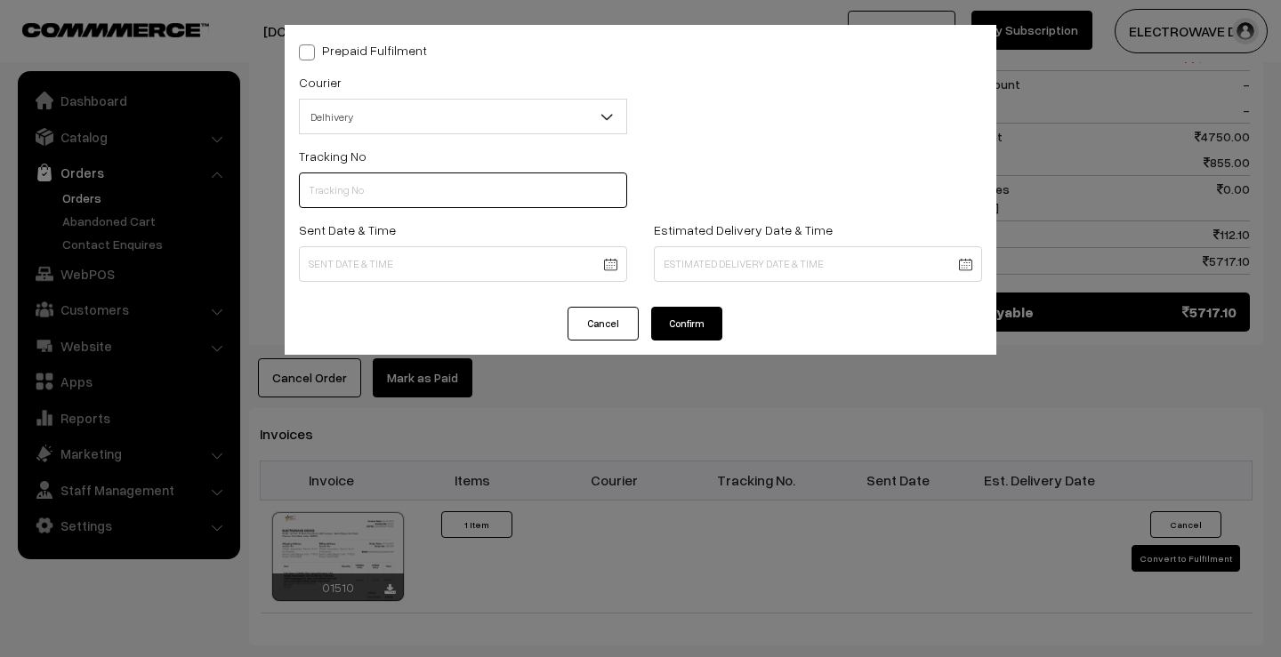
click at [427, 207] on input "text" at bounding box center [463, 191] width 328 height 36
paste input "22679034121716"
type input "22679034121716"
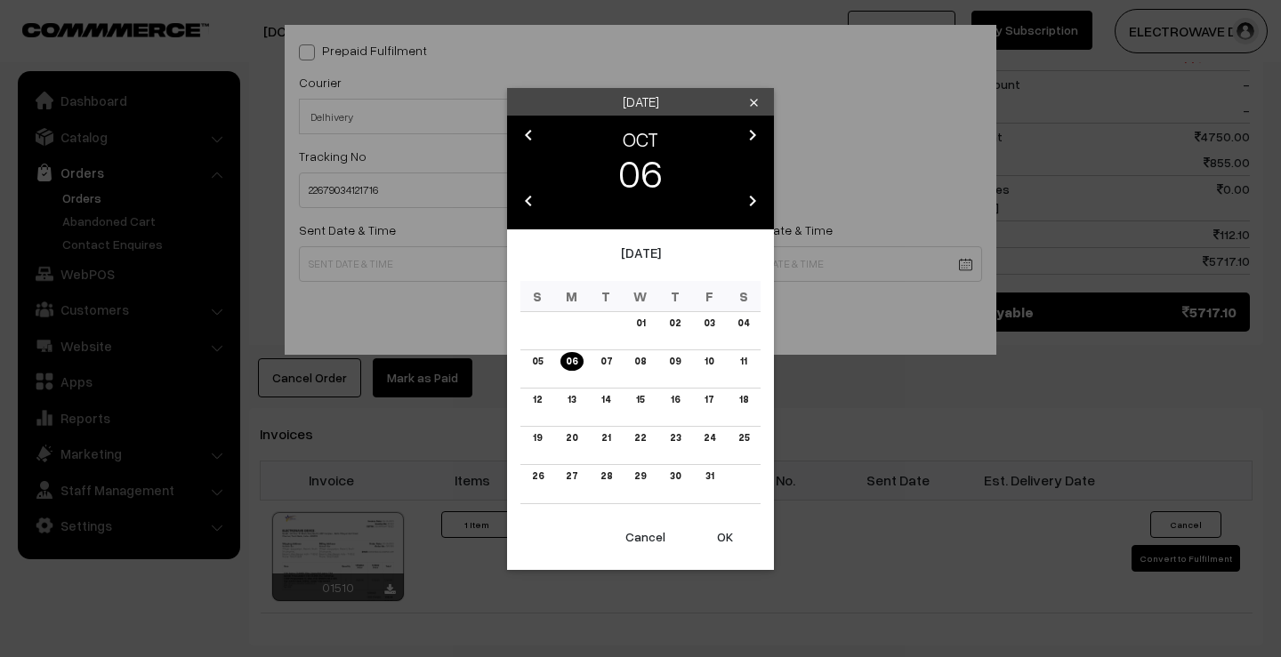
drag, startPoint x: 412, startPoint y: 258, endPoint x: 422, endPoint y: 309, distance: 51.8
click at [409, 259] on body "Thank you for showing interest. Our team will call you shortly. Close dhruvpro.…" at bounding box center [640, 104] width 1281 height 1986
click at [714, 532] on button "OK" at bounding box center [724, 537] width 71 height 39
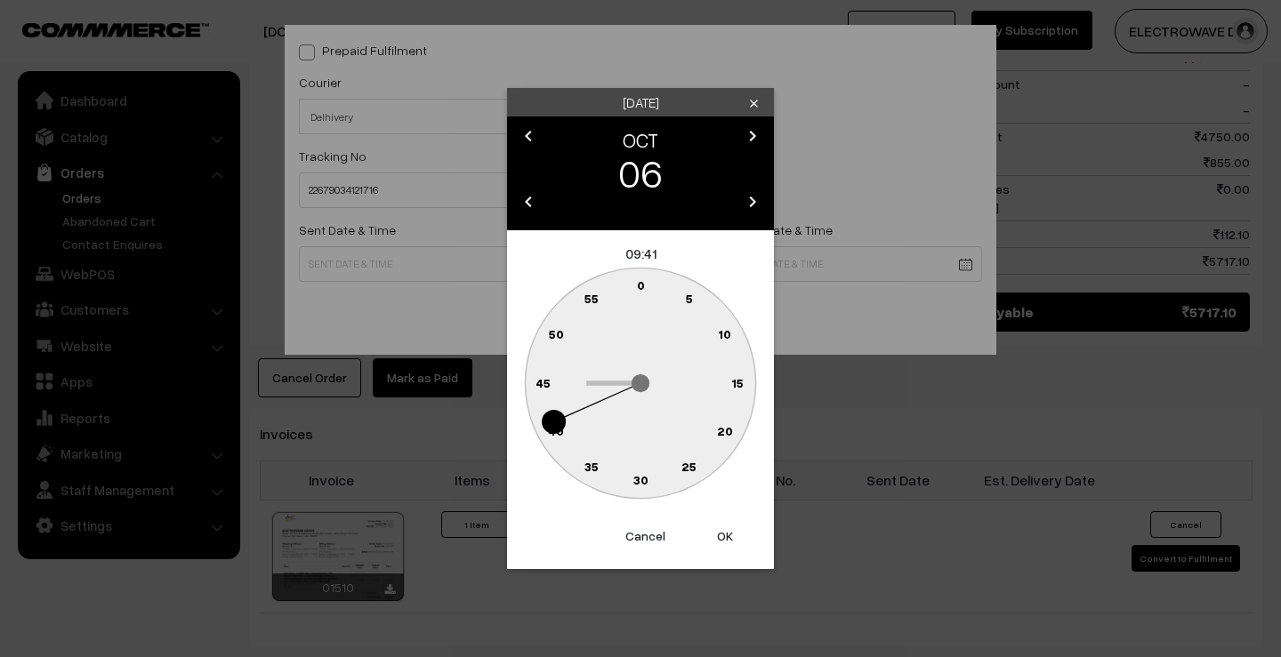
click at [718, 530] on button "OK" at bounding box center [724, 536] width 71 height 39
type input "06-10-2025 09:41"
click at [718, 530] on div "Prepaid Fulfilment Courier -- Select -- BlueDart Xpressbees Delhivery Speed Pos…" at bounding box center [640, 328] width 1281 height 657
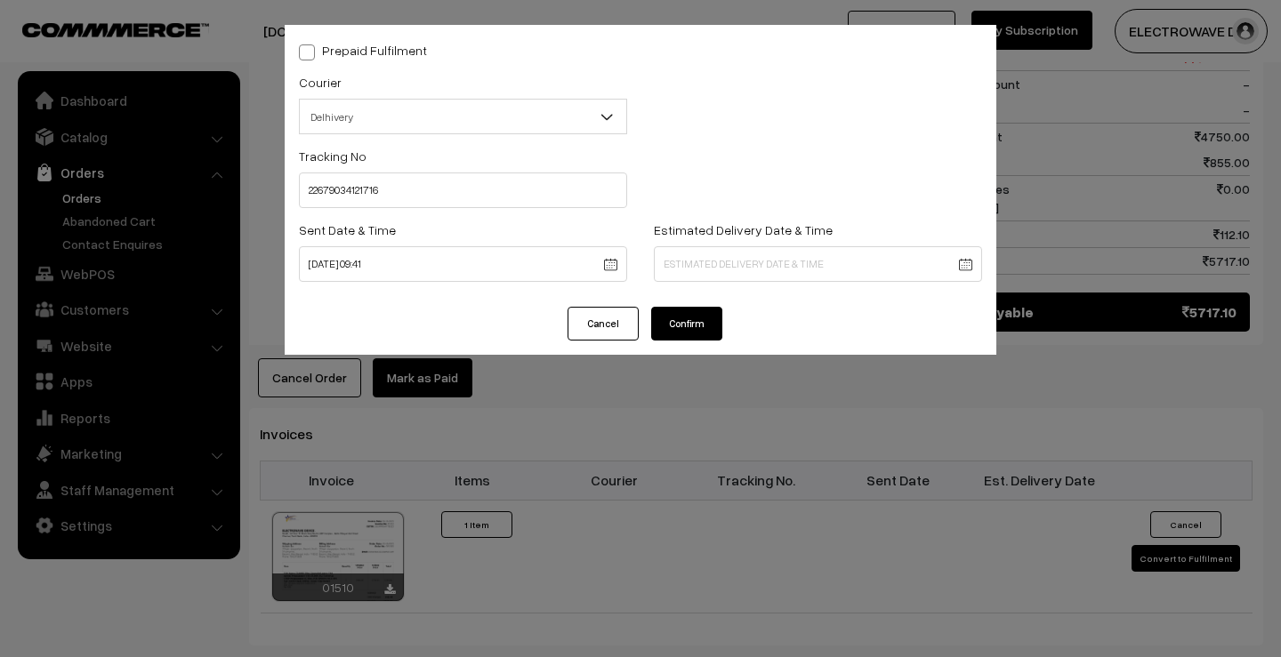
click at [767, 268] on body "Thank you for showing interest. Our team will call you shortly. Close dhruvpro.…" at bounding box center [640, 104] width 1281 height 1986
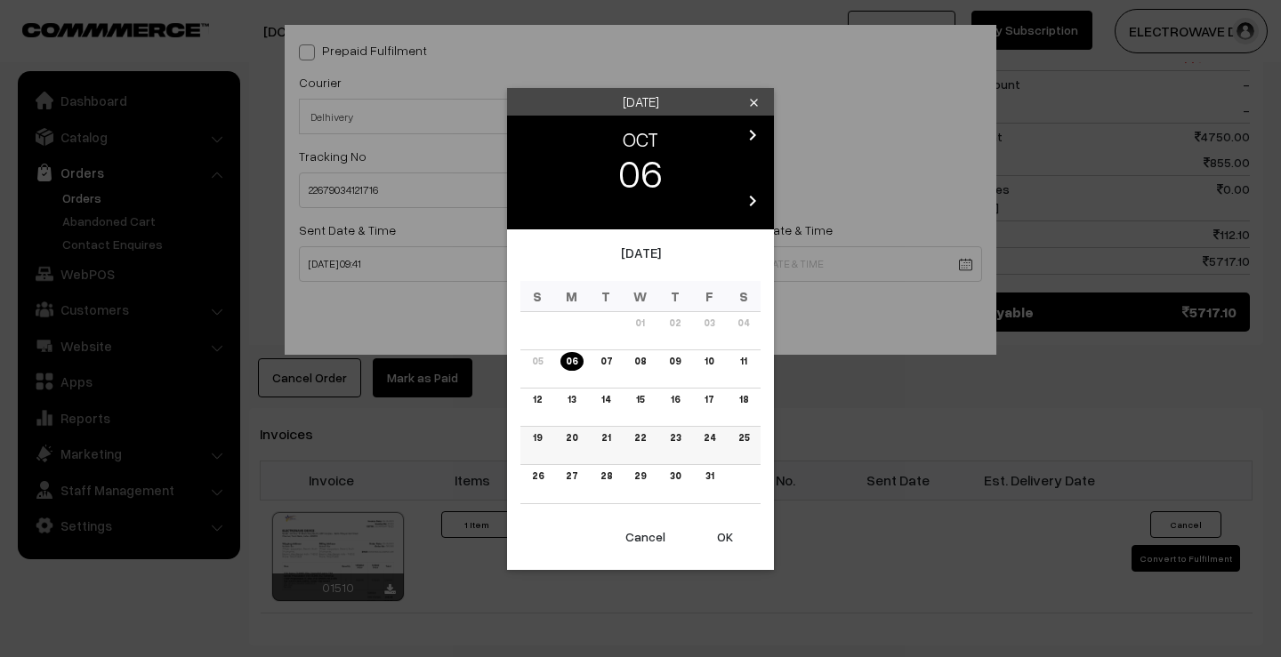
drag, startPoint x: 567, startPoint y: 400, endPoint x: 609, endPoint y: 443, distance: 59.7
click at [566, 400] on link "13" at bounding box center [571, 399] width 19 height 19
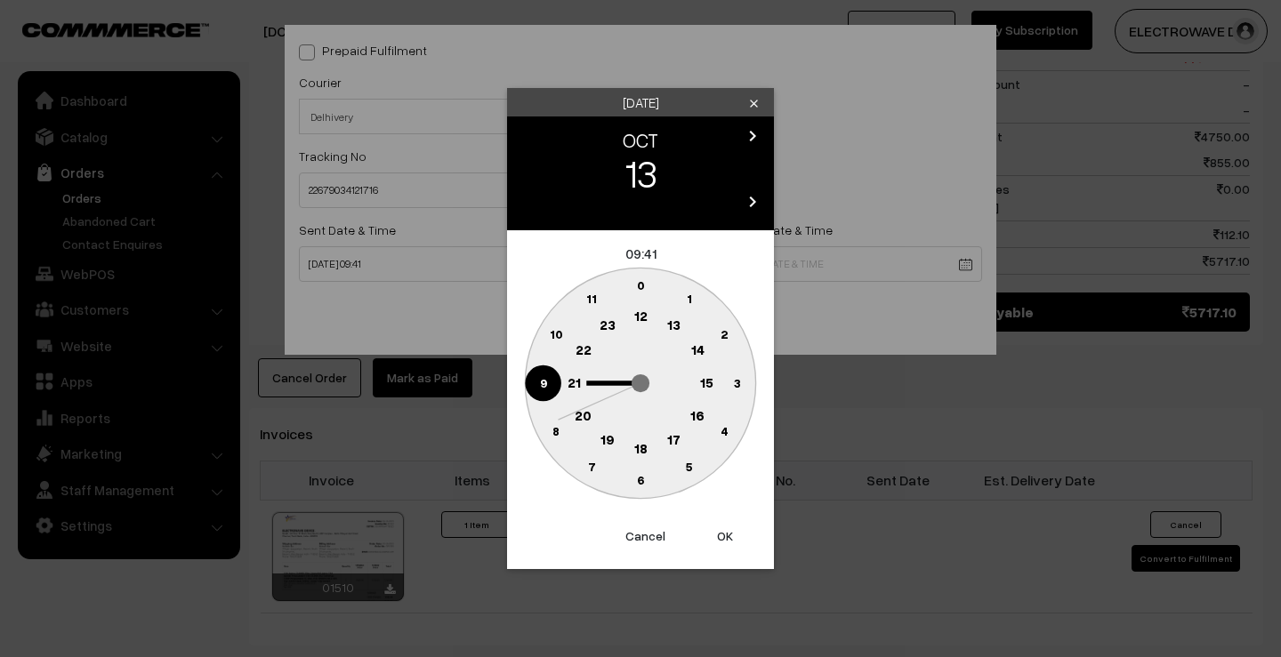
click at [717, 538] on button "OK" at bounding box center [724, 536] width 71 height 39
drag, startPoint x: 717, startPoint y: 538, endPoint x: 677, endPoint y: 448, distance: 98.3
click at [717, 538] on button "OK" at bounding box center [724, 536] width 71 height 39
type input "13-10-2025 09:41"
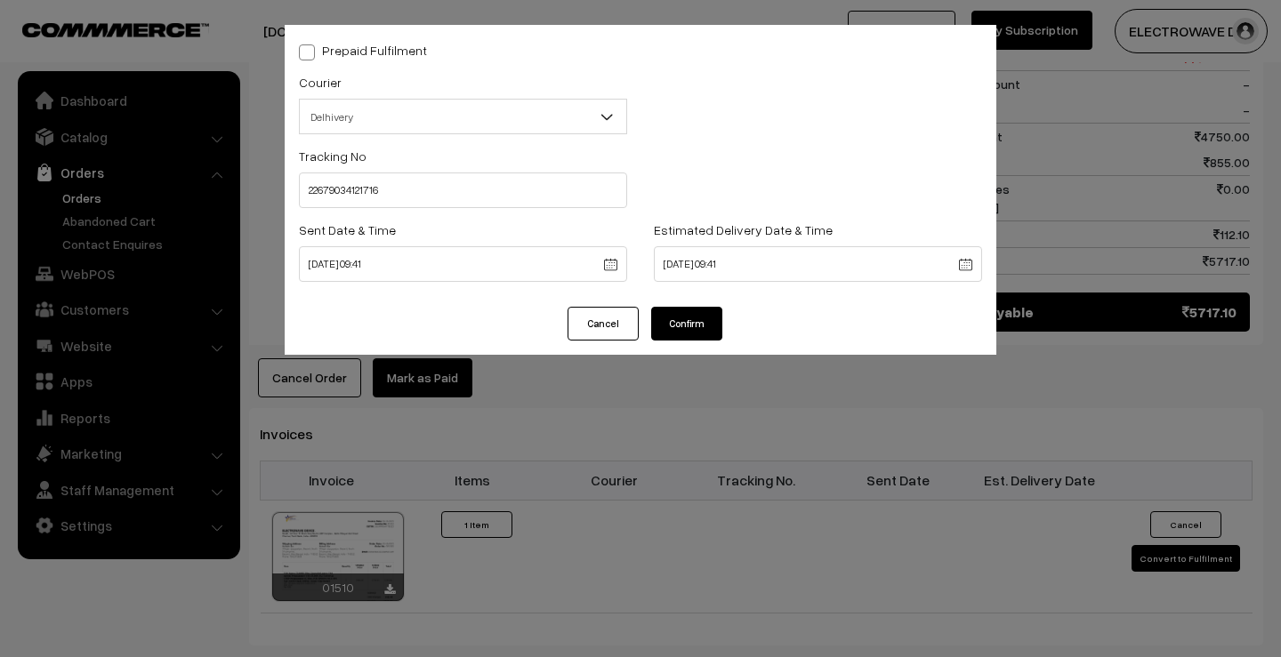
click at [681, 323] on button "Confirm" at bounding box center [686, 324] width 71 height 34
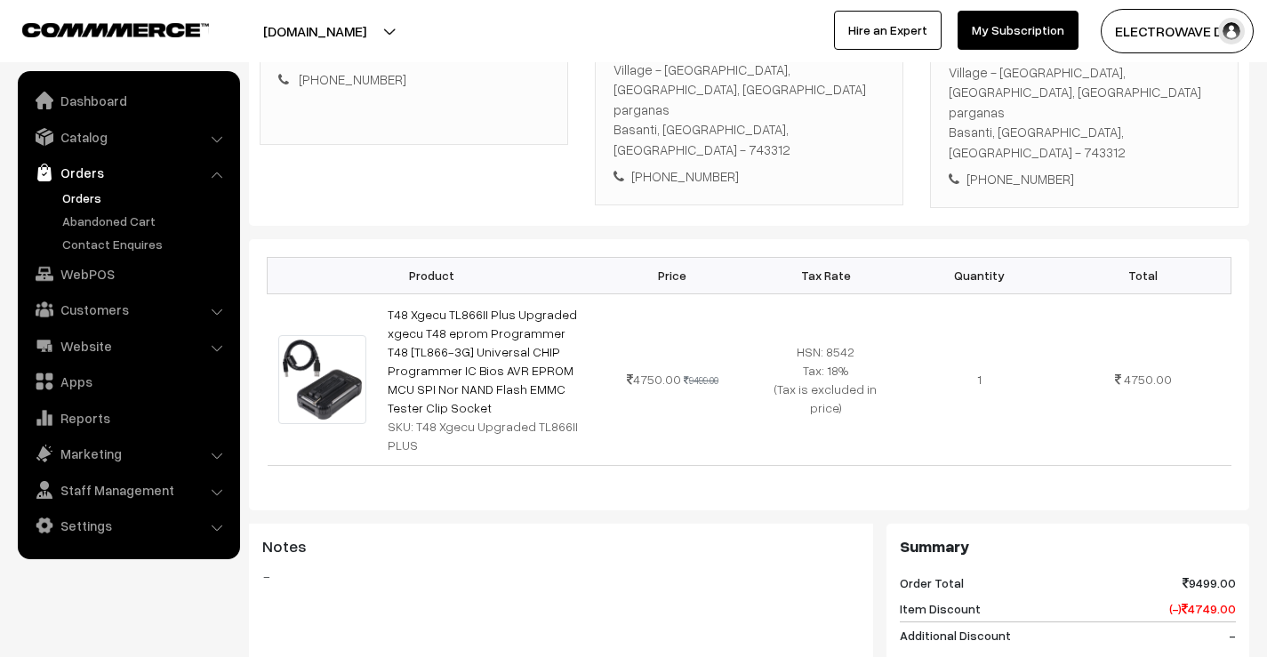
scroll to position [178, 0]
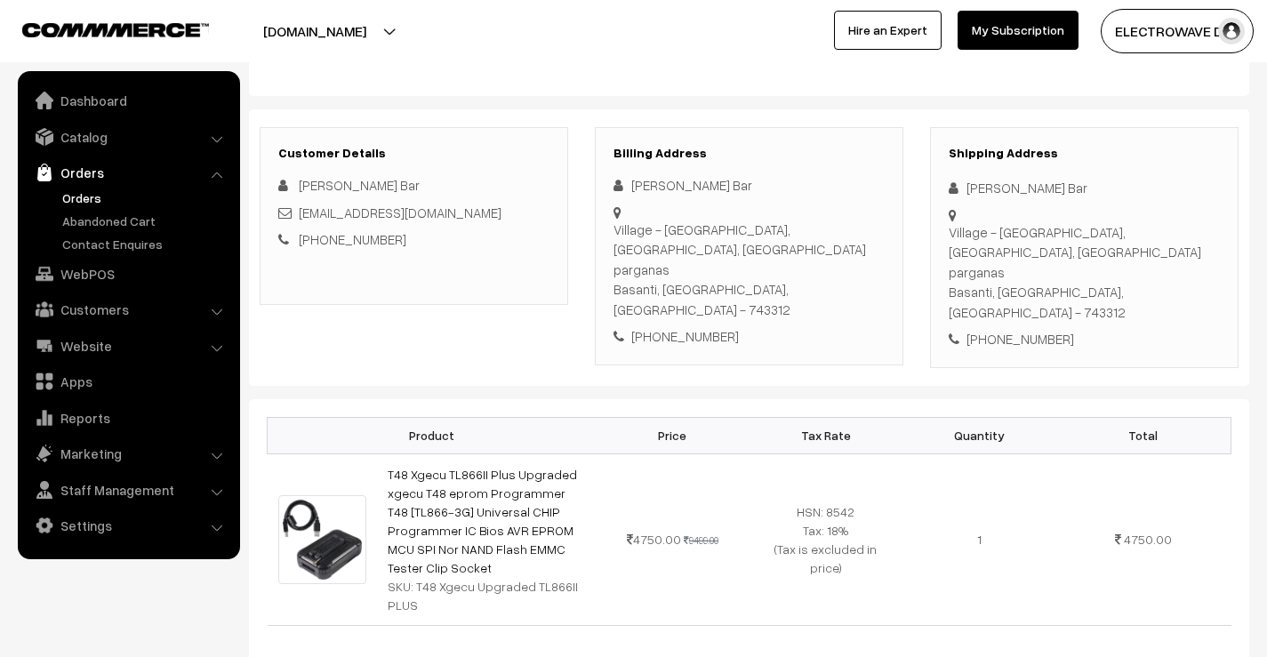
click at [83, 202] on link "Orders" at bounding box center [146, 198] width 176 height 19
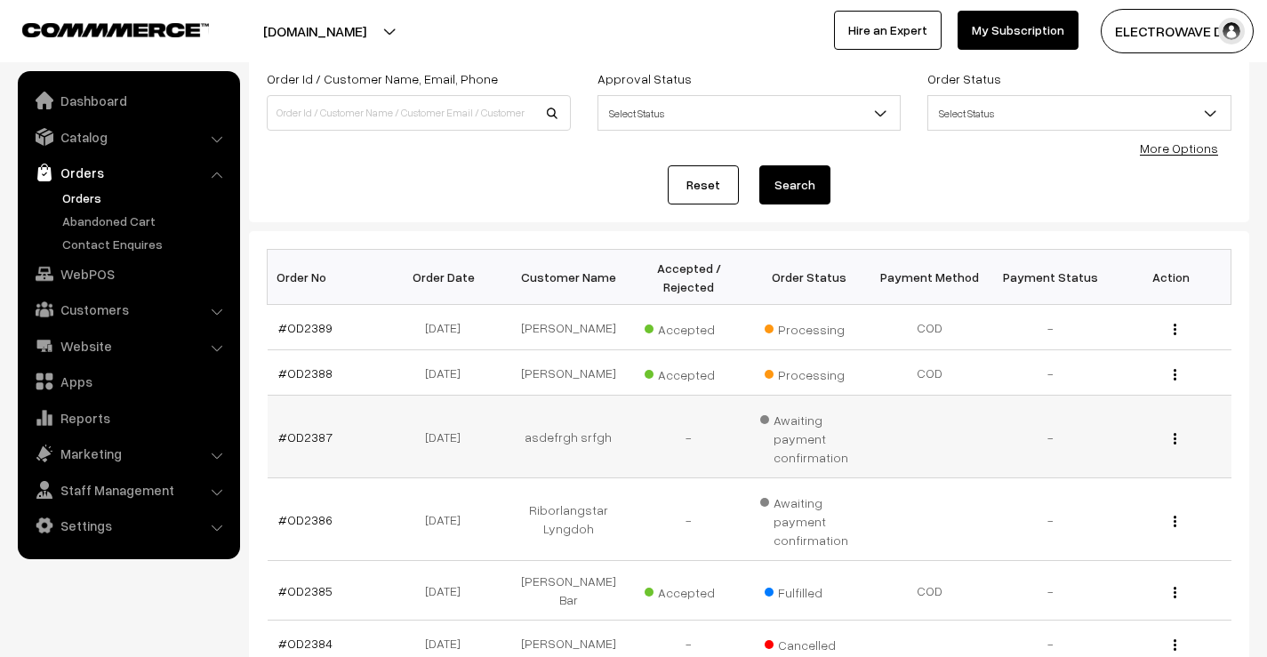
scroll to position [178, 0]
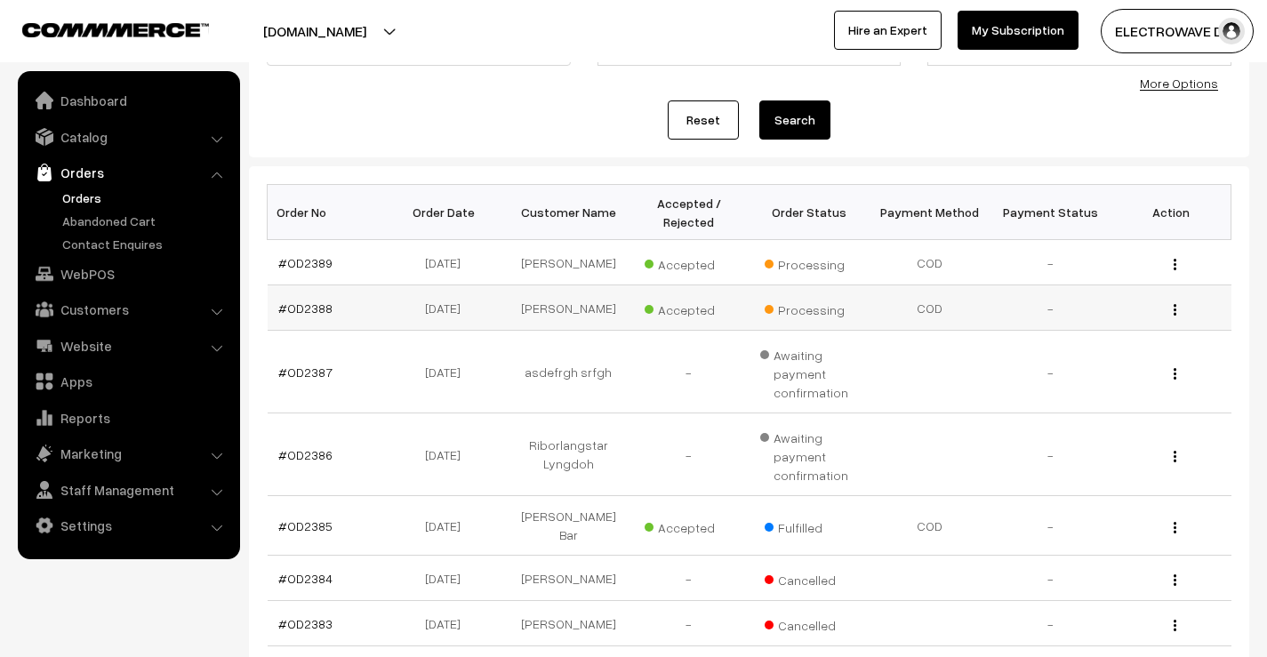
click at [305, 299] on td "#OD2388" at bounding box center [328, 307] width 121 height 45
click at [304, 308] on link "#OD2388" at bounding box center [305, 308] width 54 height 15
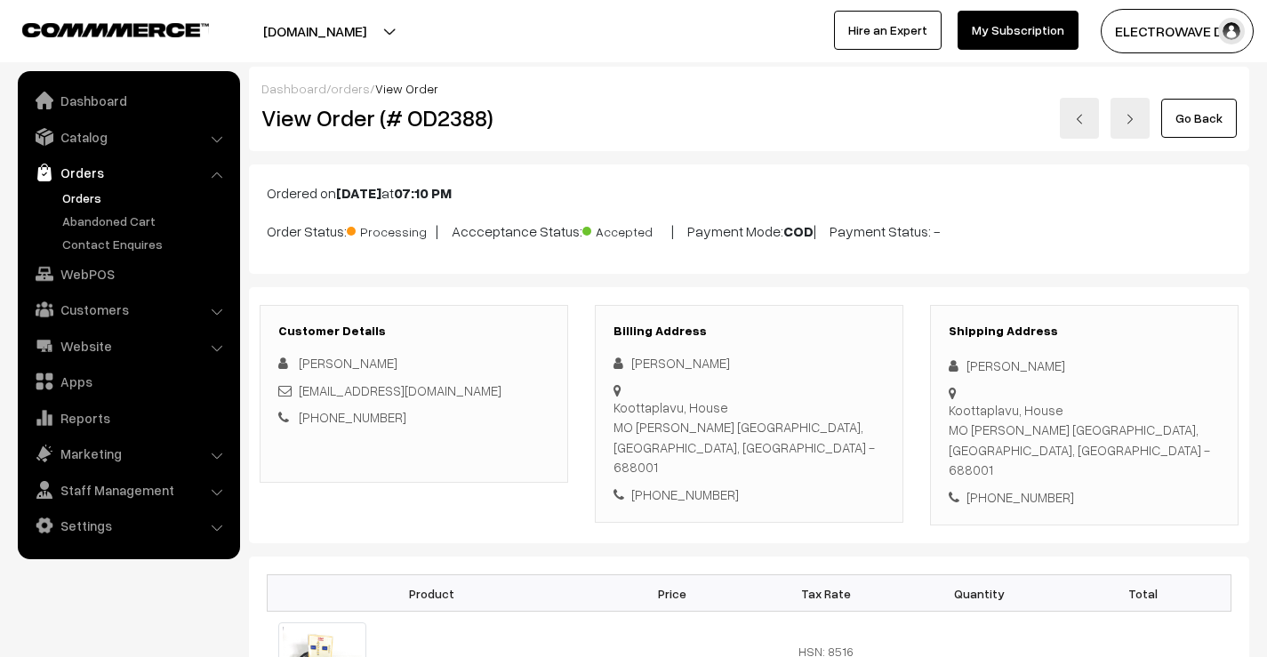
click at [445, 127] on h2 "View Order (# OD2388)" at bounding box center [415, 118] width 308 height 28
click at [446, 127] on h2 "View Order (# OD2388)" at bounding box center [415, 118] width 308 height 28
copy h2 "OD2388"
click at [993, 487] on div "+91 9846186620" at bounding box center [1084, 497] width 271 height 20
click at [994, 487] on div "+91 9846186620" at bounding box center [1084, 497] width 271 height 20
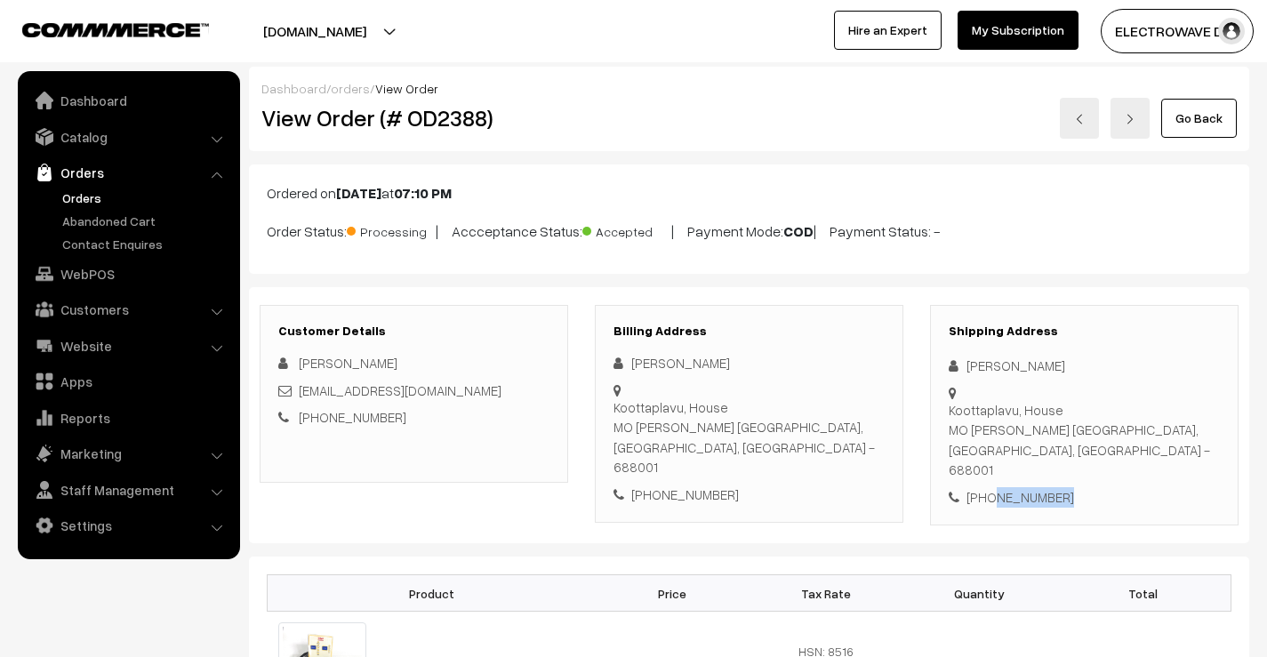
click at [999, 487] on div "+91 9846186620" at bounding box center [1084, 497] width 271 height 20
click at [443, 124] on h2 "View Order (# OD2388)" at bounding box center [415, 118] width 308 height 28
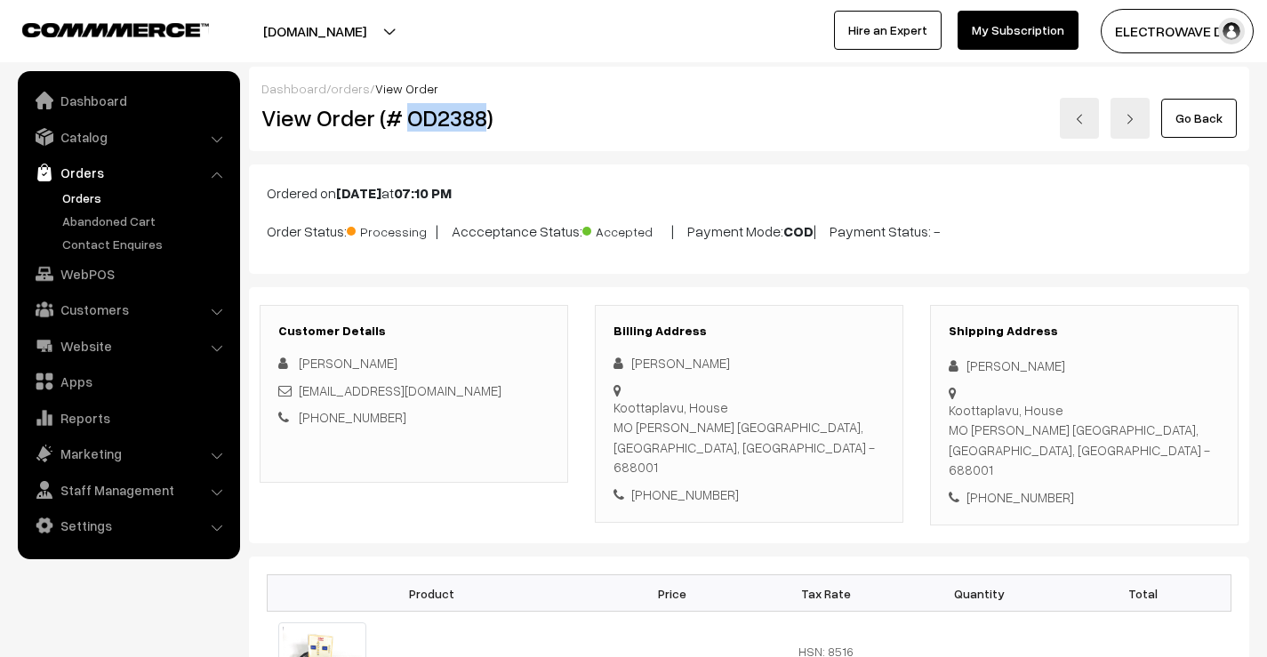
copy h2 "OD2388"
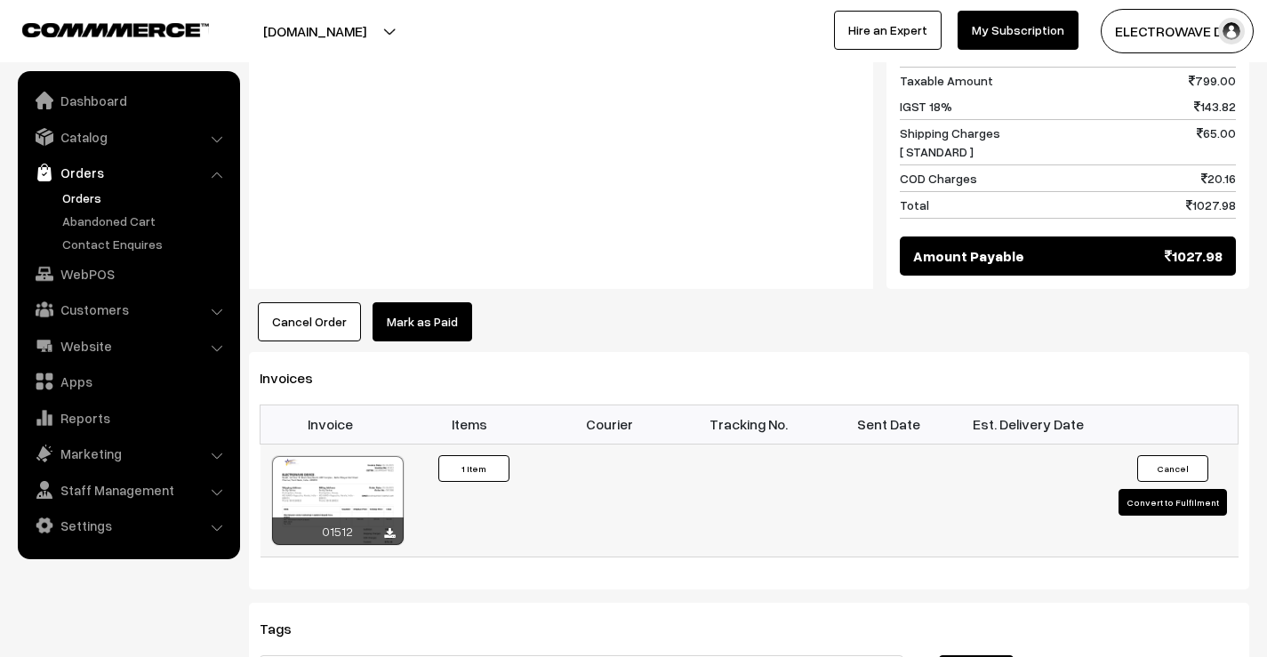
click at [1152, 489] on button "Convert to Fulfilment" at bounding box center [1173, 502] width 108 height 27
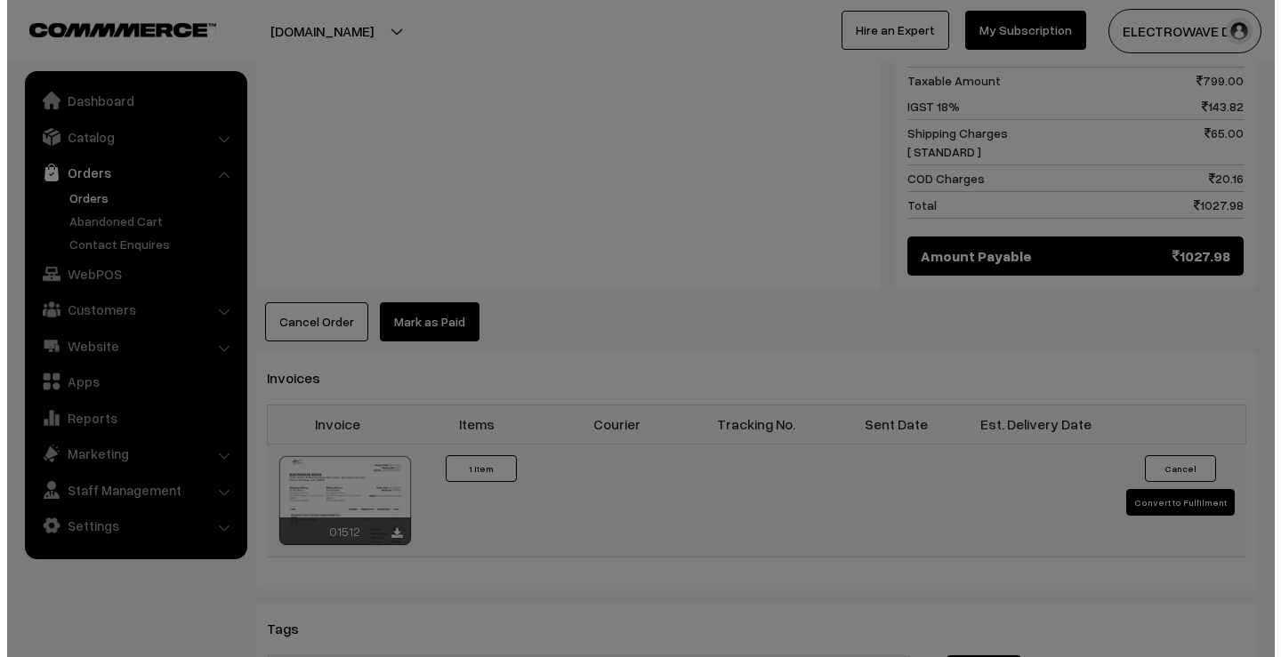
scroll to position [891, 0]
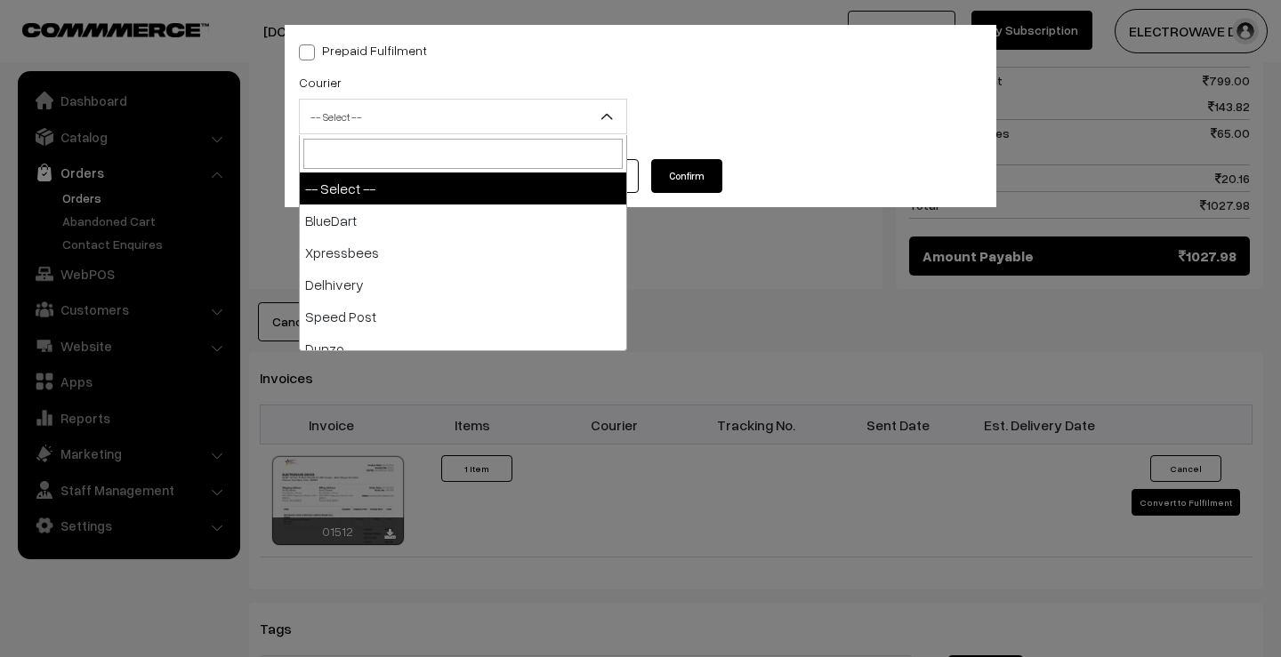
drag, startPoint x: 442, startPoint y: 125, endPoint x: 445, endPoint y: 116, distance: 9.3
click at [444, 121] on span "-- Select --" at bounding box center [463, 116] width 326 height 31
type input "d"
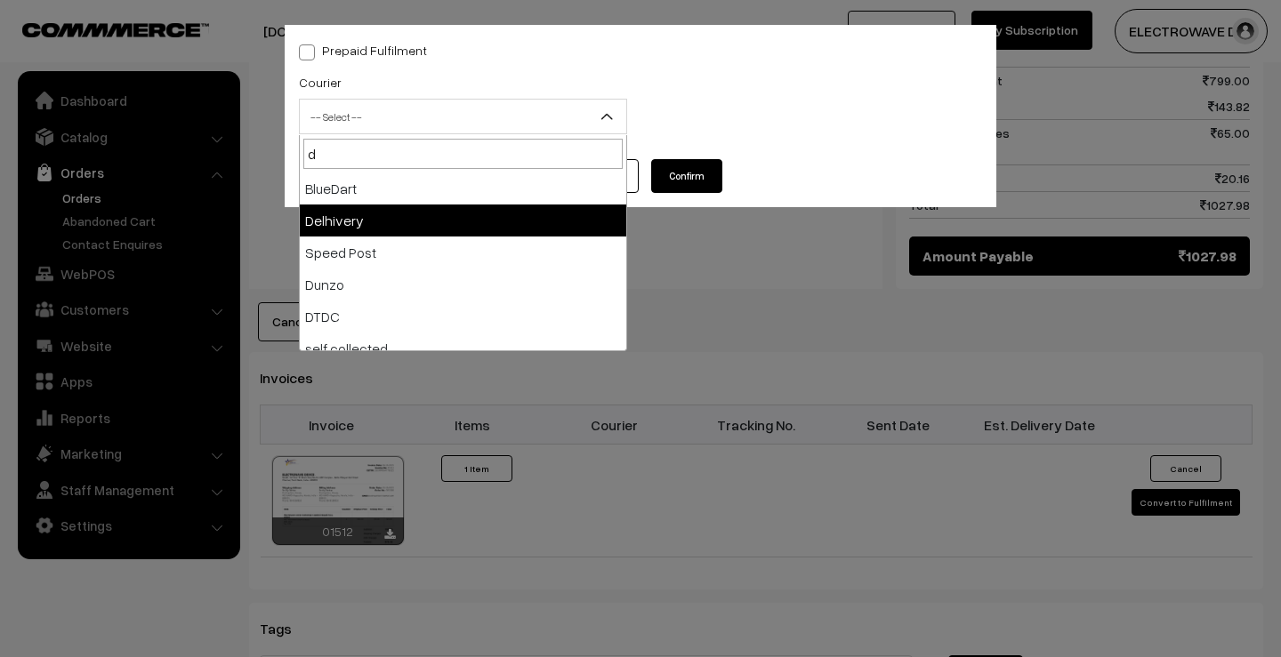
select select "4"
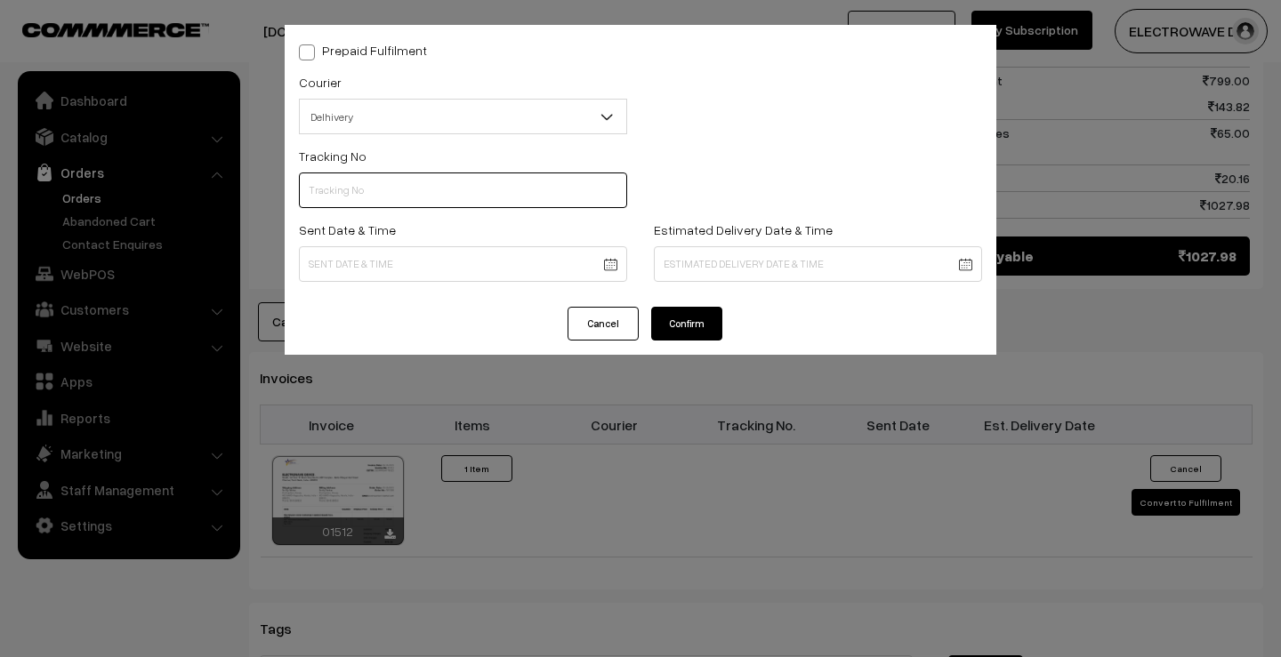
click at [407, 200] on input "text" at bounding box center [463, 191] width 328 height 36
click at [502, 204] on input "text" at bounding box center [463, 191] width 328 height 36
paste input "22679034121742"
type input "22679034121742"
click at [554, 255] on body "Thank you for showing interest. Our team will call you shortly. Close dhruvpro.…" at bounding box center [640, 75] width 1281 height 1932
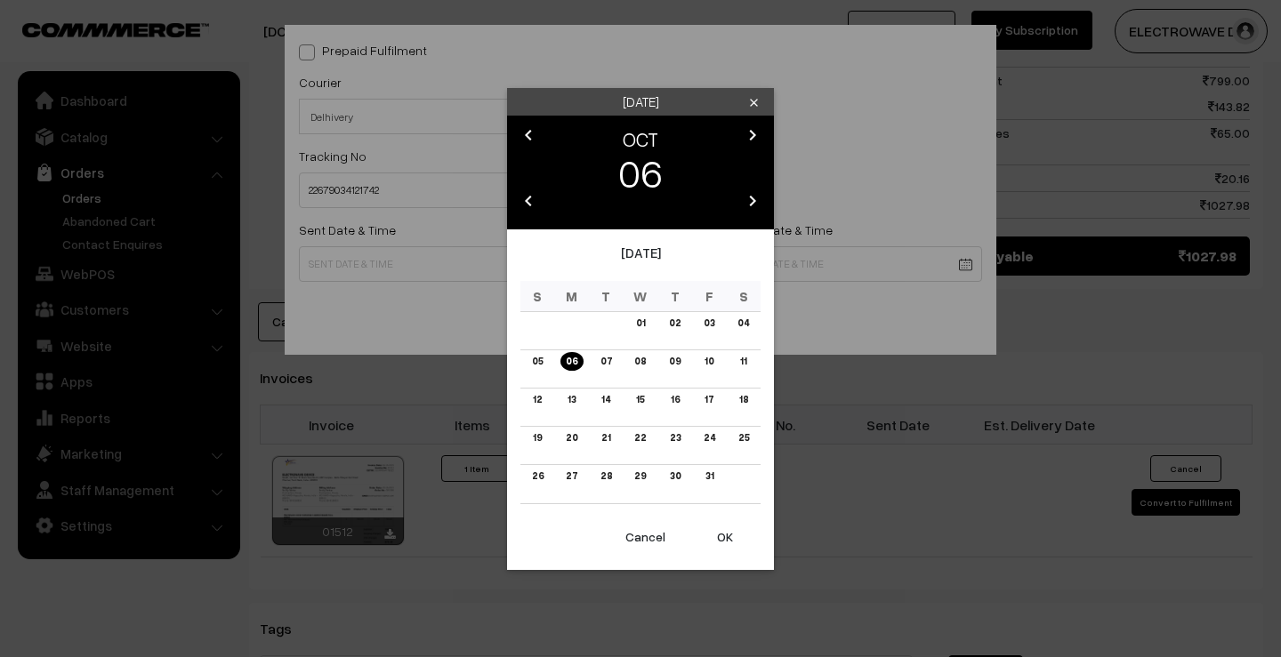
click at [715, 530] on button "OK" at bounding box center [724, 537] width 71 height 39
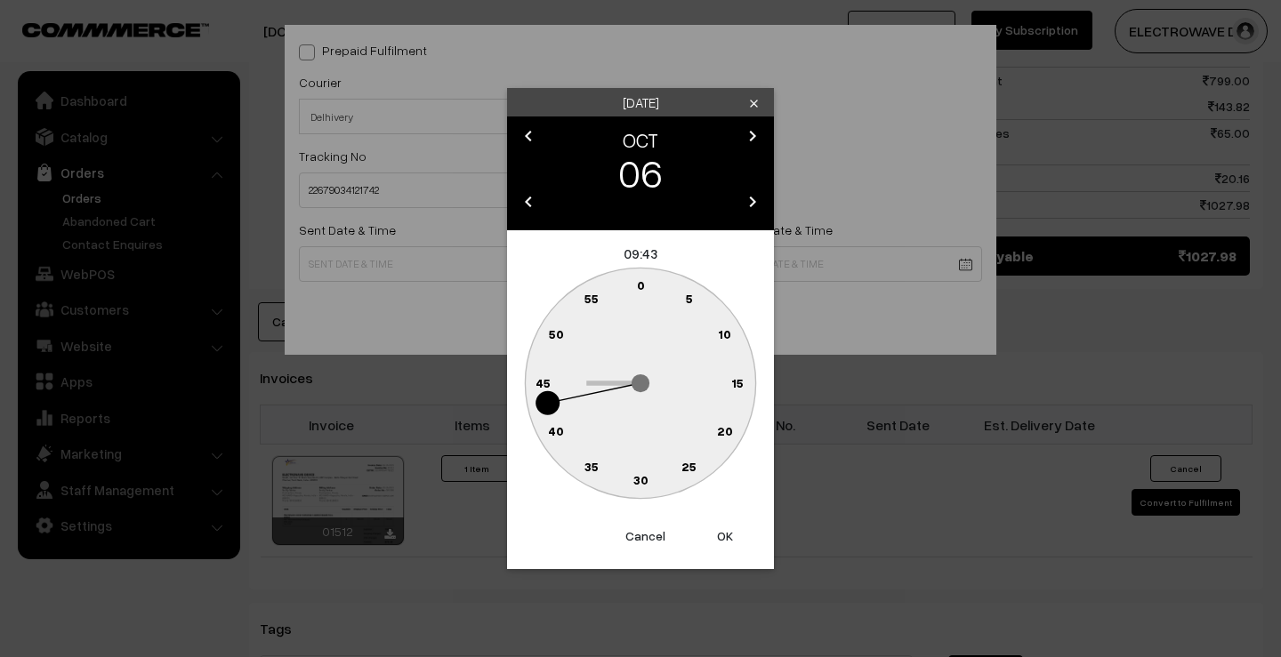
click at [715, 530] on button "OK" at bounding box center [724, 536] width 71 height 39
type input "06-10-2025 09:43"
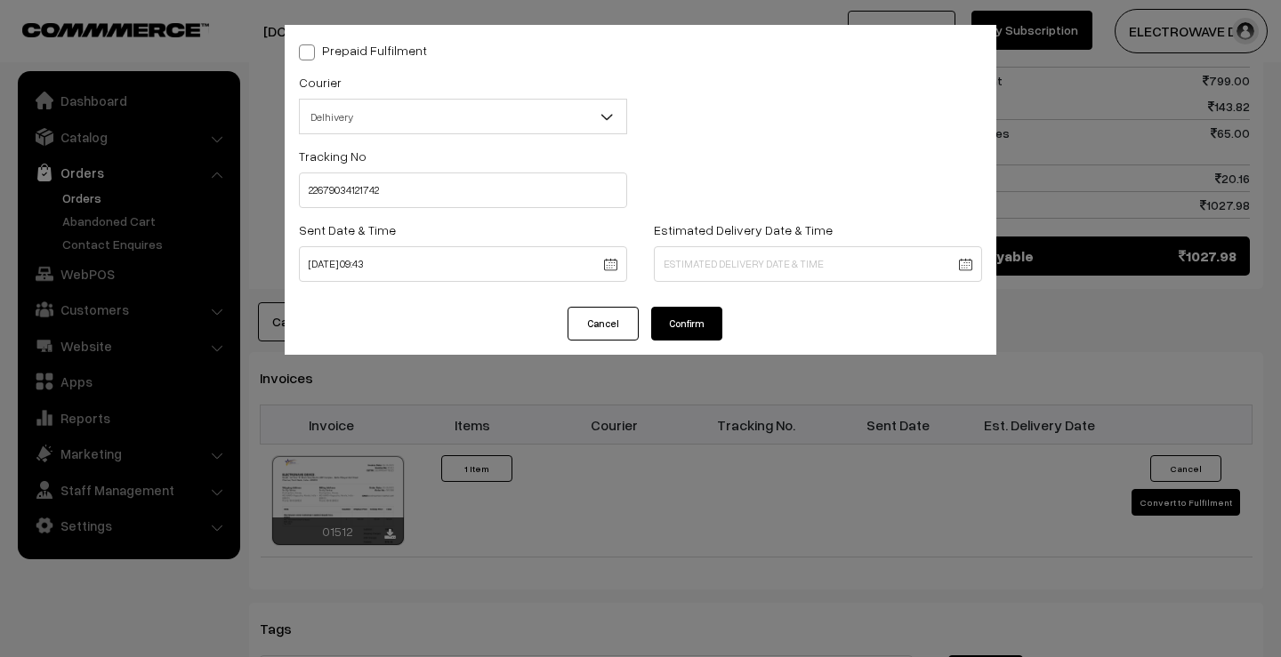
click at [703, 269] on body "Thank you for showing interest. Our team will call you shortly. Close dhruvpro.…" at bounding box center [640, 75] width 1281 height 1932
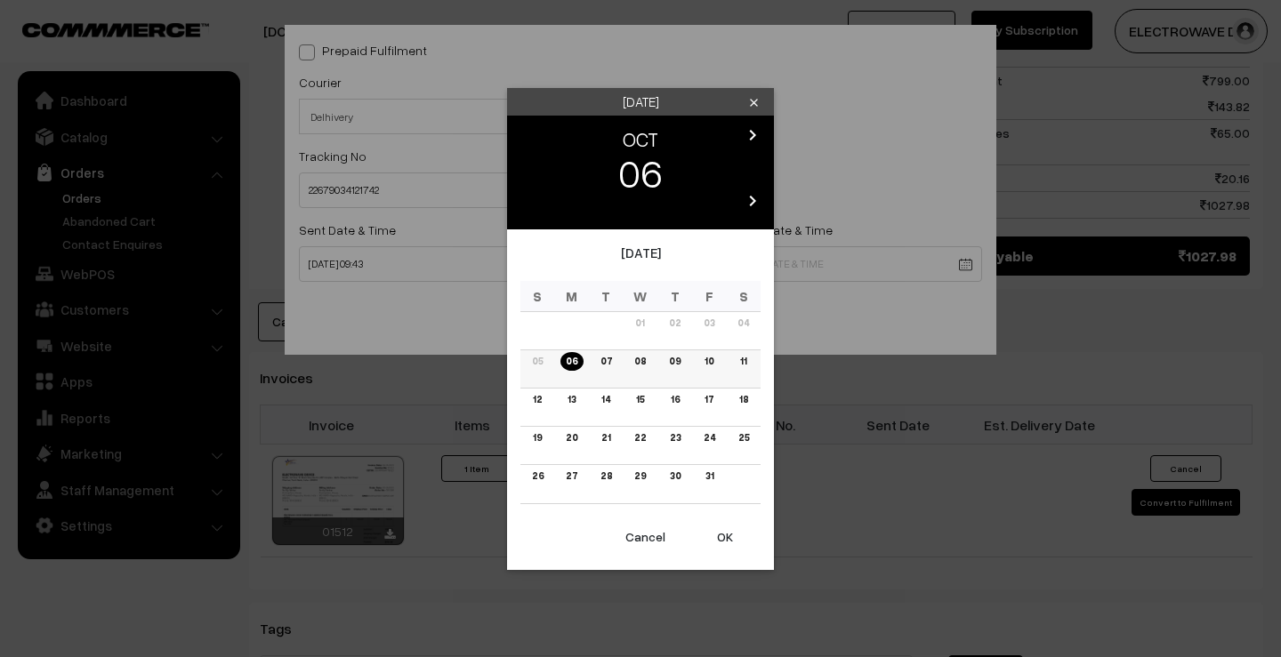
click at [744, 362] on link "11" at bounding box center [743, 361] width 17 height 19
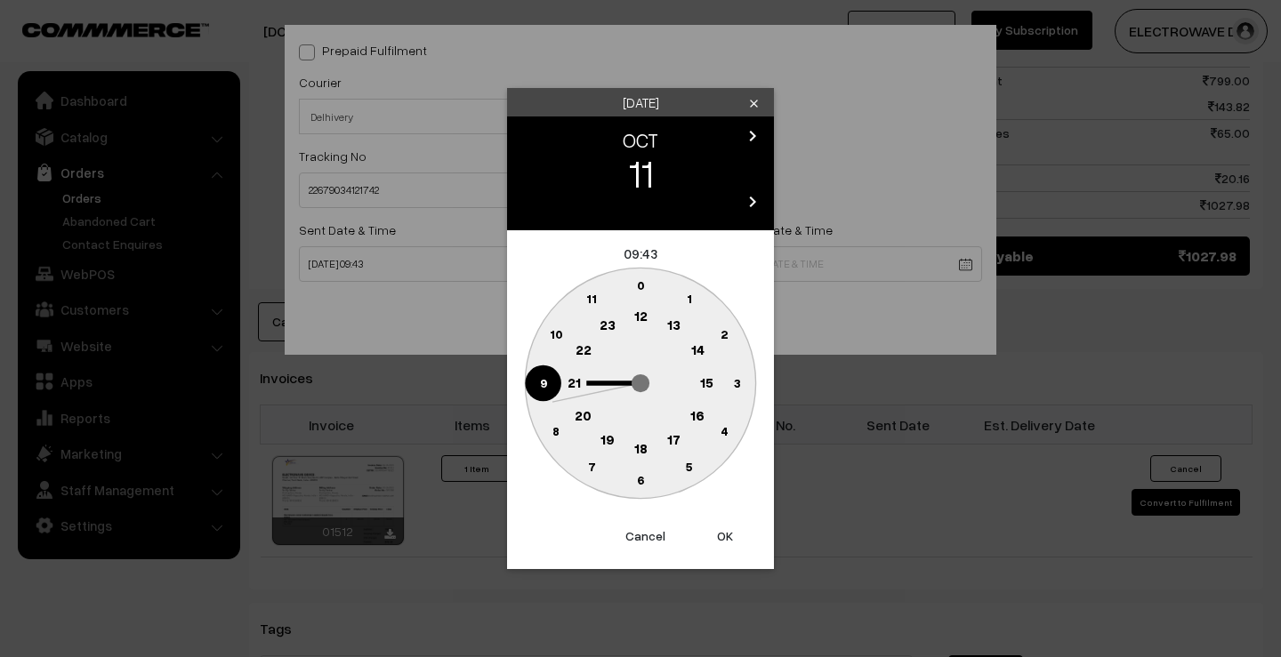
click at [739, 526] on button "OK" at bounding box center [724, 536] width 71 height 39
drag, startPoint x: 739, startPoint y: 526, endPoint x: 727, endPoint y: 503, distance: 25.5
click at [739, 526] on button "OK" at bounding box center [724, 536] width 71 height 39
type input "11-10-2025 09:43"
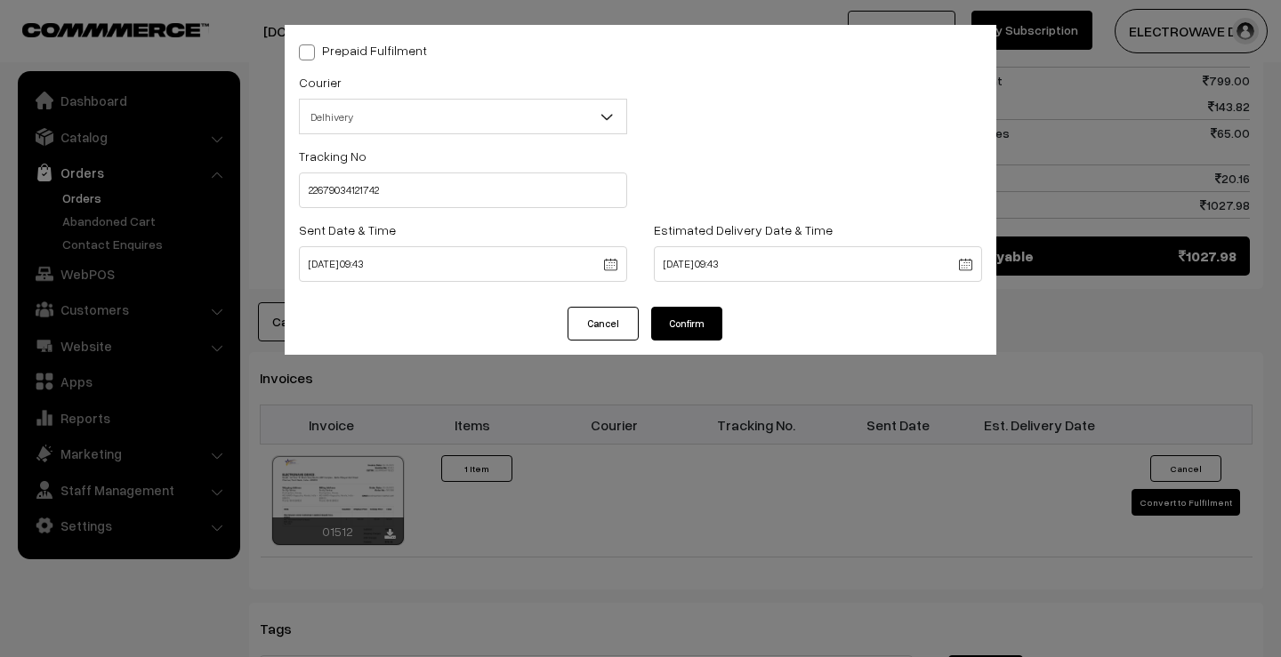
click at [686, 322] on button "Confirm" at bounding box center [686, 324] width 71 height 34
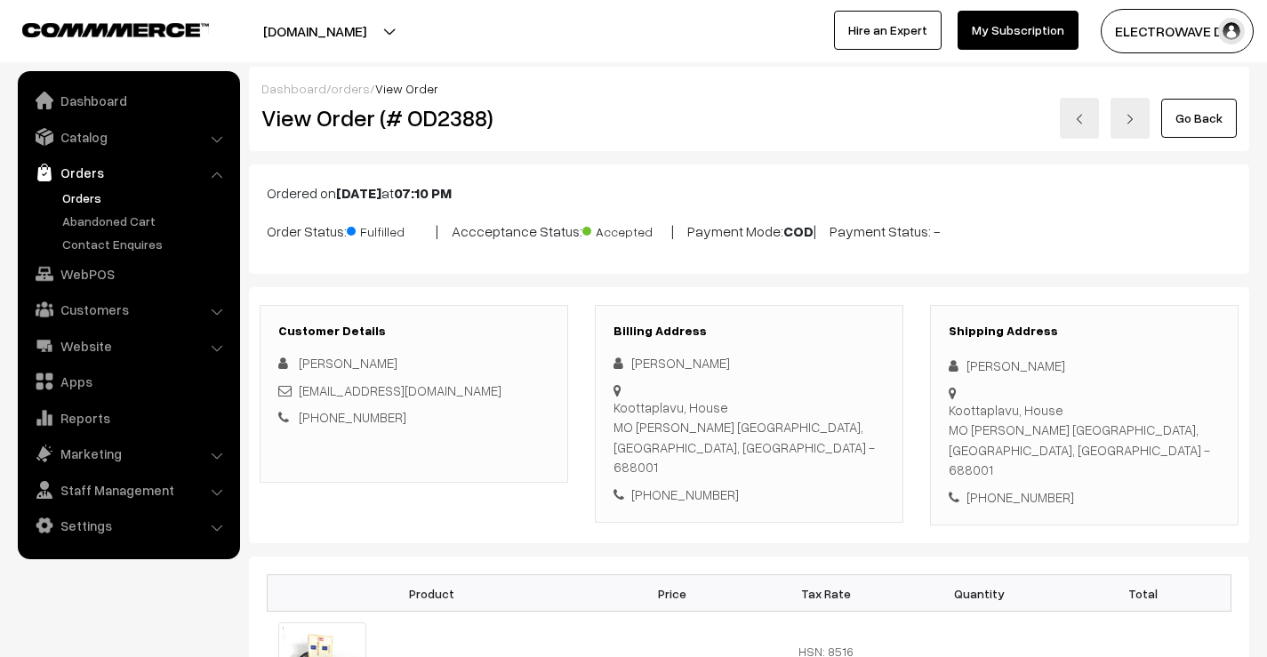
scroll to position [889, 0]
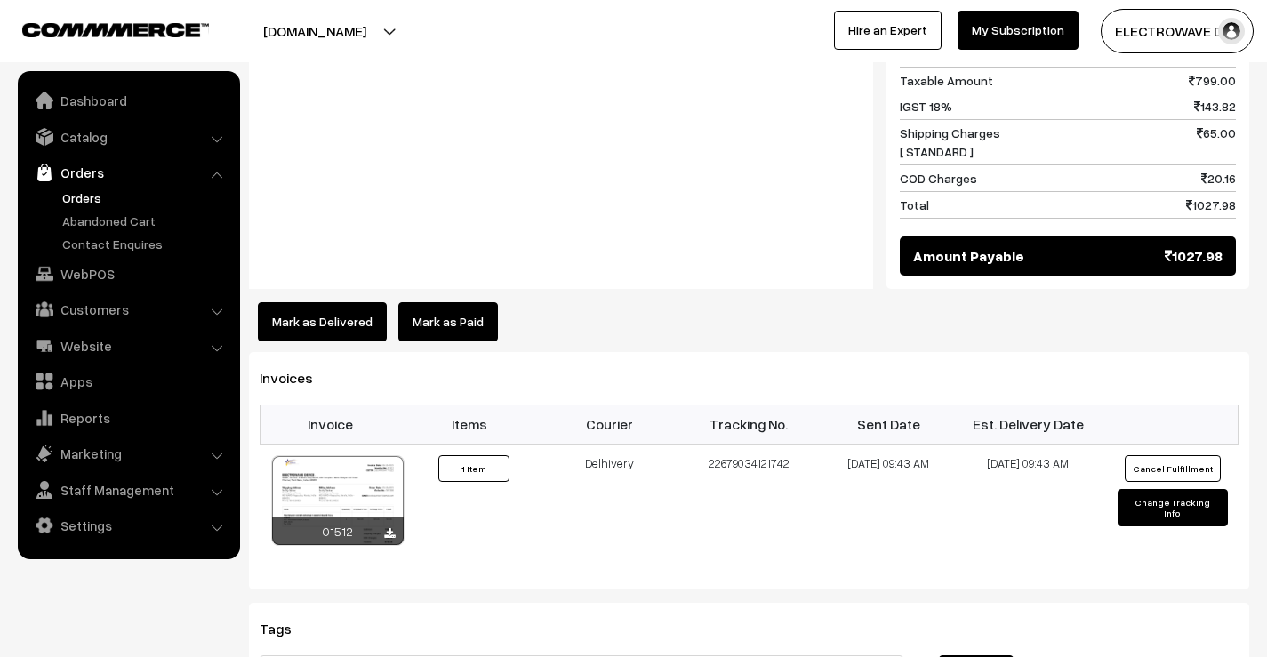
click at [84, 202] on link "Orders" at bounding box center [146, 198] width 176 height 19
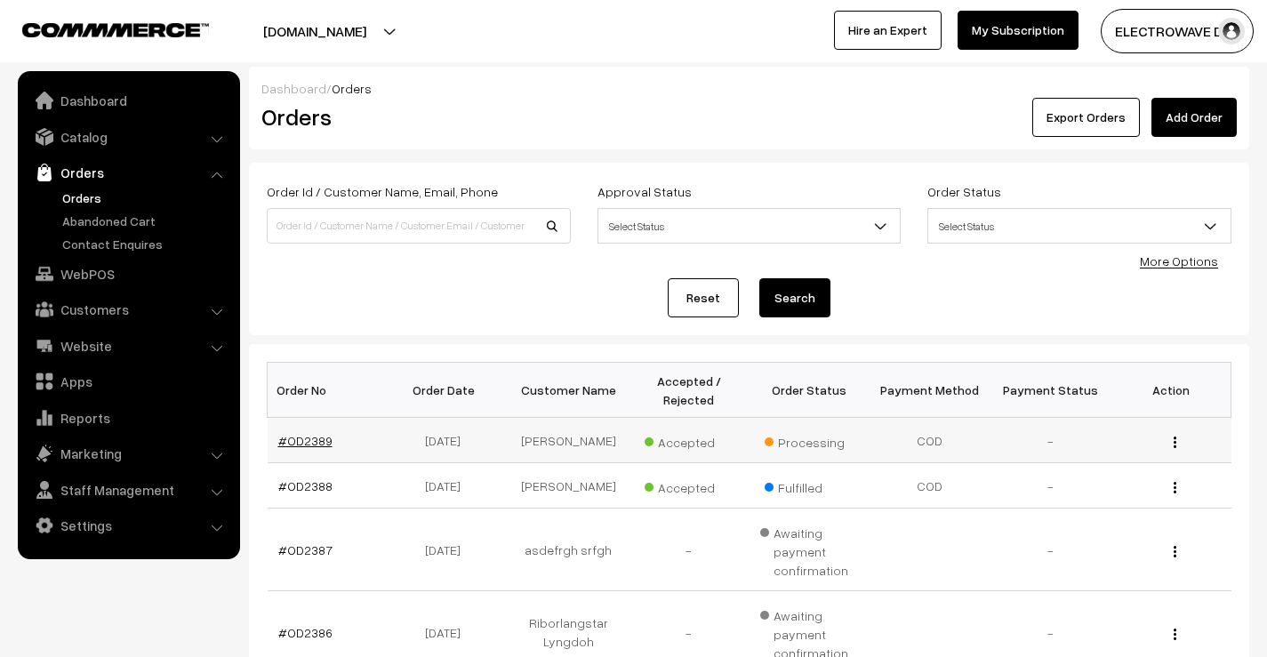
drag, startPoint x: 311, startPoint y: 435, endPoint x: 309, endPoint y: 445, distance: 9.9
click at [309, 444] on td "#OD2389" at bounding box center [328, 440] width 121 height 45
click at [309, 446] on link "#OD2389" at bounding box center [305, 440] width 54 height 15
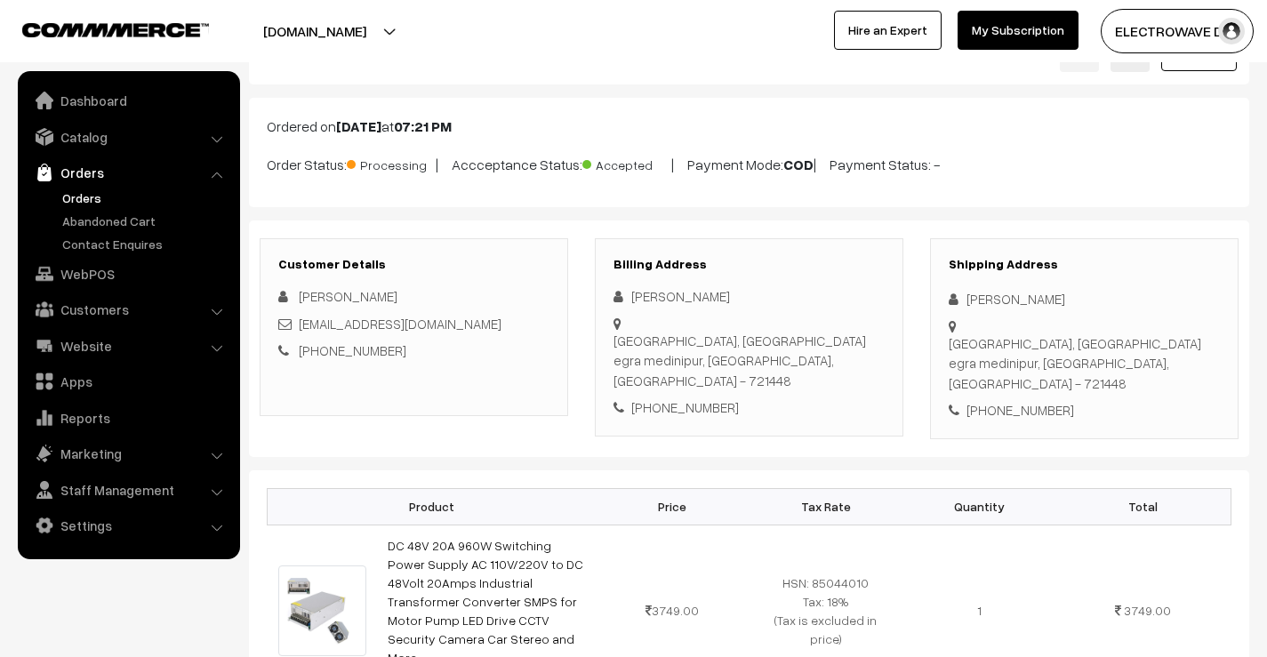
scroll to position [178, 0]
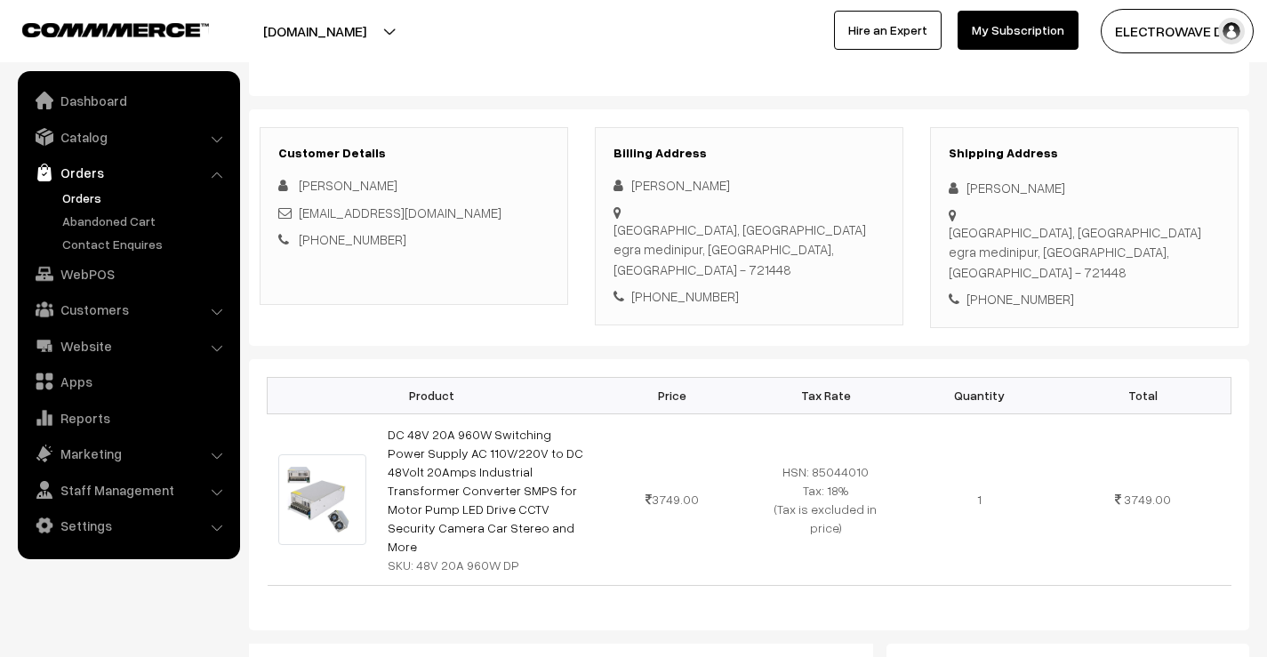
click at [1026, 289] on div "[PHONE_NUMBER]" at bounding box center [1084, 299] width 271 height 20
copy div "[PHONE_NUMBER]"
drag, startPoint x: 414, startPoint y: 526, endPoint x: 526, endPoint y: 528, distance: 112.1
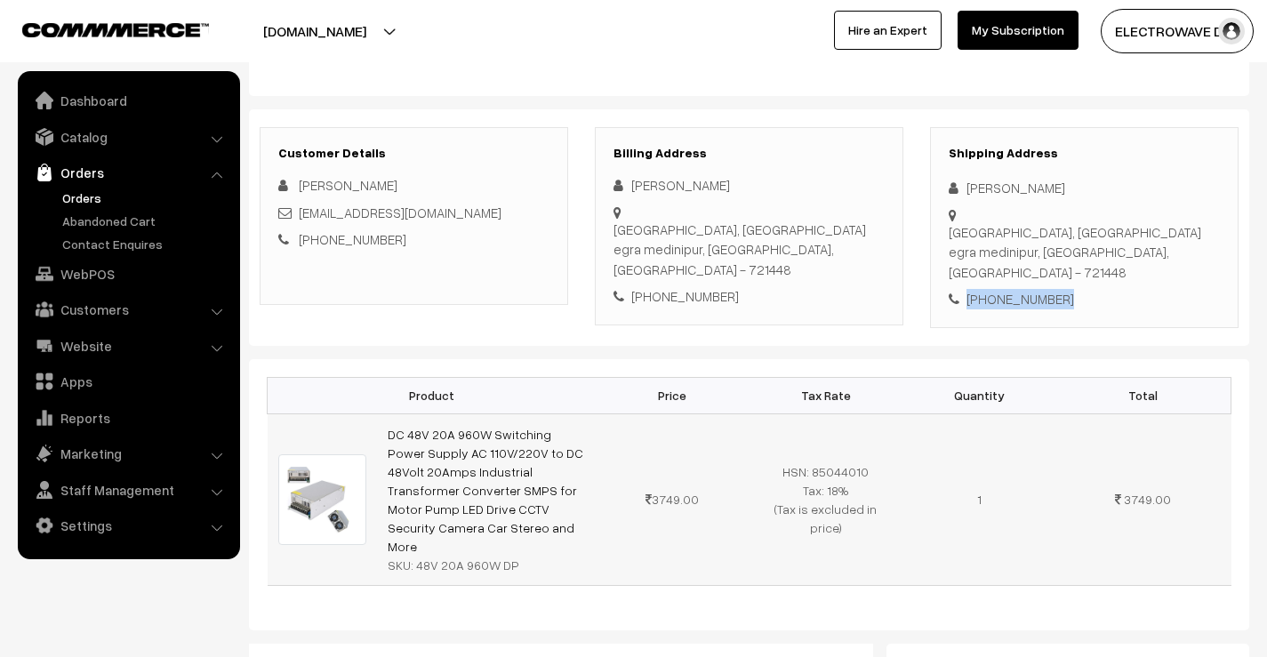
click at [526, 556] on div "SKU: 48V 20A 960W DP" at bounding box center [486, 565] width 197 height 19
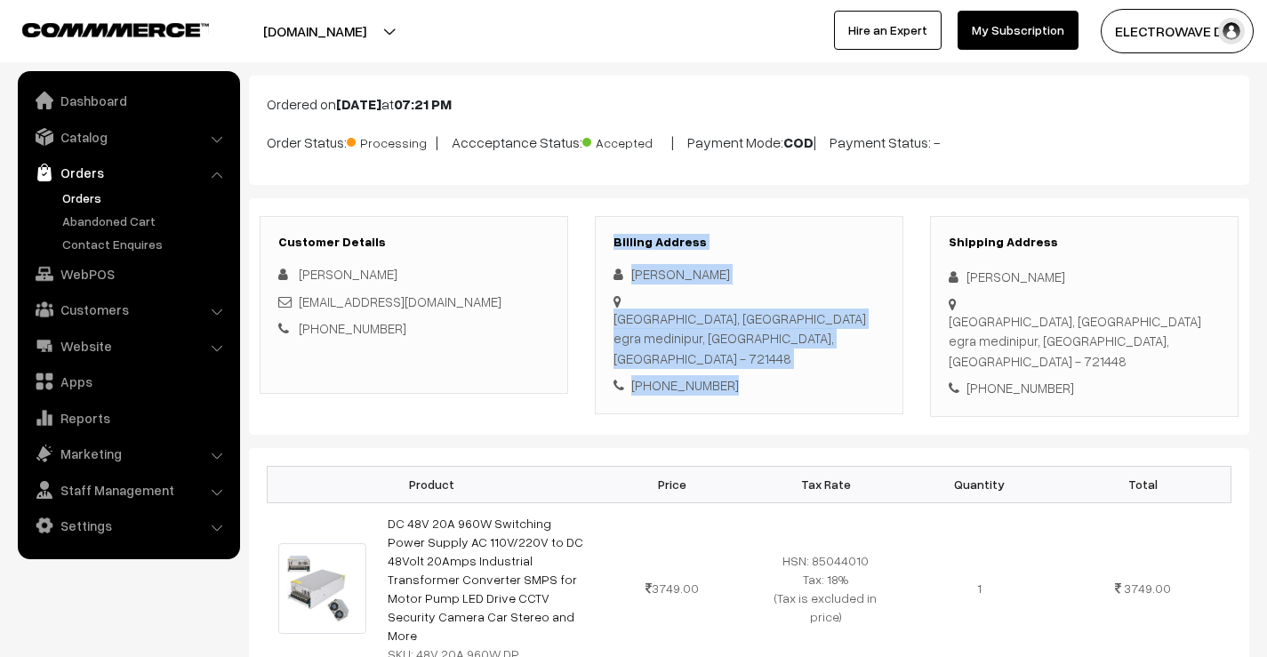
drag, startPoint x: 606, startPoint y: 237, endPoint x: 776, endPoint y: 368, distance: 214.9
click at [776, 368] on div "Billing Address [PERSON_NAME] [GEOGRAPHIC_DATA], [GEOGRAPHIC_DATA] [GEOGRAPHIC_…" at bounding box center [749, 315] width 309 height 198
